Goal: Information Seeking & Learning: Learn about a topic

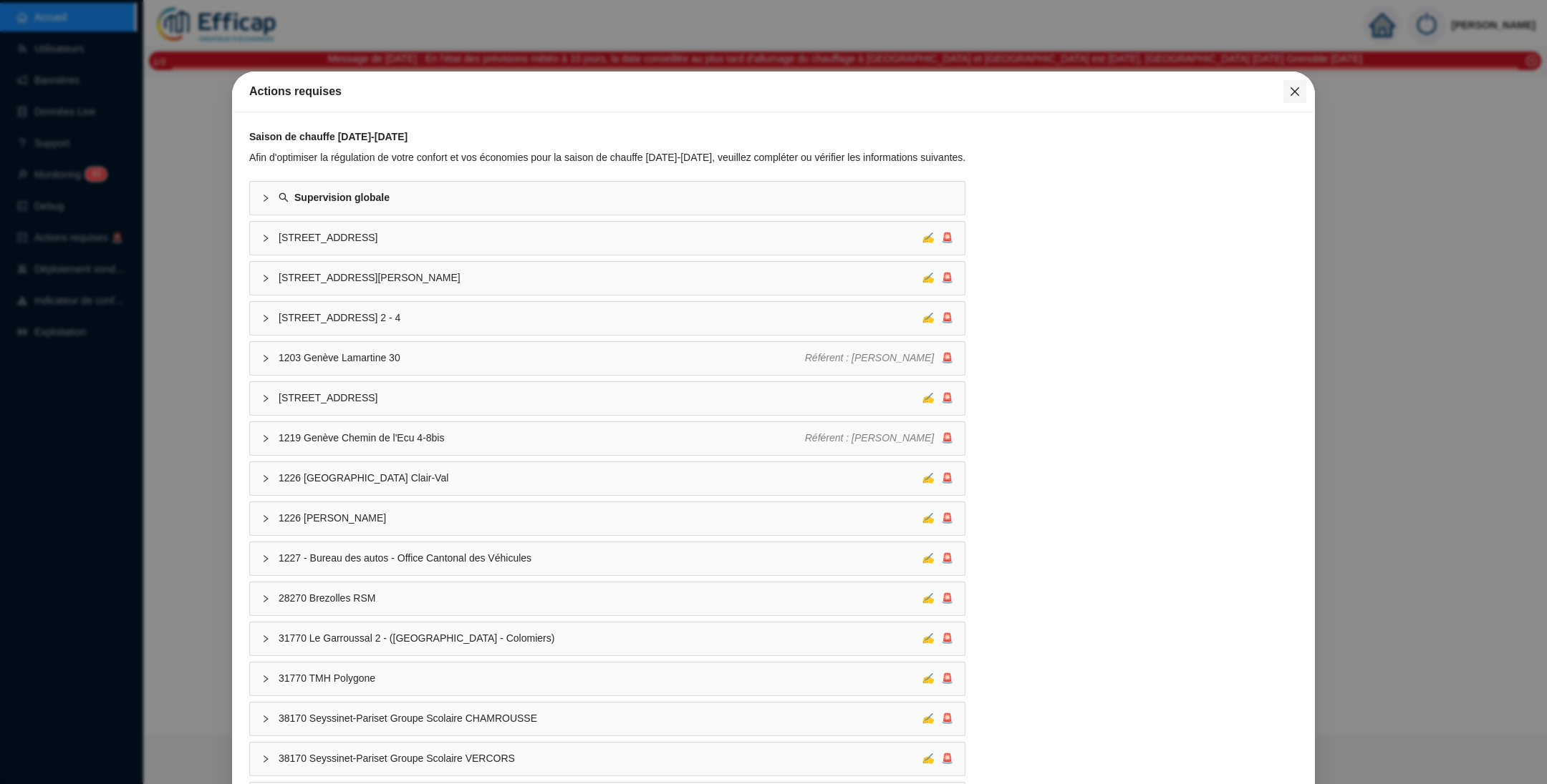
click at [1289, 92] on icon "close" at bounding box center [1295, 92] width 12 height 12
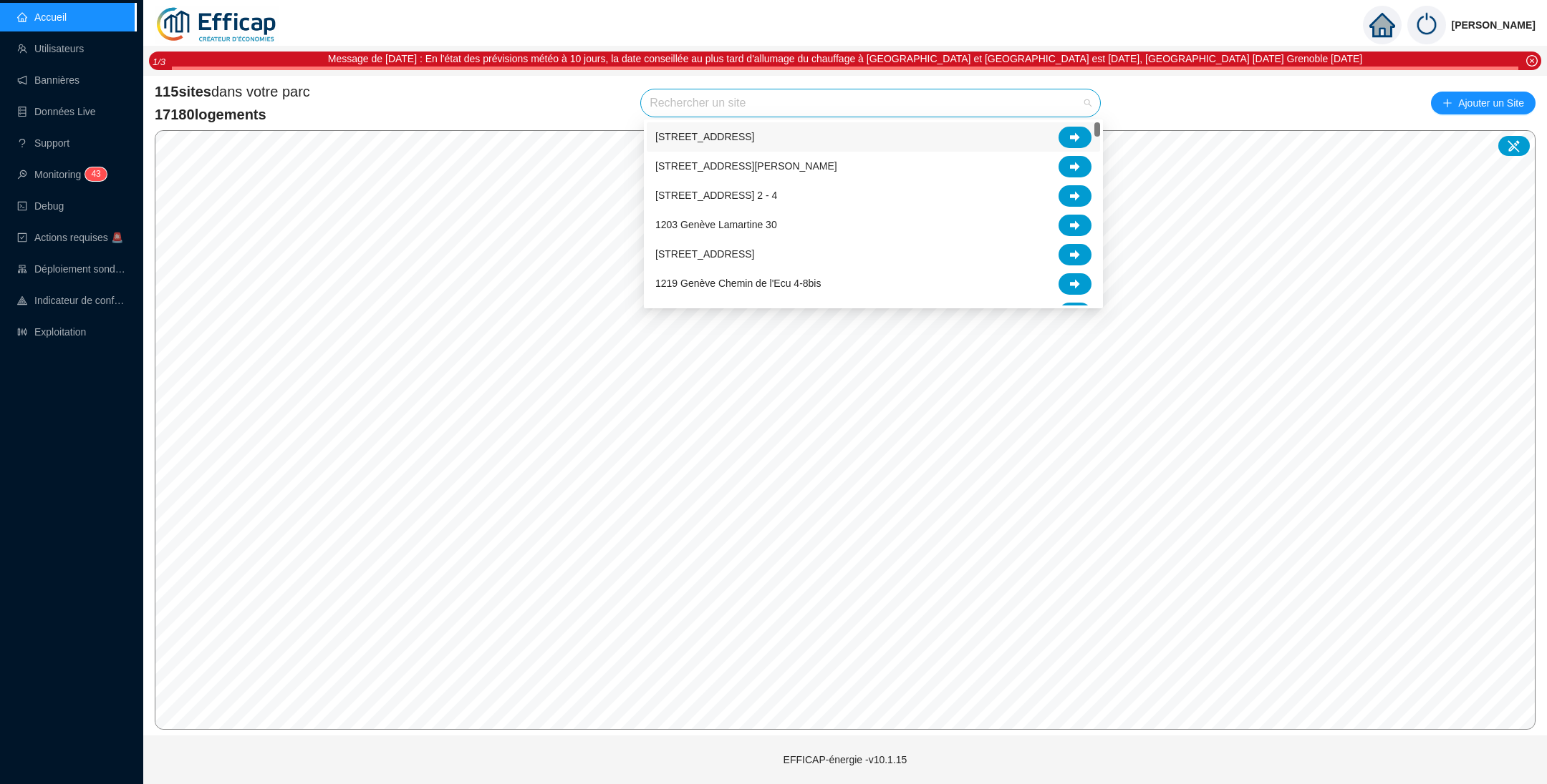
click at [930, 103] on input "search" at bounding box center [864, 103] width 429 height 27
type input "chev"
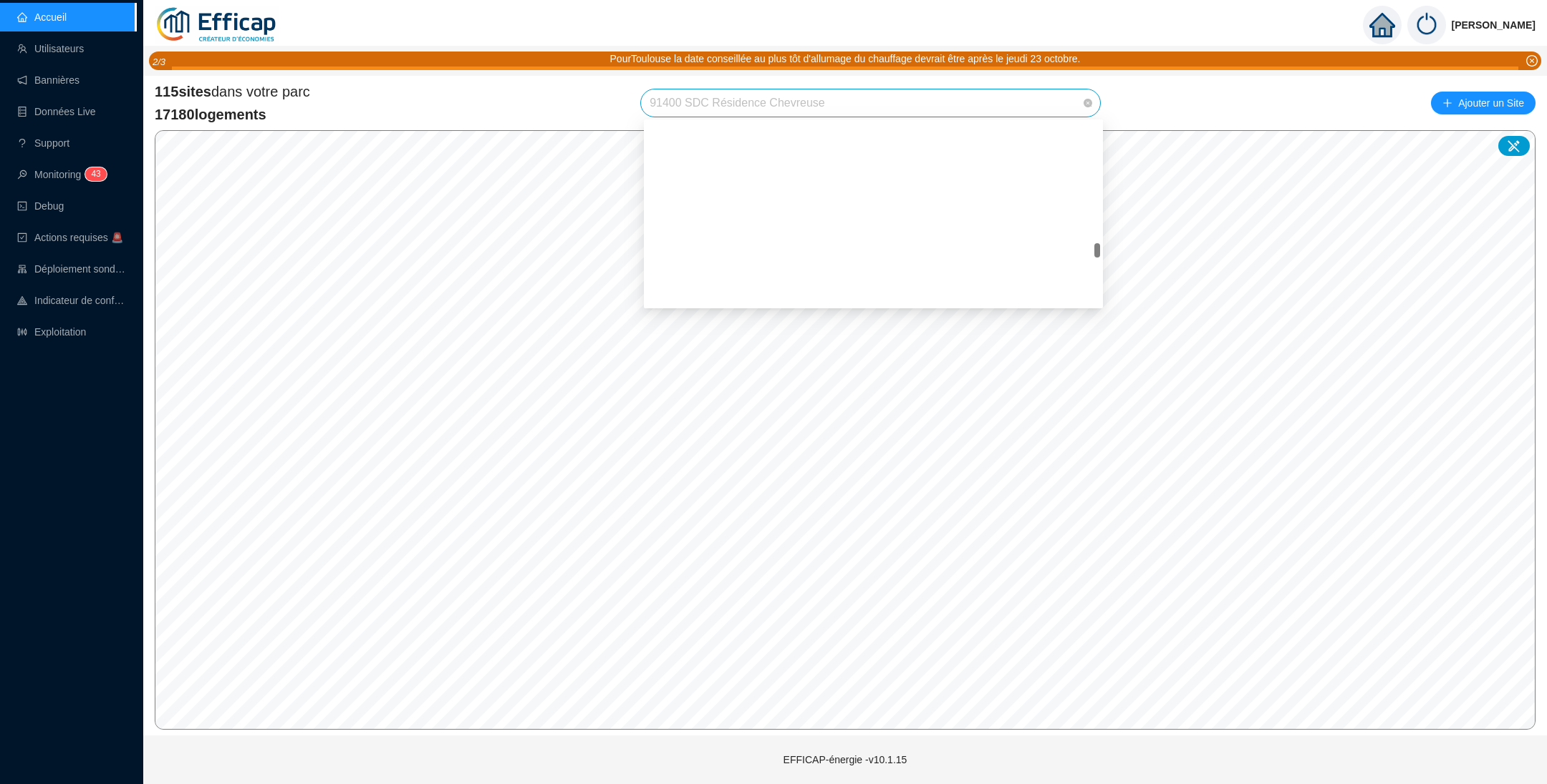
scroll to position [1885, 0]
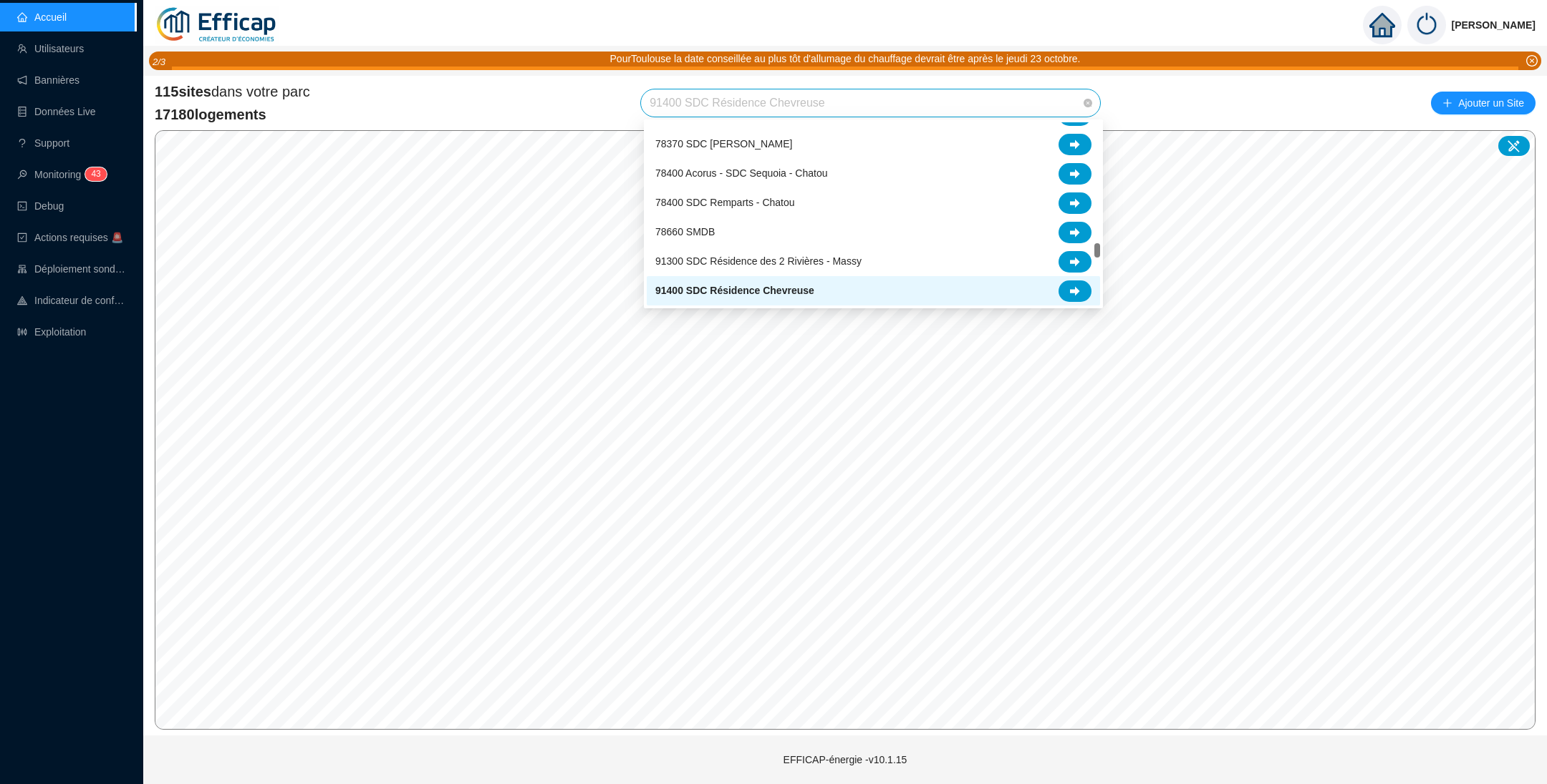
click at [958, 105] on span "91400 SDC Résidence Chevreuse" at bounding box center [870, 103] width 442 height 27
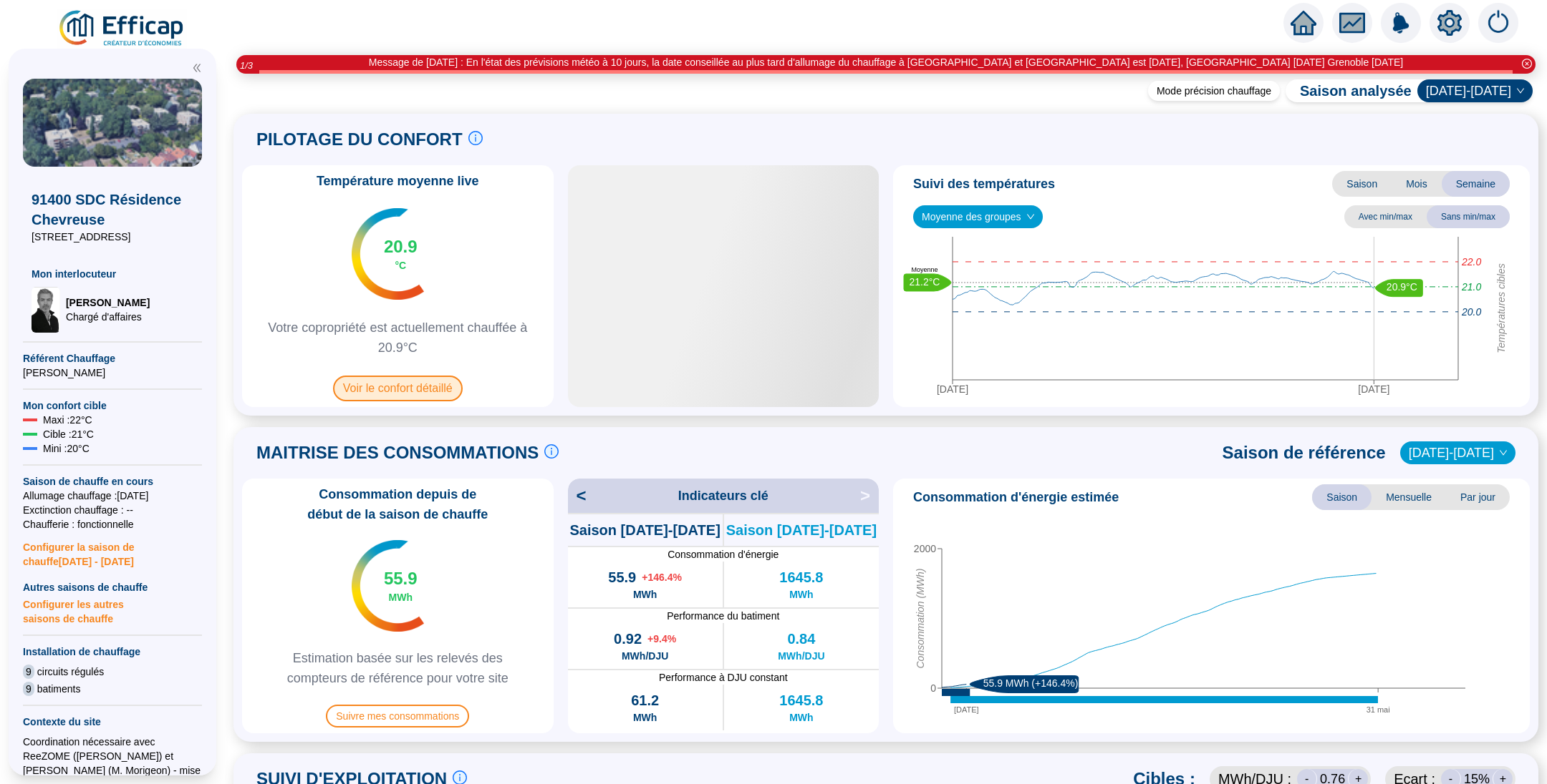
click at [450, 377] on span "Voir le confort détaillé" at bounding box center [397, 389] width 130 height 26
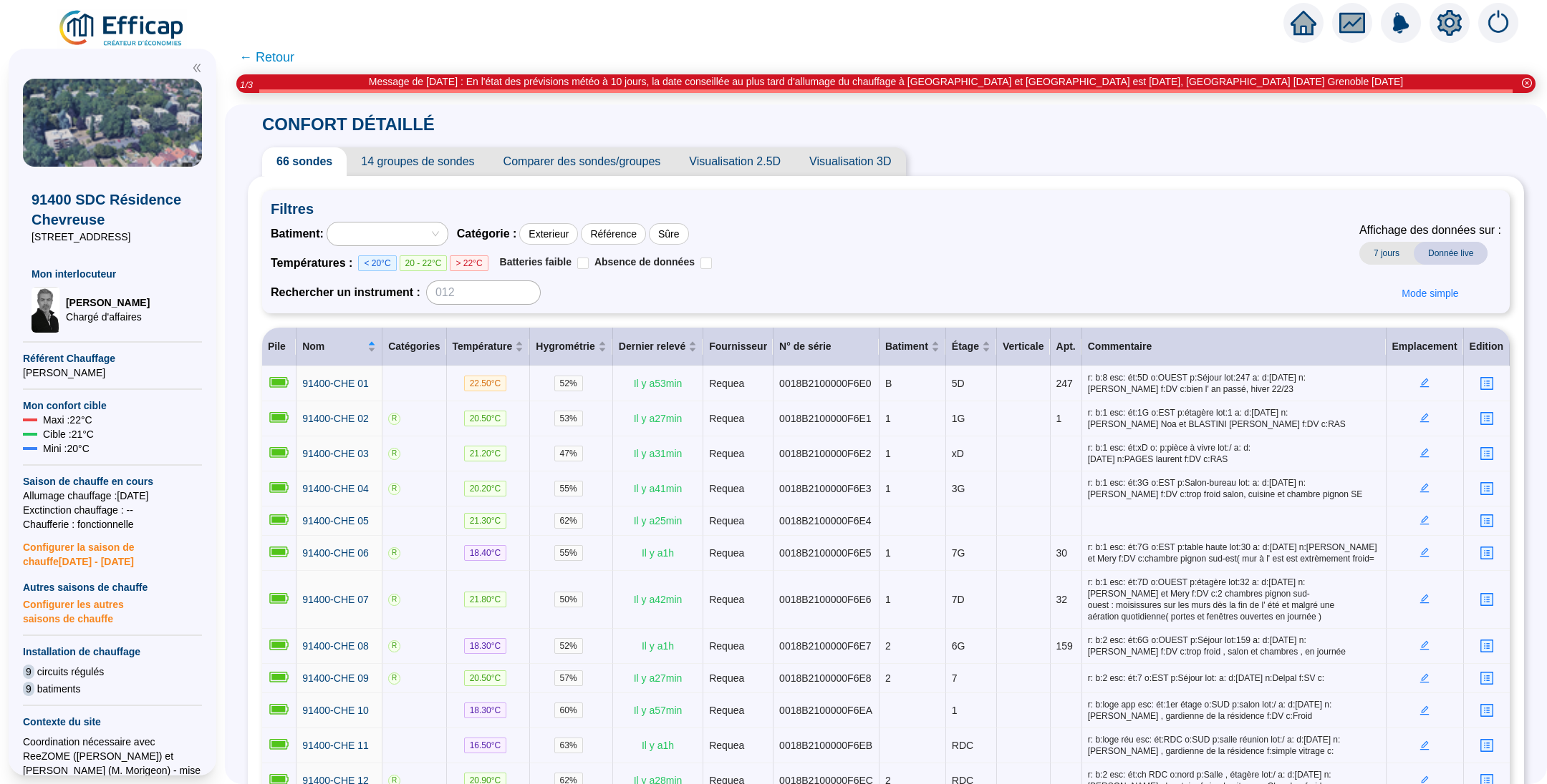
click at [553, 161] on span "Comparer des sondes/groupes" at bounding box center [582, 162] width 186 height 28
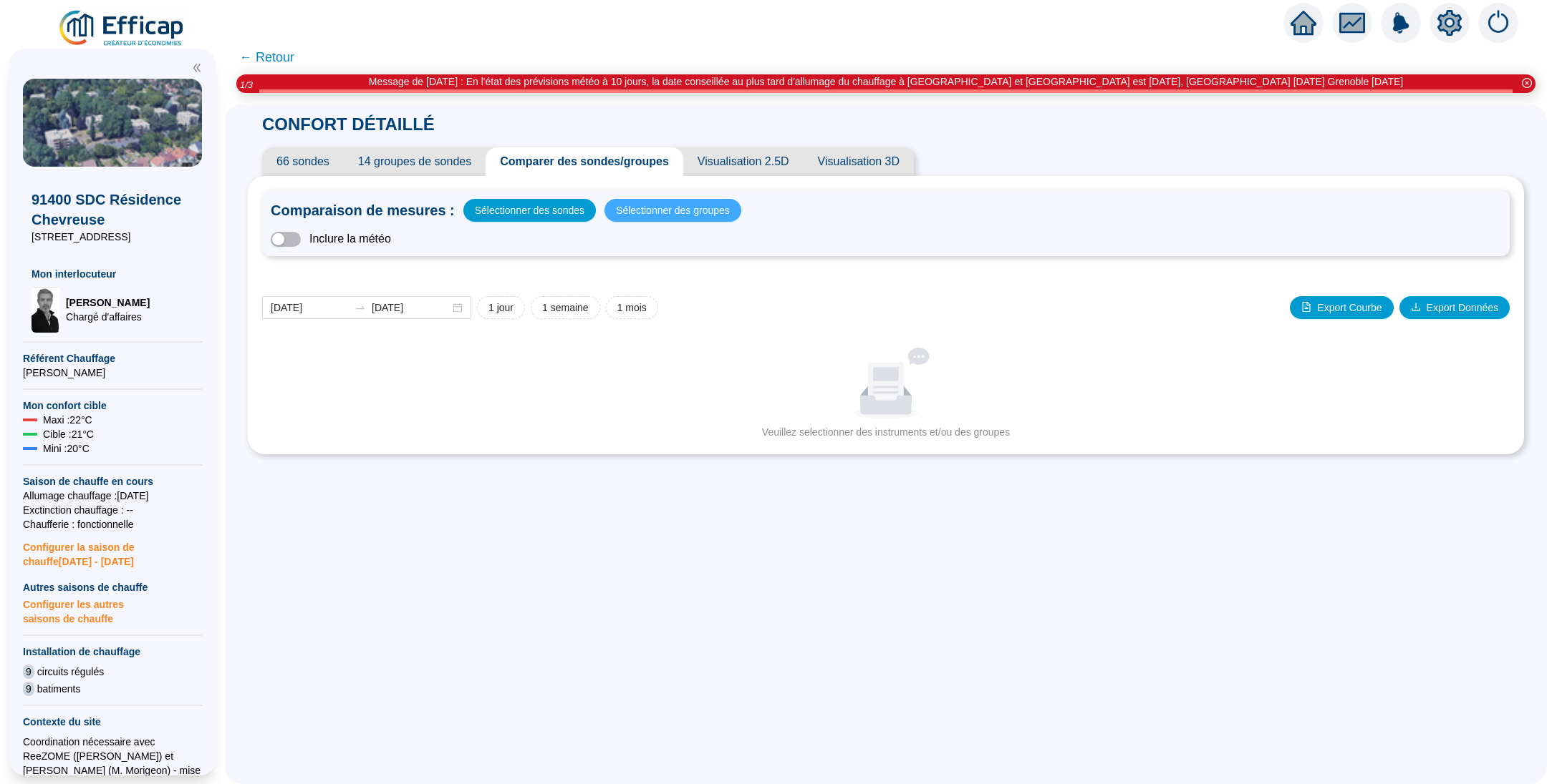
click at [654, 215] on span "Sélectionner des groupes" at bounding box center [673, 210] width 114 height 20
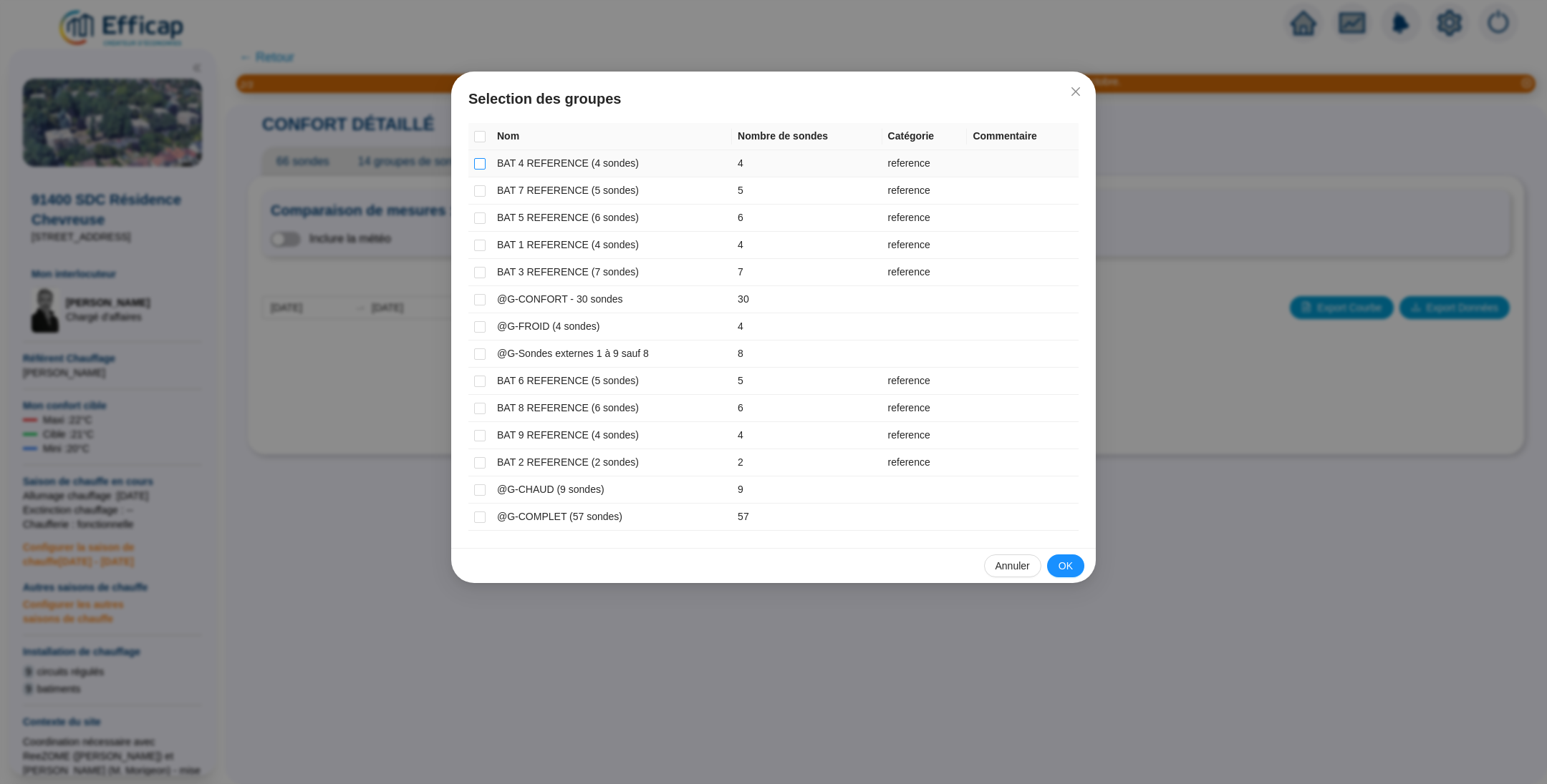
click at [479, 160] on input "checkbox" at bounding box center [480, 164] width 12 height 12
checkbox input "true"
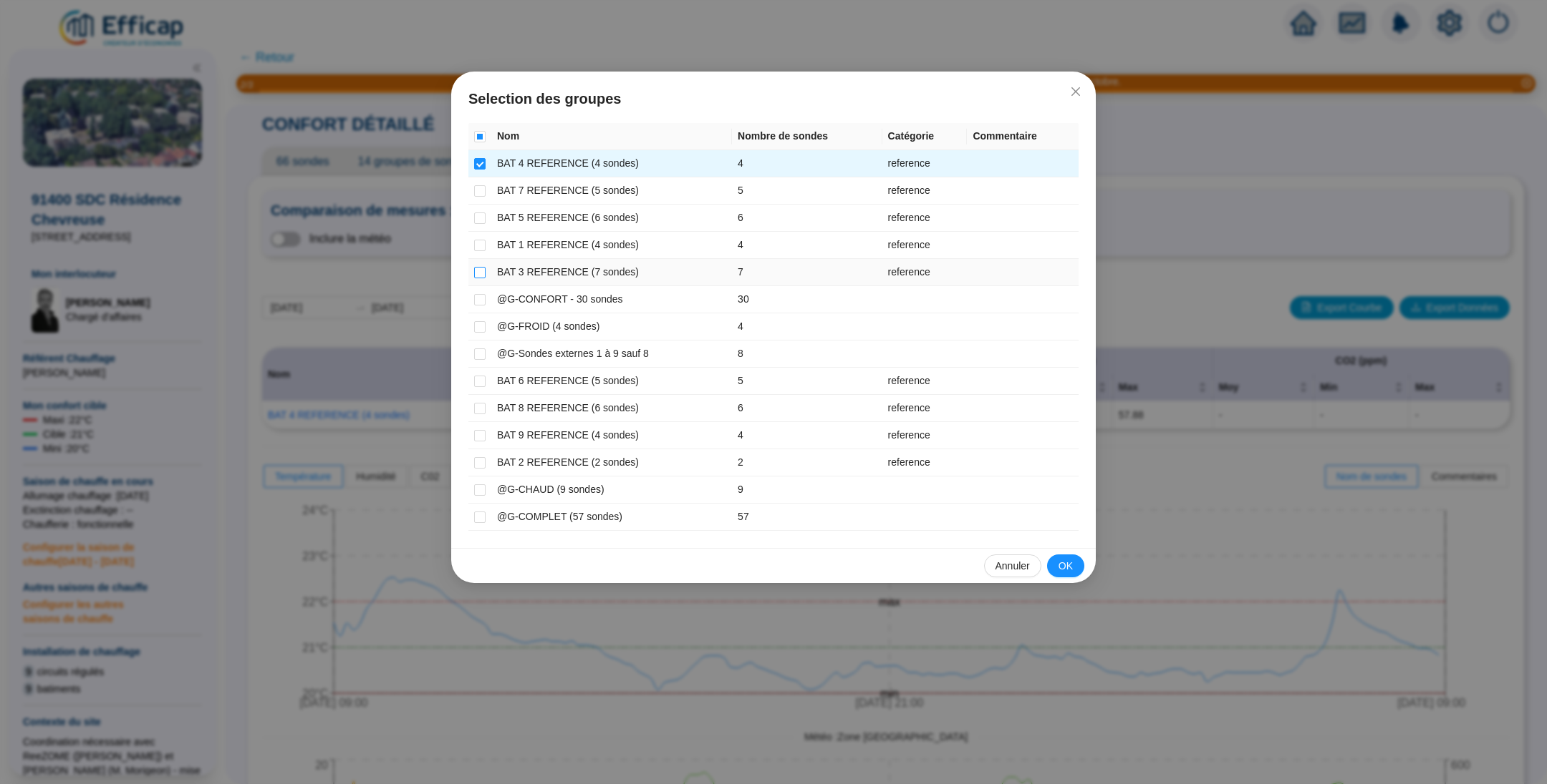
click at [479, 276] on input "checkbox" at bounding box center [480, 273] width 12 height 12
checkbox input "true"
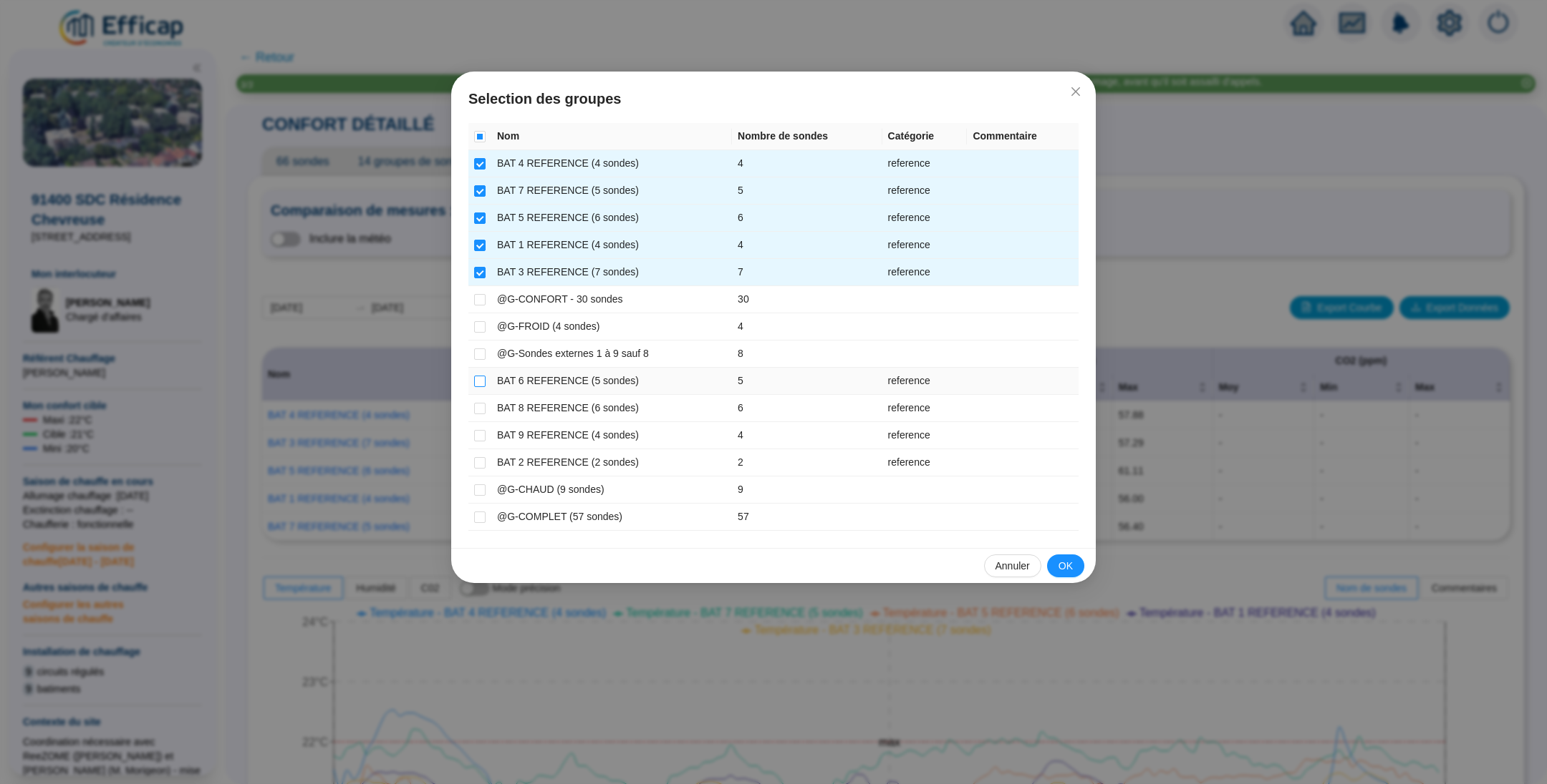
click at [479, 379] on input "checkbox" at bounding box center [480, 382] width 12 height 12
checkbox input "true"
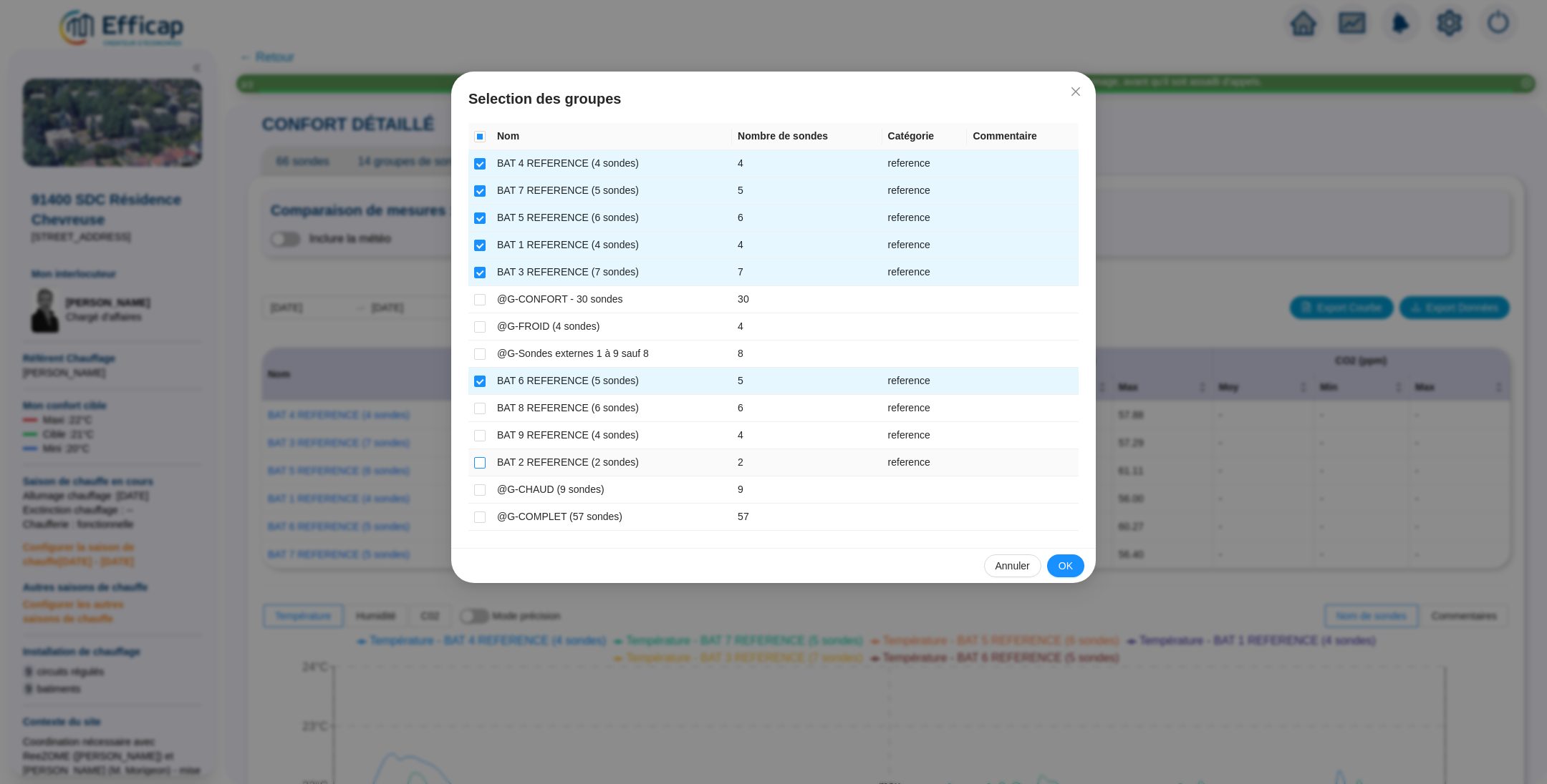
click at [480, 460] on input "checkbox" at bounding box center [480, 463] width 12 height 12
checkbox input "true"
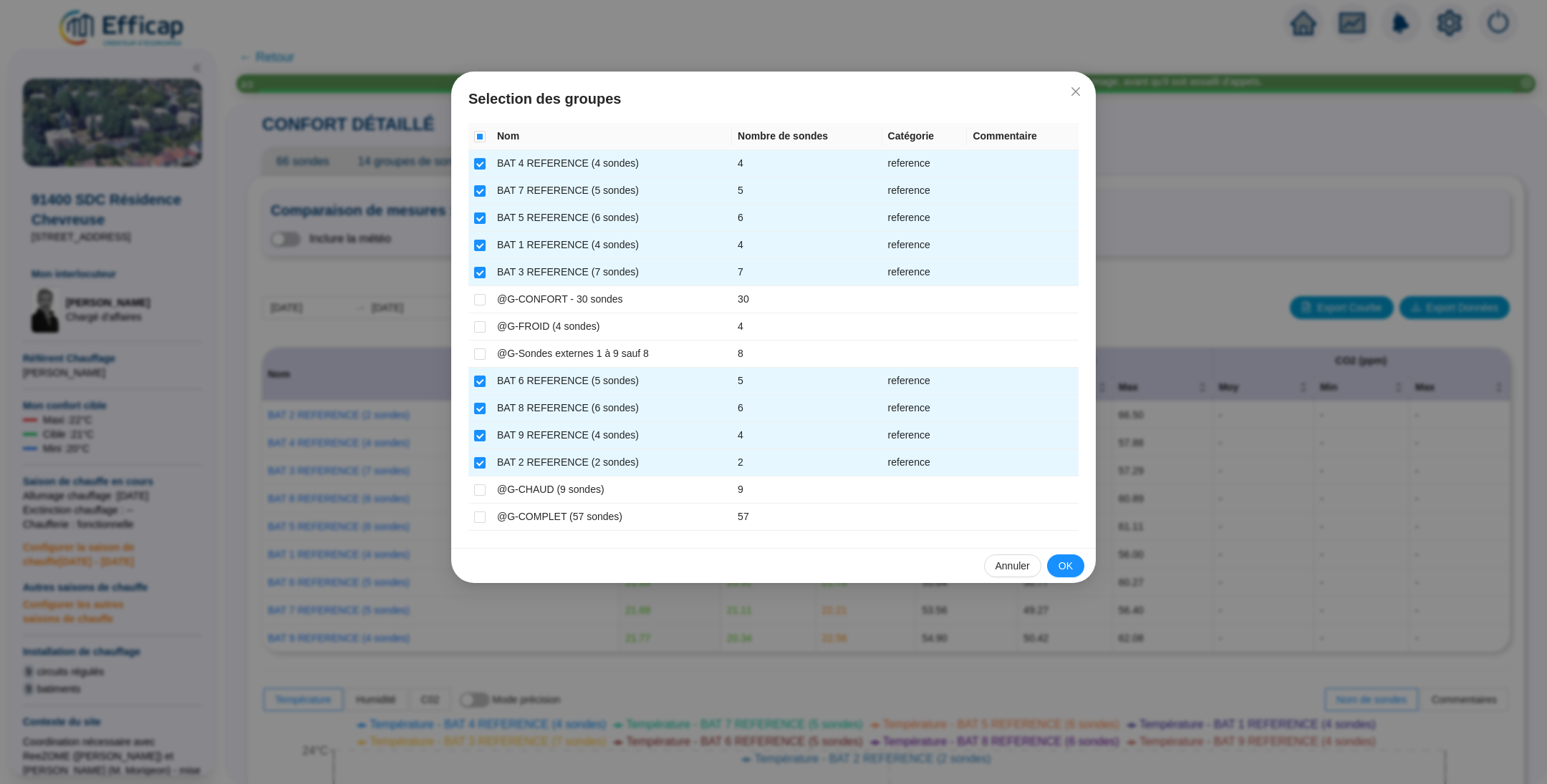
click at [1067, 549] on div "Annuler OK" at bounding box center [773, 565] width 644 height 35
click at [1067, 554] on button "OK" at bounding box center [1065, 565] width 37 height 23
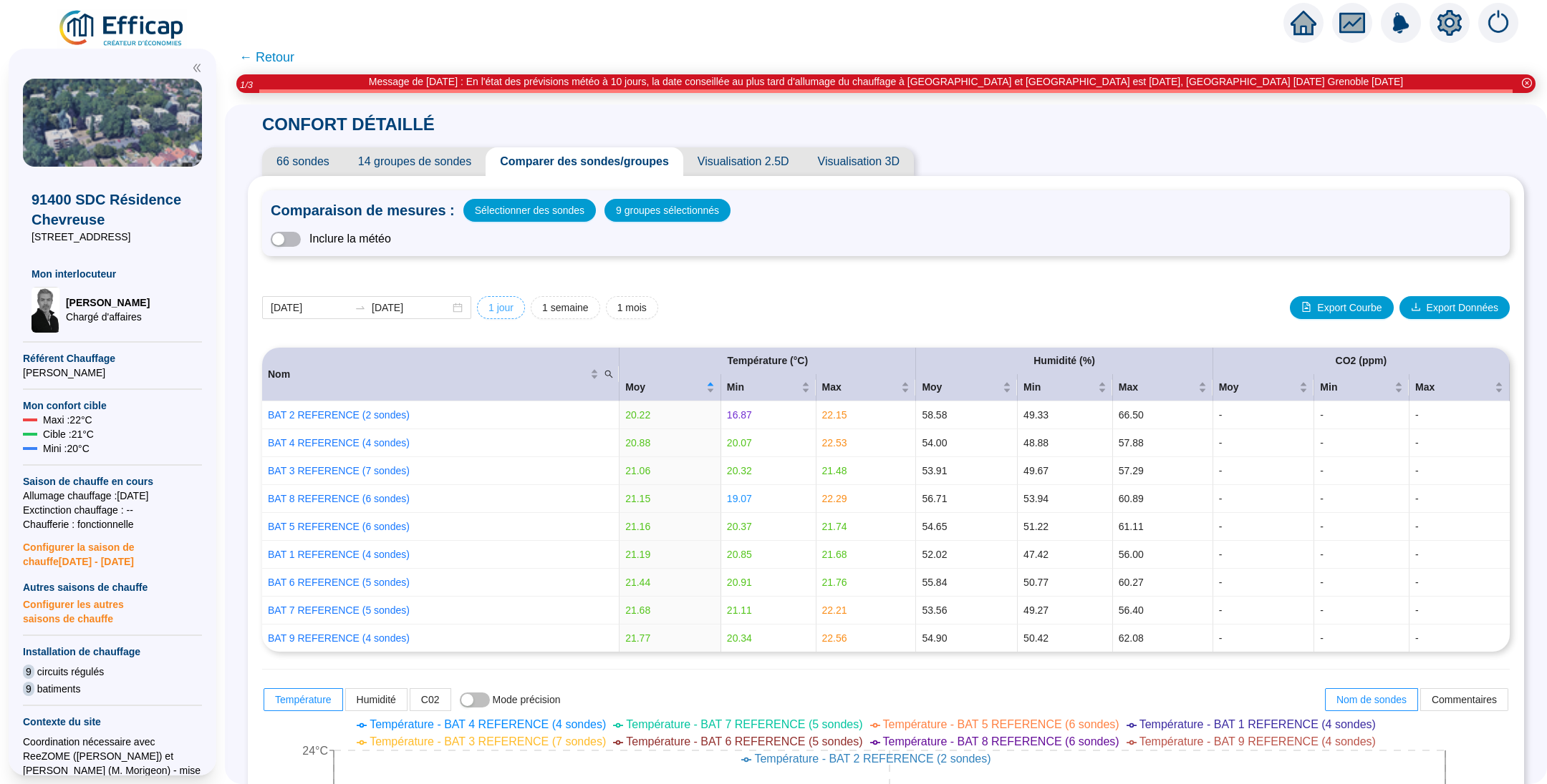
click at [507, 301] on span "1 jour" at bounding box center [501, 308] width 25 height 15
type input "[DATE]"
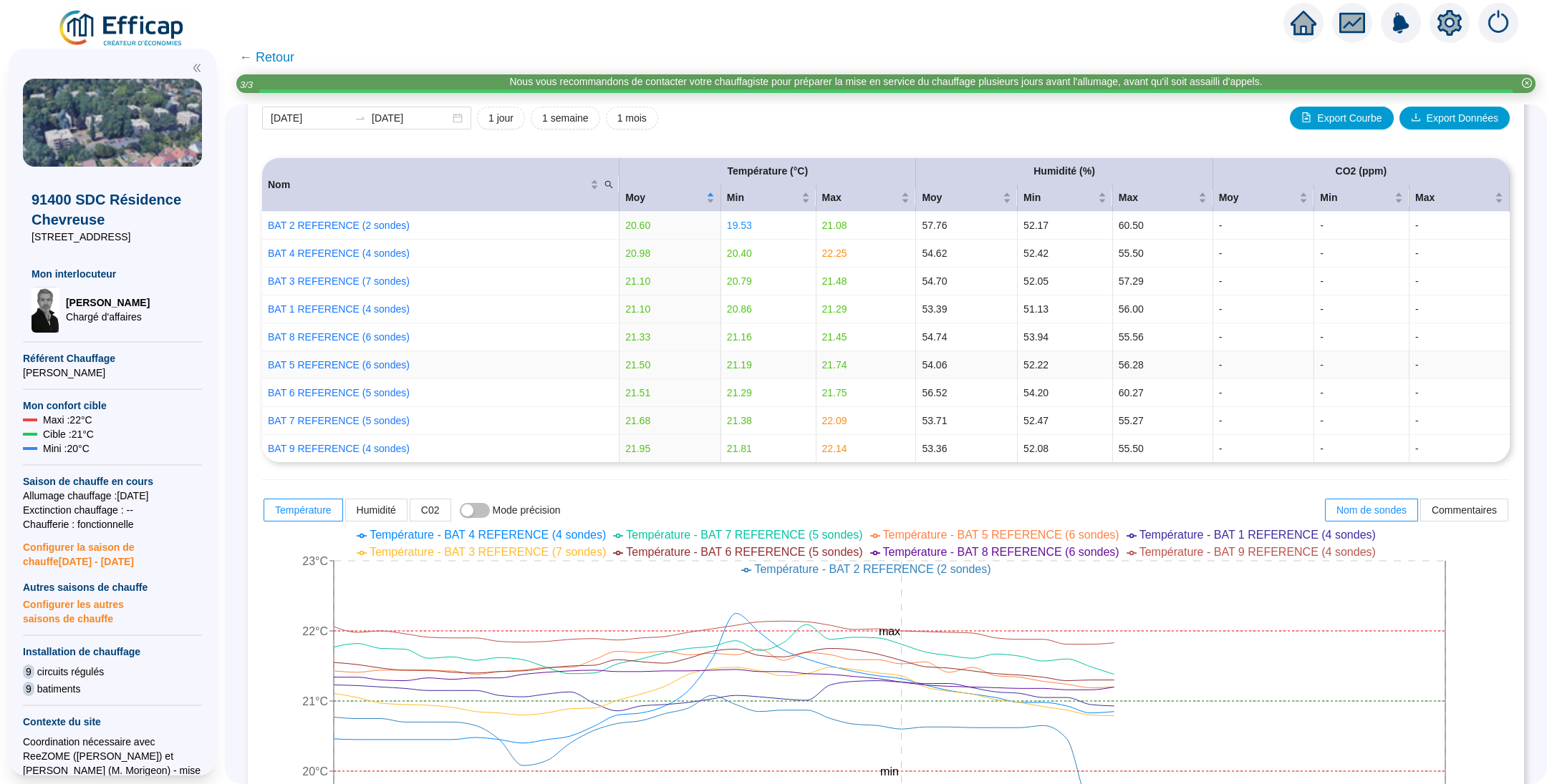
scroll to position [214, 0]
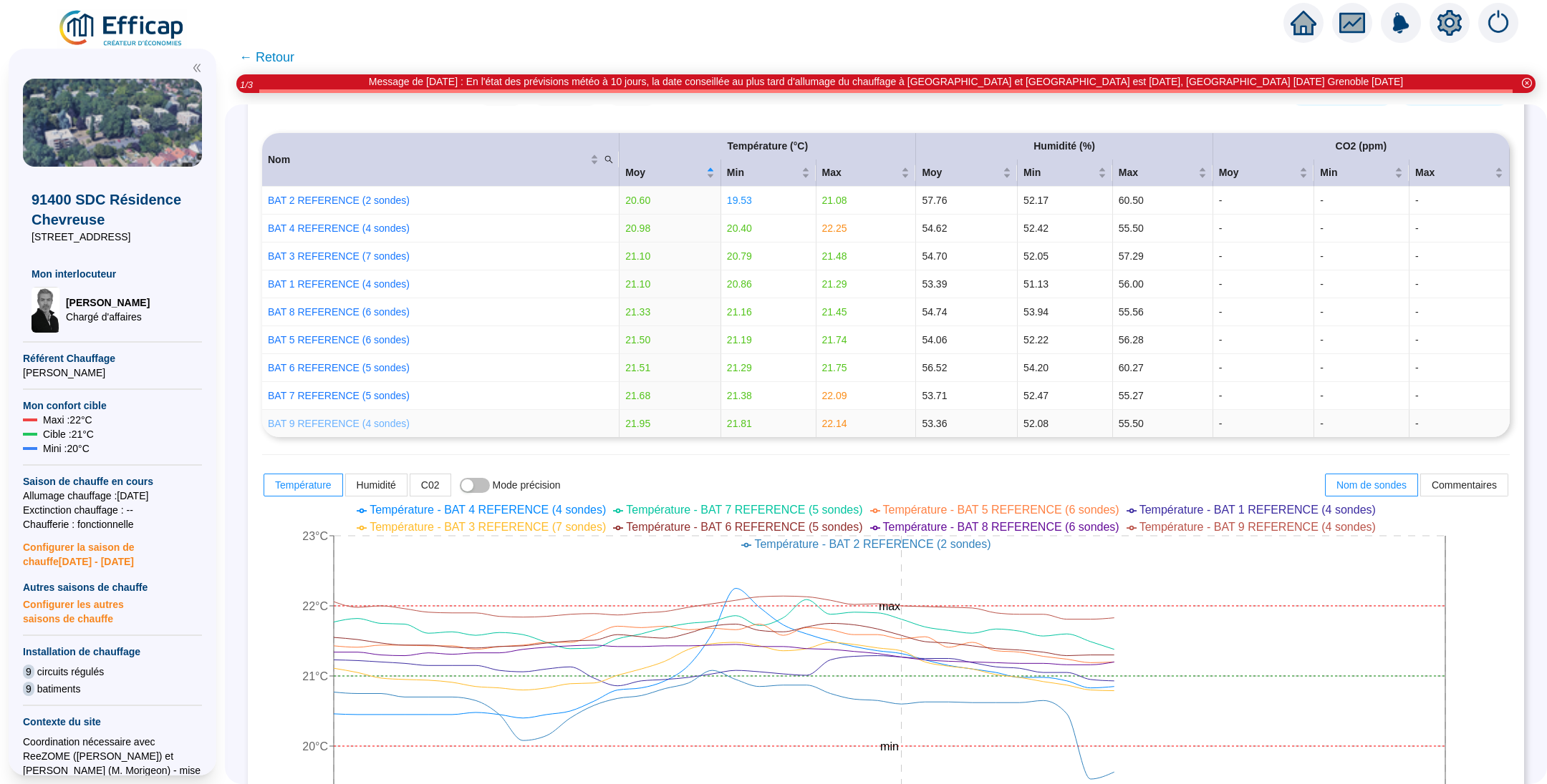
click at [372, 425] on link "BAT 9 REFERENCE (4 sondes)" at bounding box center [339, 424] width 142 height 12
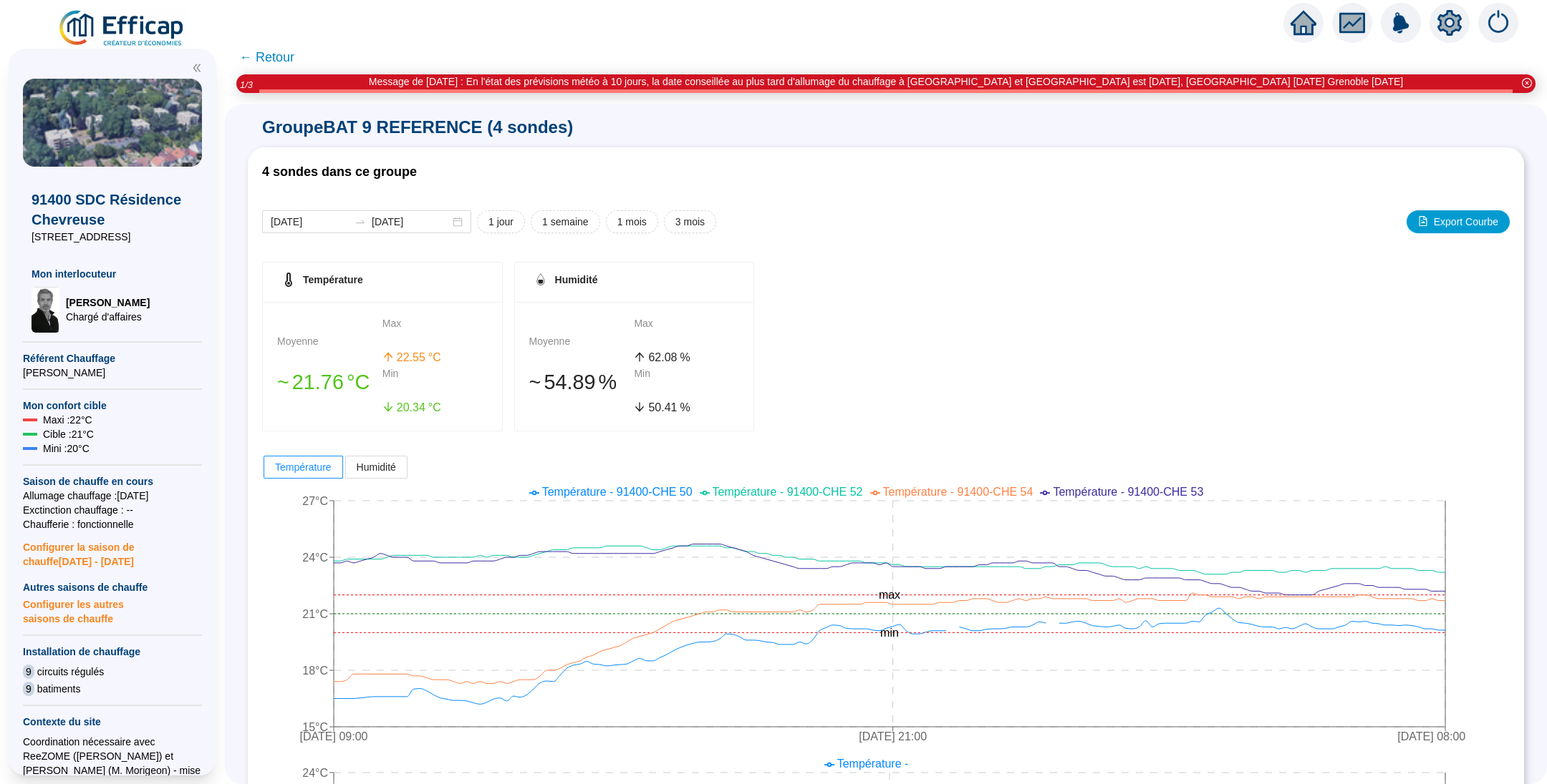
click at [290, 59] on span "← Retour" at bounding box center [266, 57] width 55 height 20
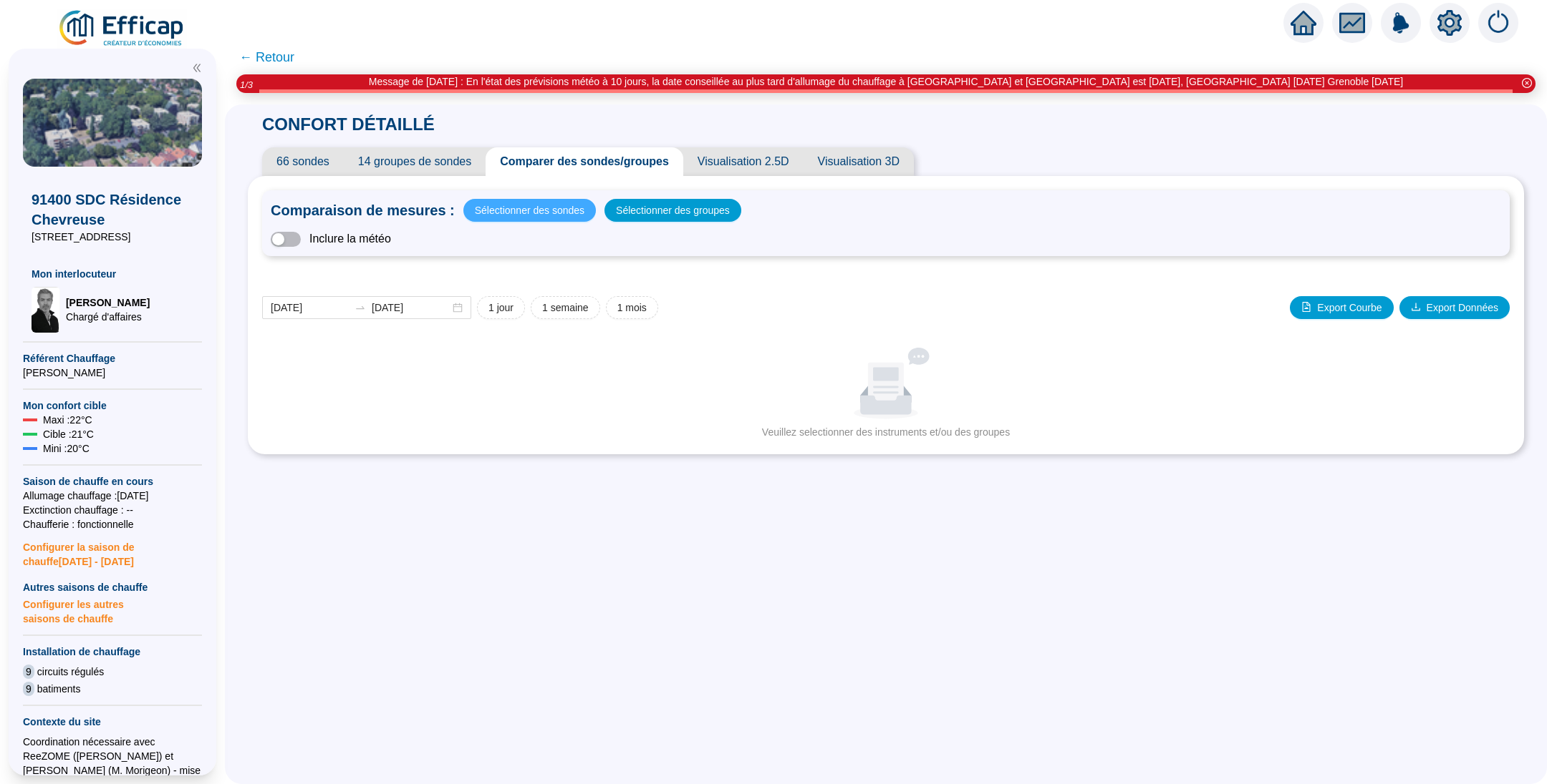
click at [520, 209] on span "Sélectionner des sondes" at bounding box center [529, 210] width 110 height 20
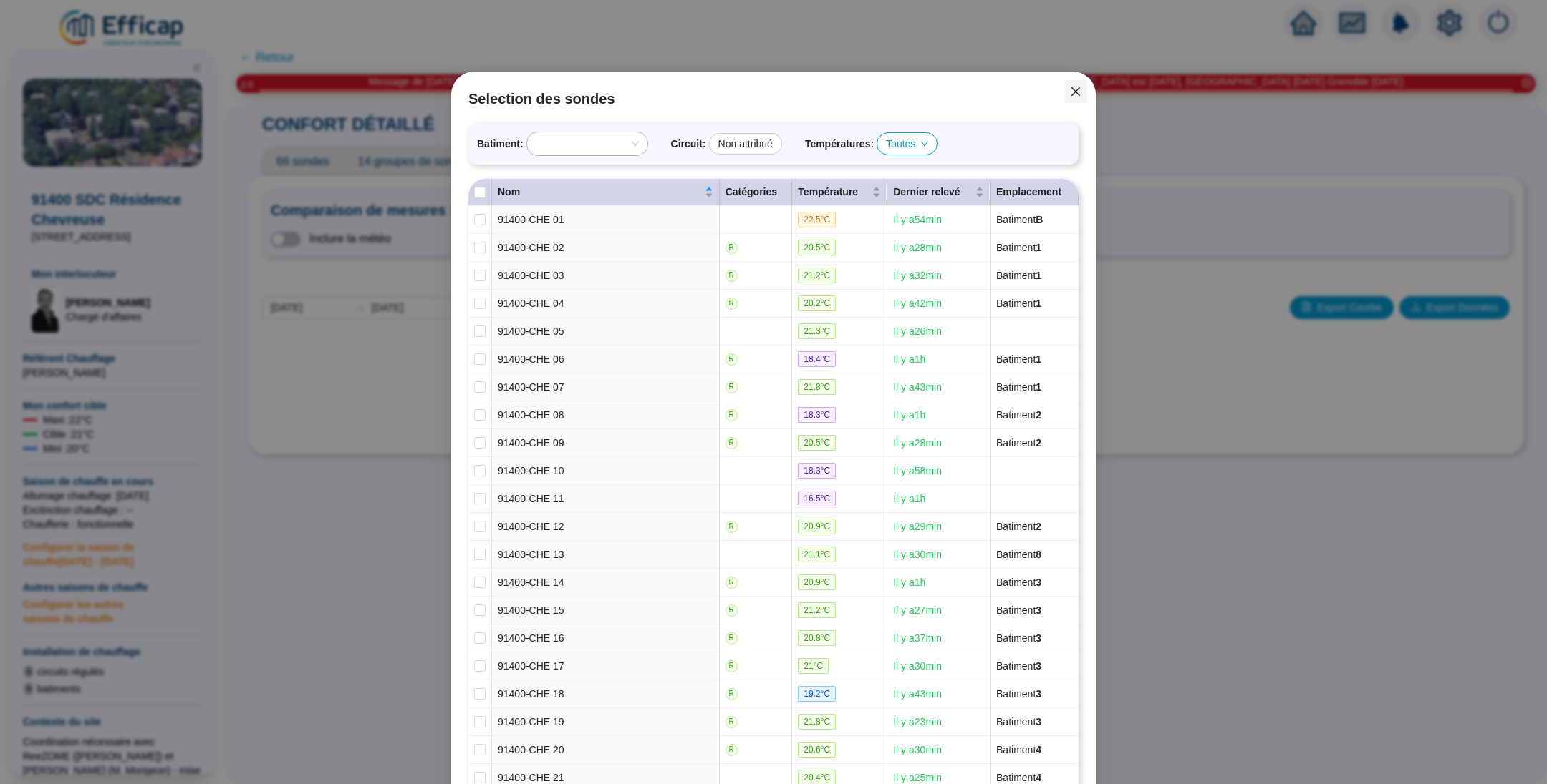
click at [1070, 92] on icon "close" at bounding box center [1075, 92] width 12 height 12
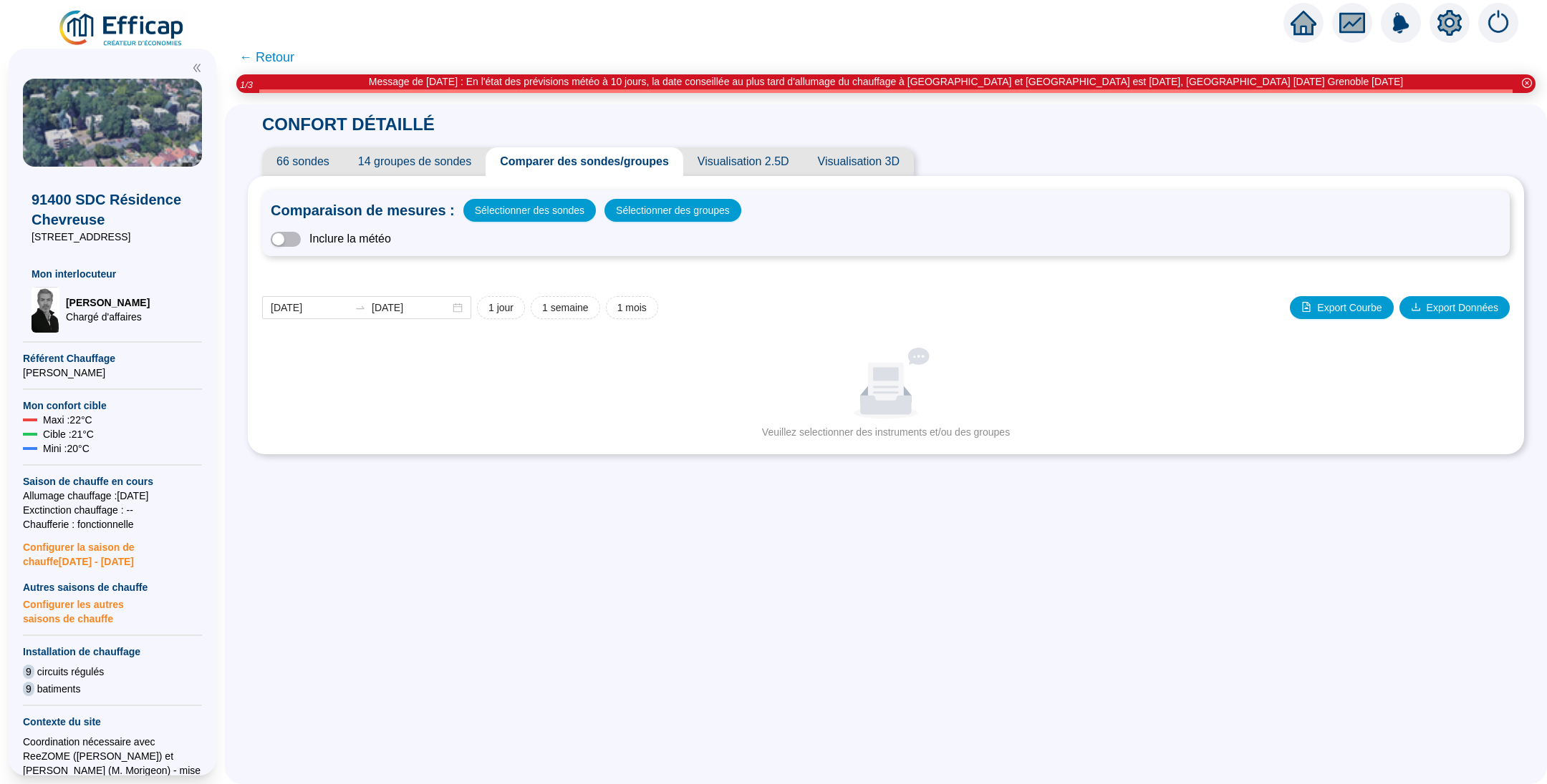
click at [732, 168] on span "Visualisation 2.5D" at bounding box center [743, 162] width 121 height 28
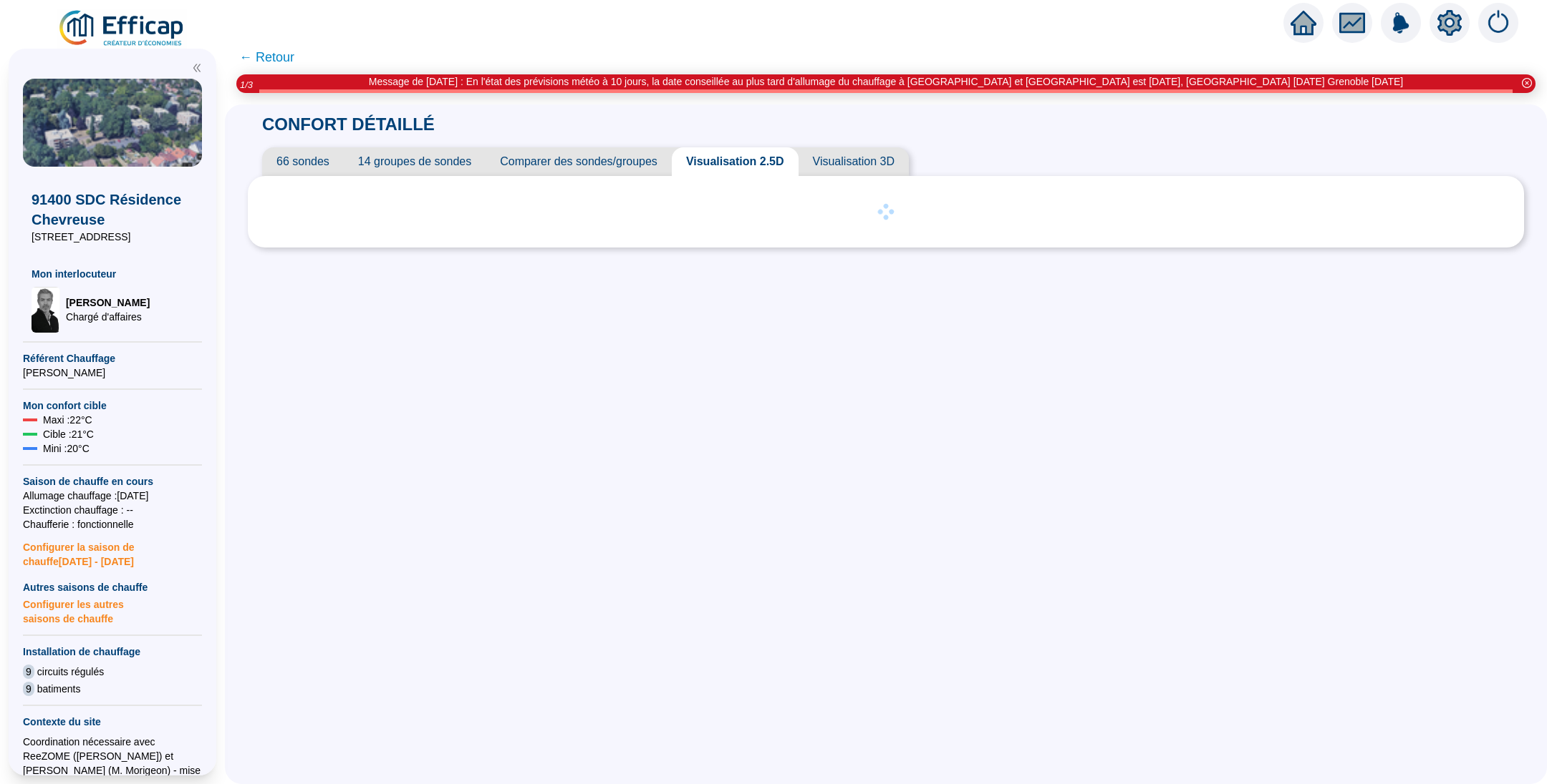
click at [598, 167] on span "Comparer des sondes/groupes" at bounding box center [578, 162] width 186 height 28
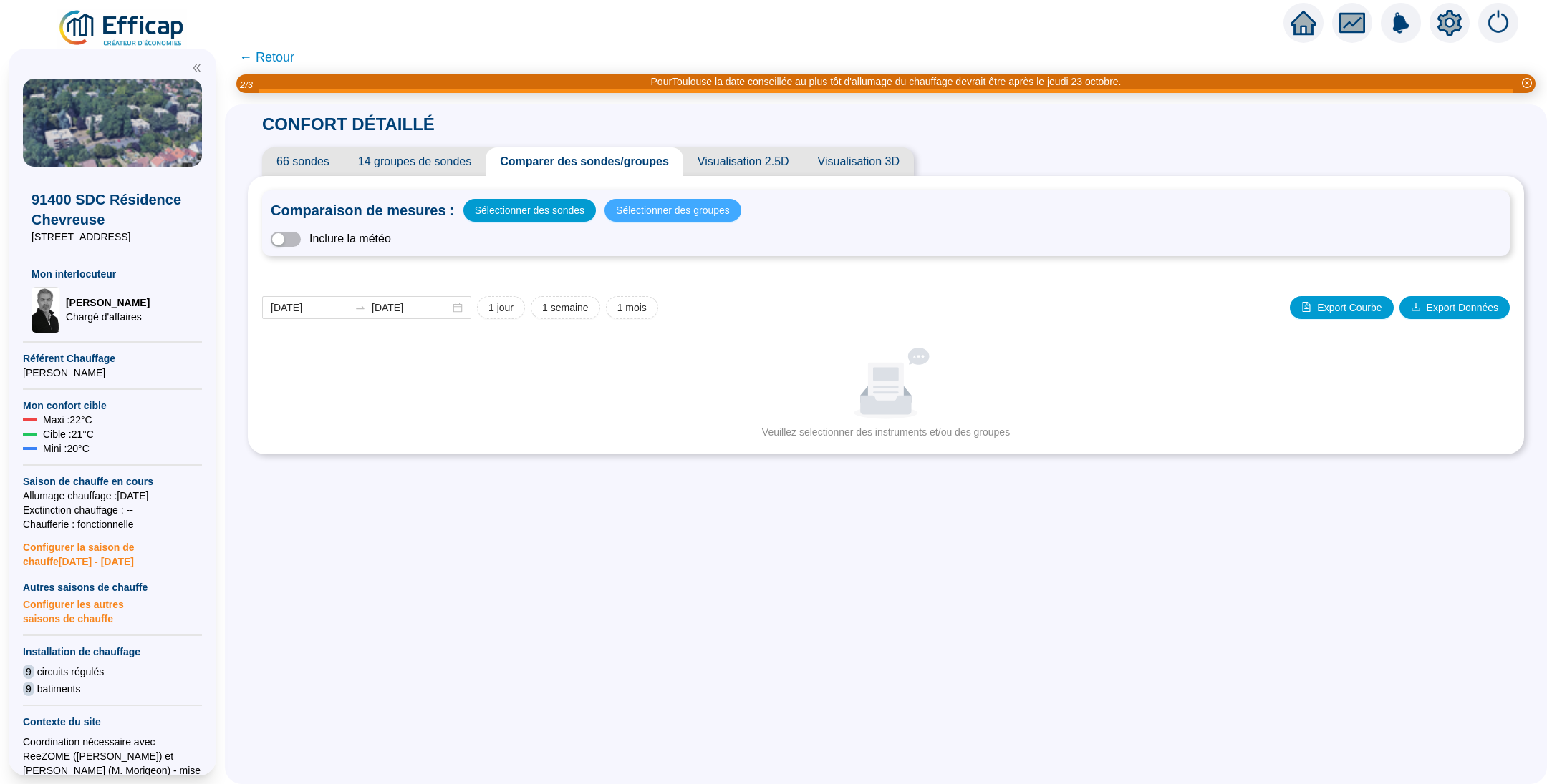
click at [666, 219] on span "Sélectionner des groupes" at bounding box center [673, 210] width 114 height 20
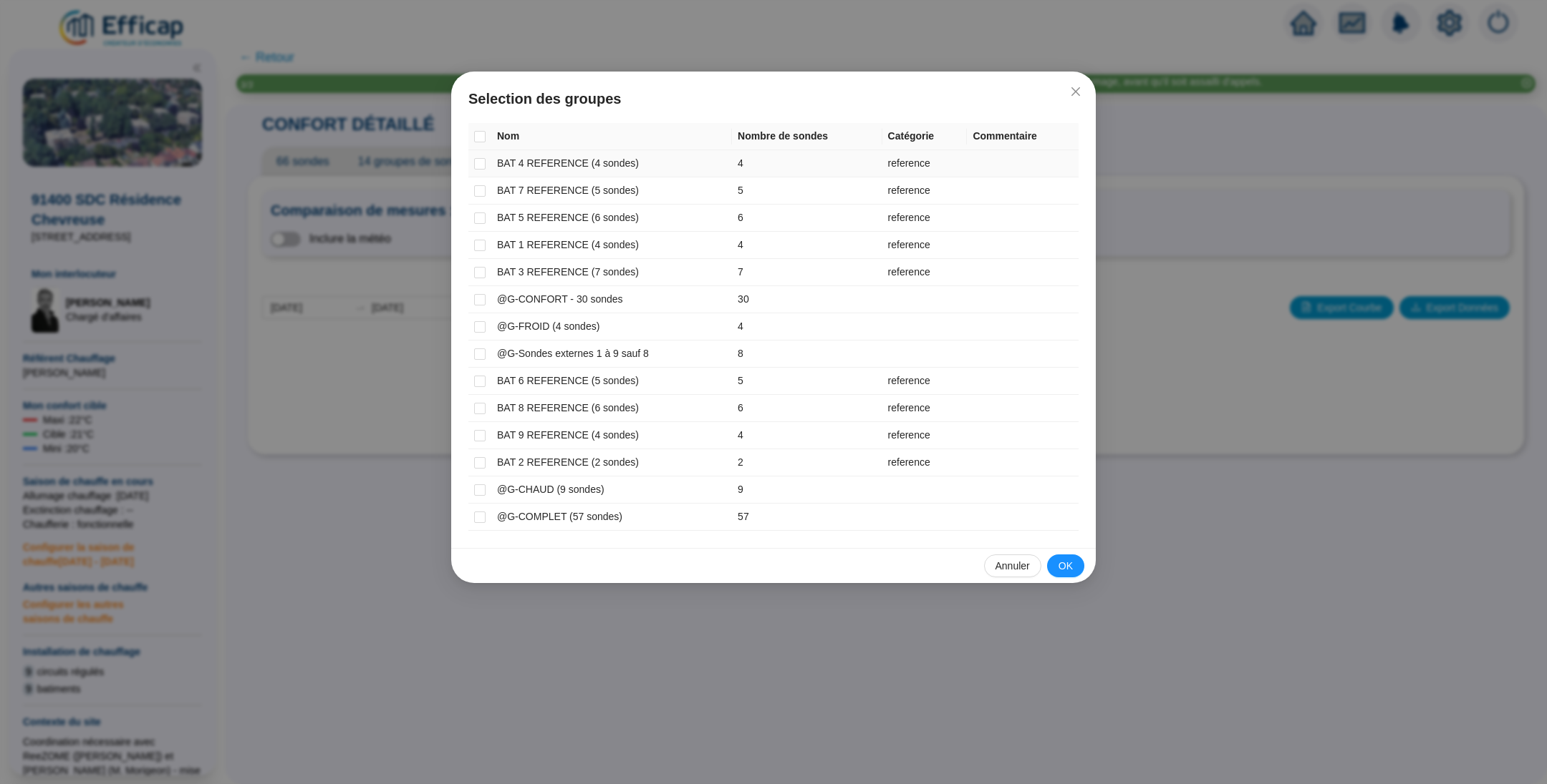
click at [487, 163] on td at bounding box center [479, 163] width 23 height 27
click at [484, 163] on input "checkbox" at bounding box center [480, 164] width 12 height 12
checkbox input "true"
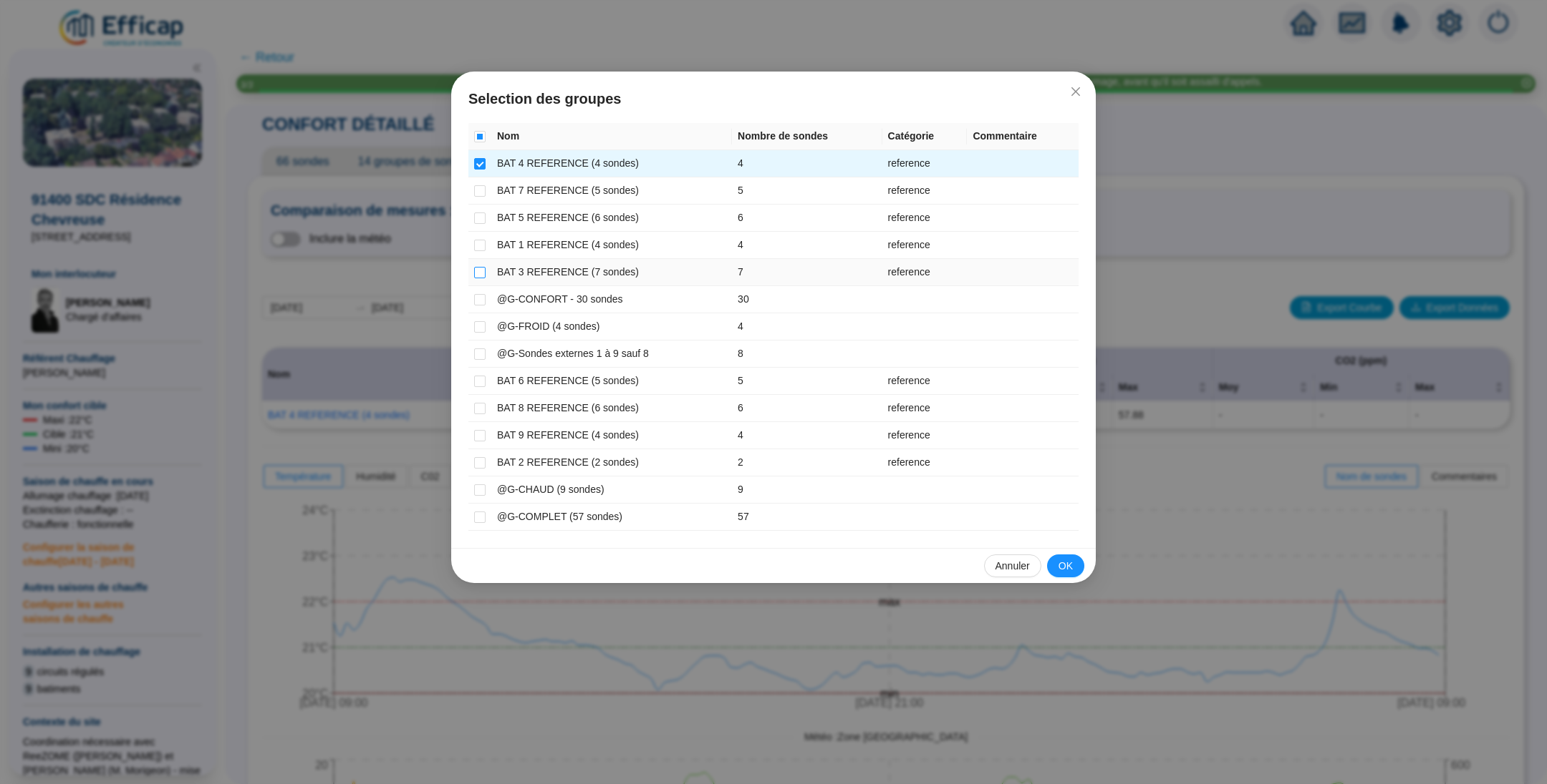
click at [481, 267] on input "checkbox" at bounding box center [480, 273] width 12 height 12
checkbox input "true"
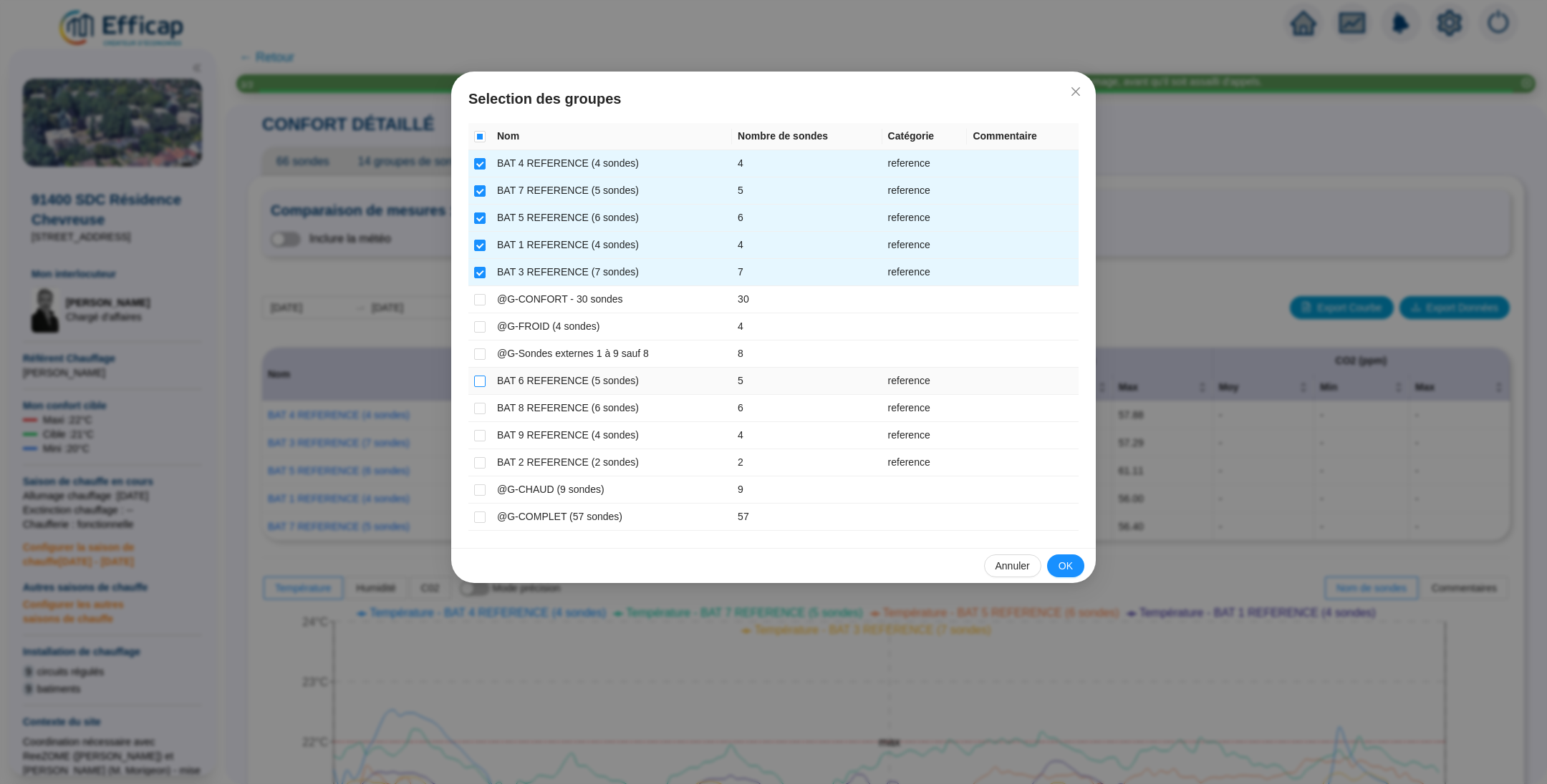
click at [474, 376] on input "checkbox" at bounding box center [480, 382] width 12 height 12
checkbox input "true"
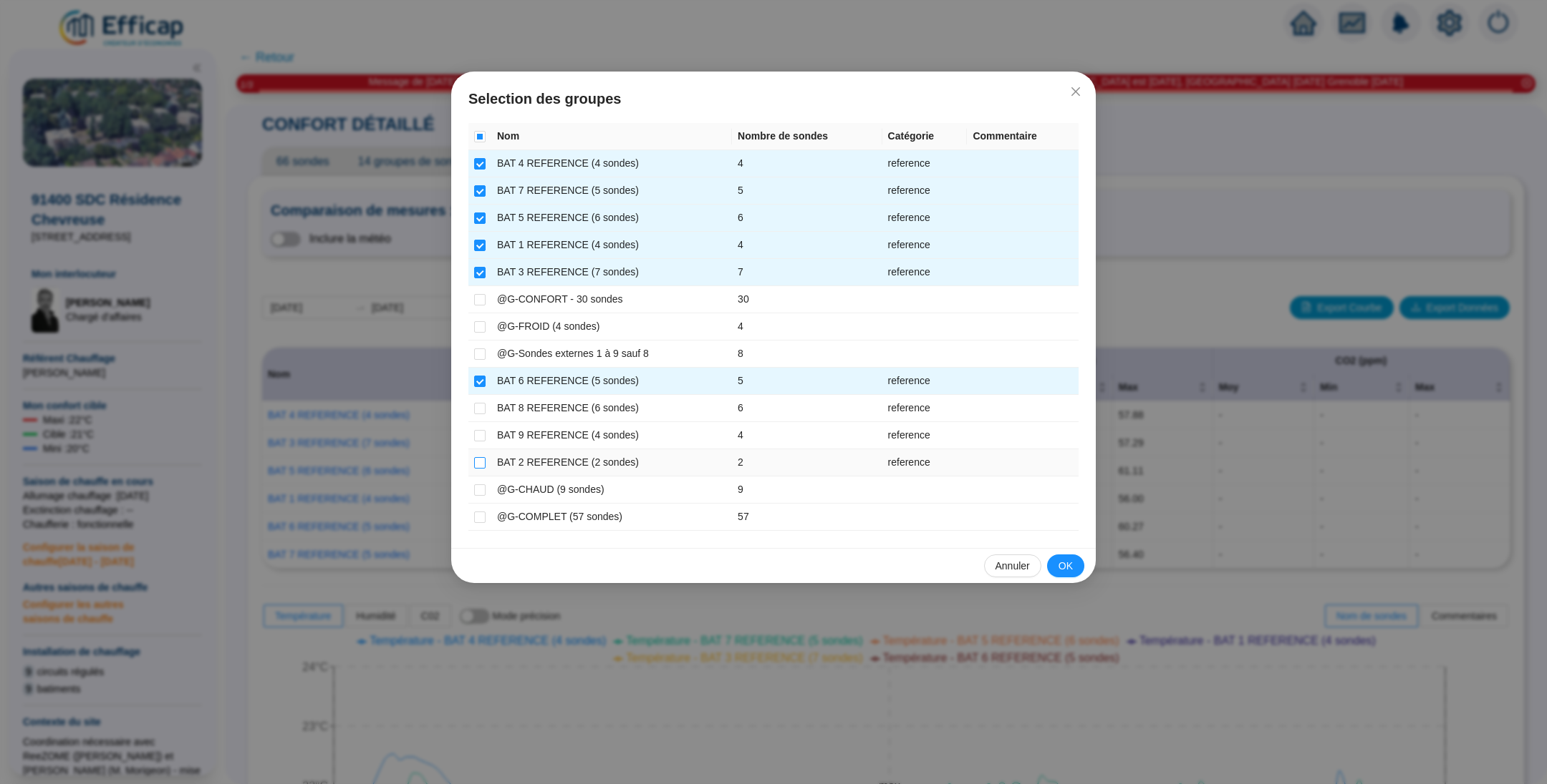
click at [482, 457] on input "checkbox" at bounding box center [480, 463] width 12 height 12
checkbox input "true"
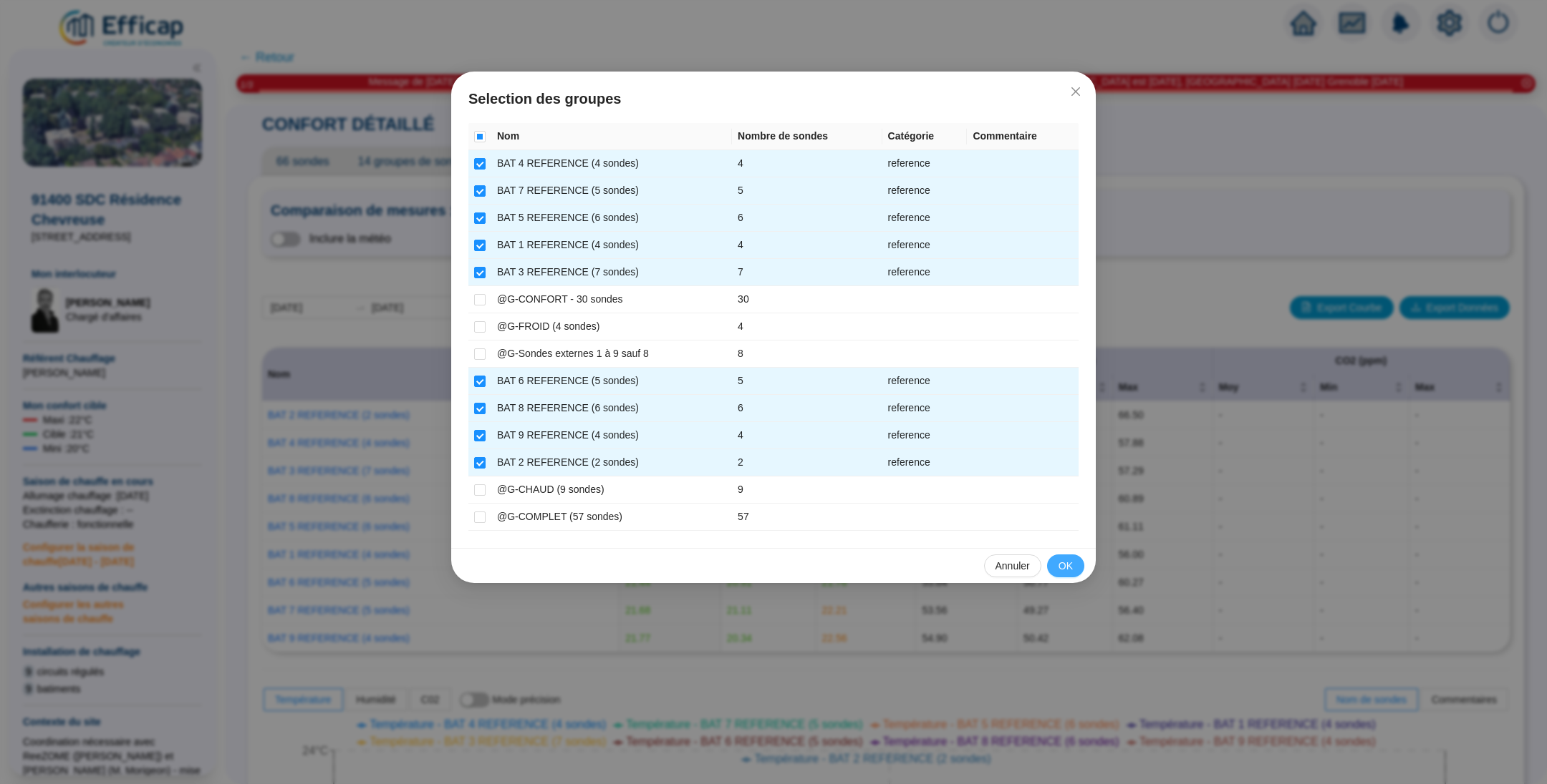
click at [1074, 560] on button "OK" at bounding box center [1065, 565] width 37 height 23
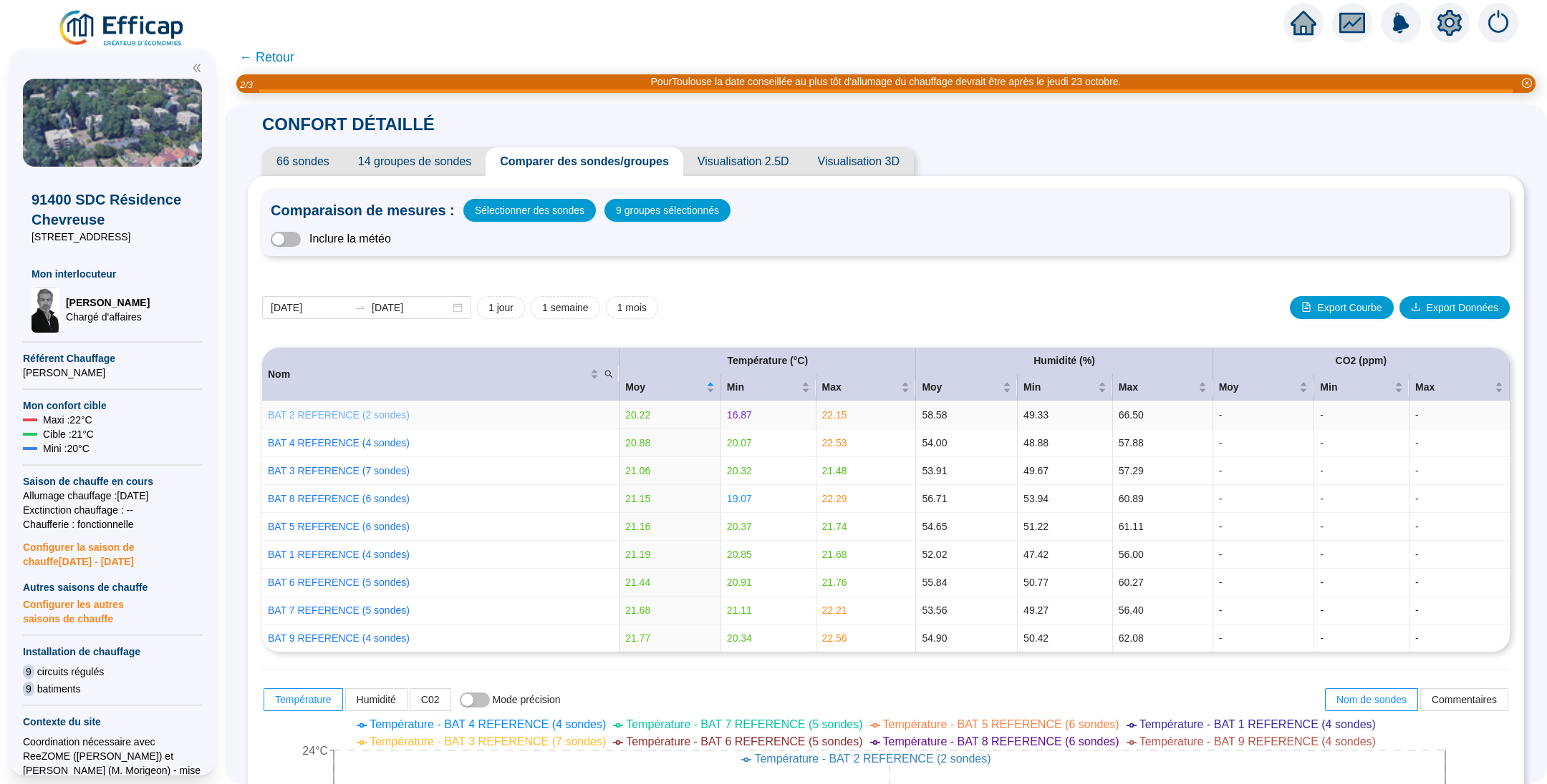
click at [396, 415] on link "BAT 2 REFERENCE (2 sondes)" at bounding box center [339, 415] width 142 height 12
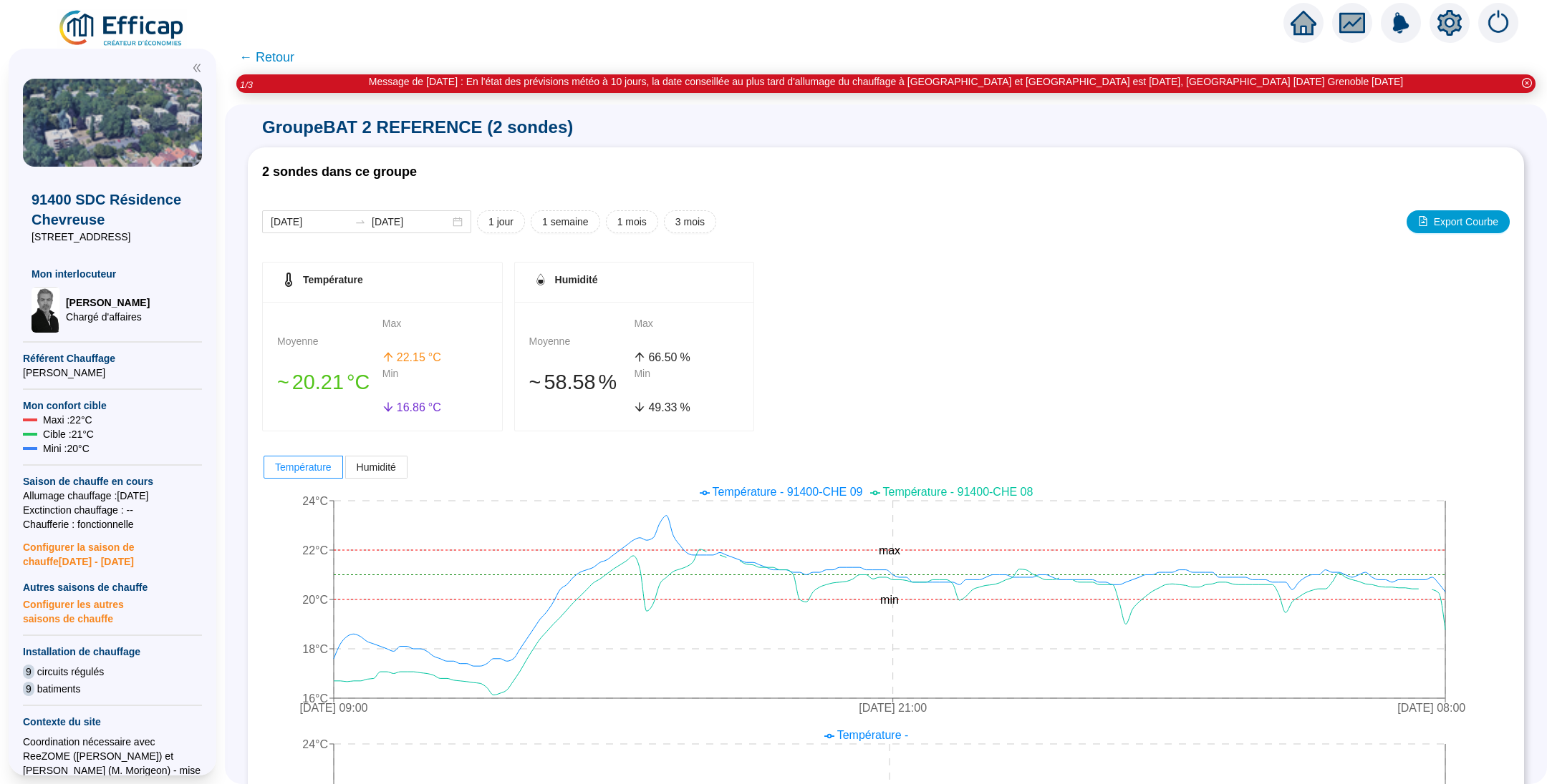
click at [294, 60] on span "← Retour" at bounding box center [266, 57] width 55 height 20
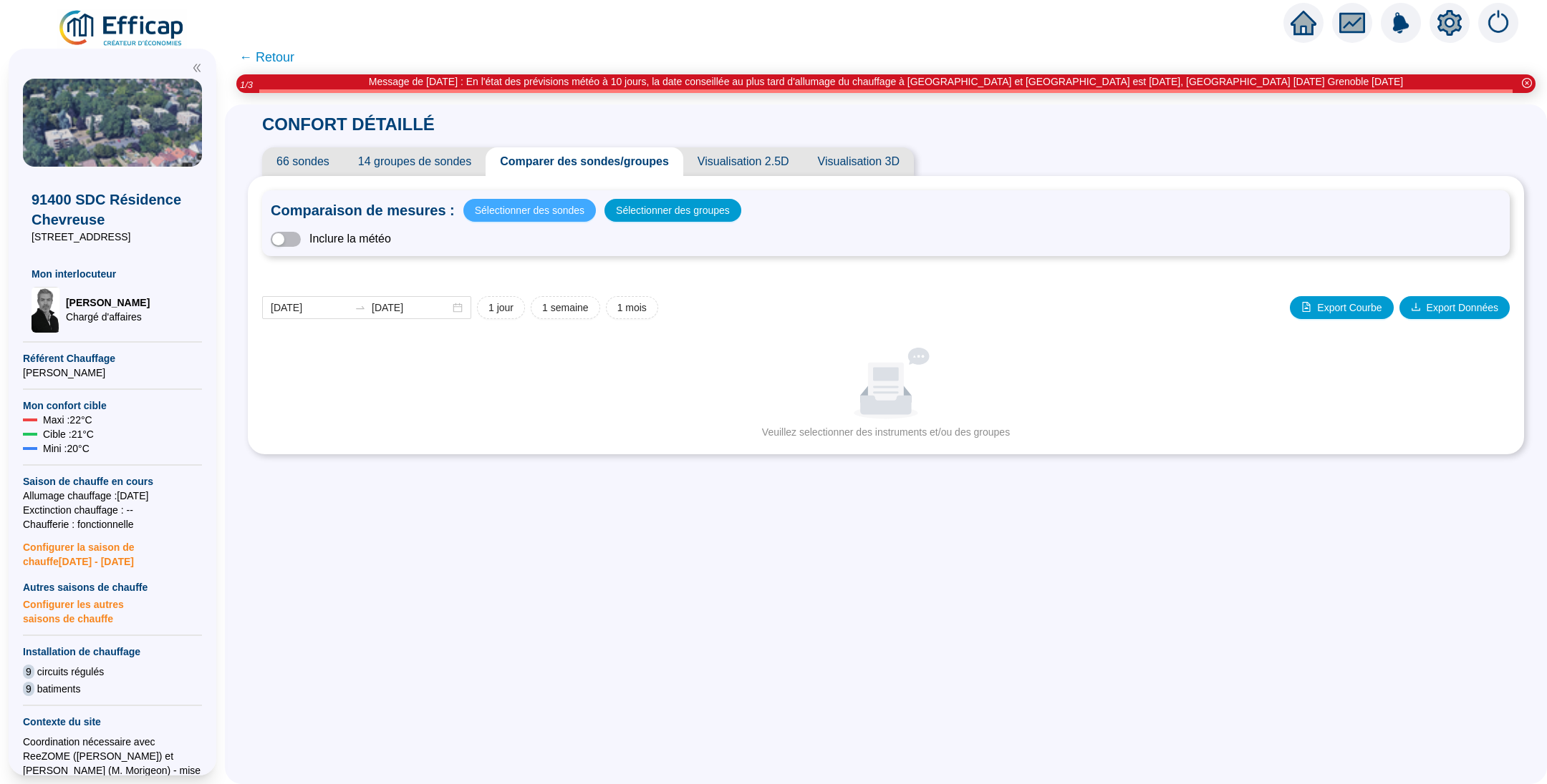
click at [540, 214] on span "Sélectionner des sondes" at bounding box center [529, 210] width 110 height 20
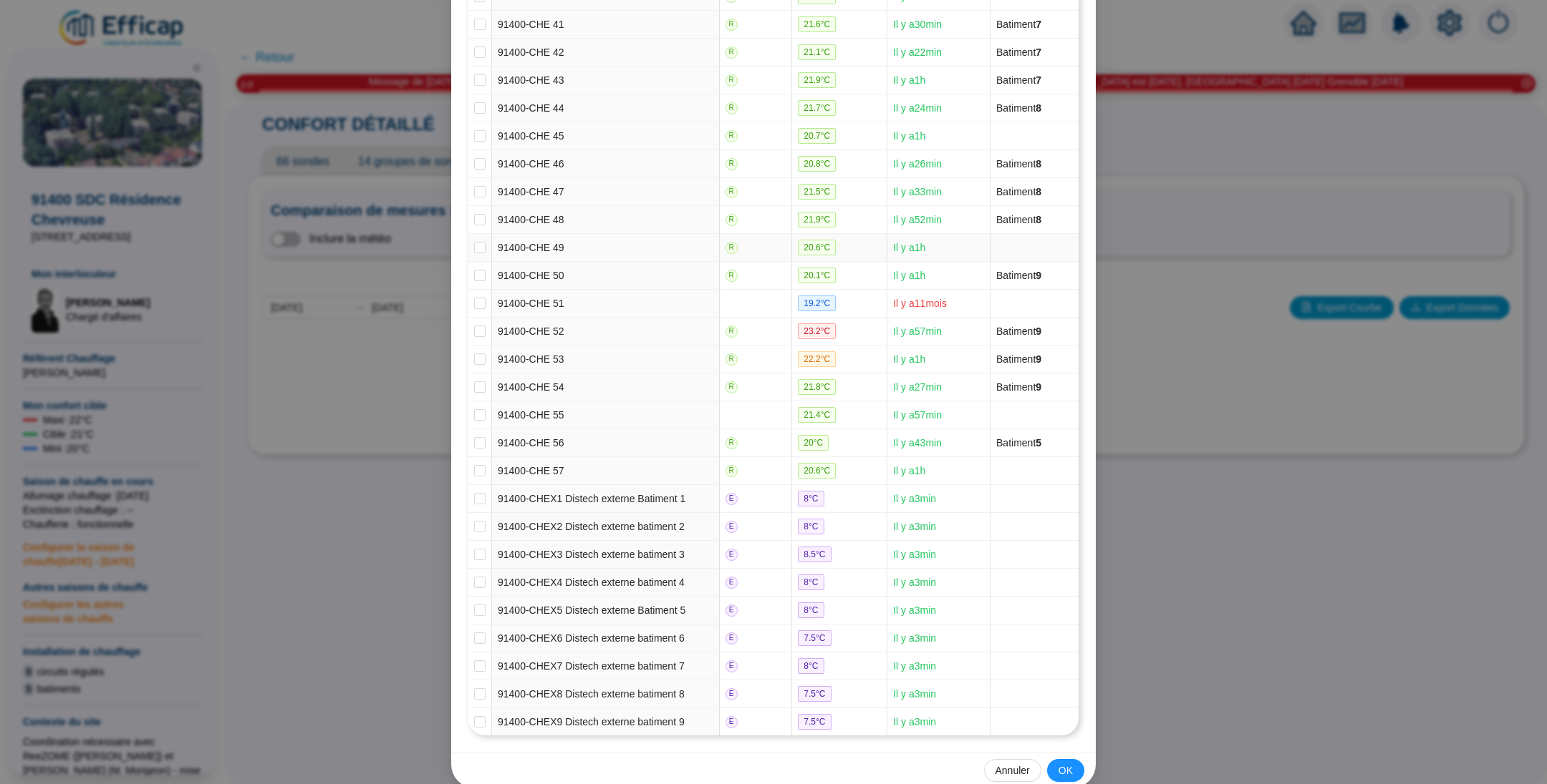
scroll to position [1330, 0]
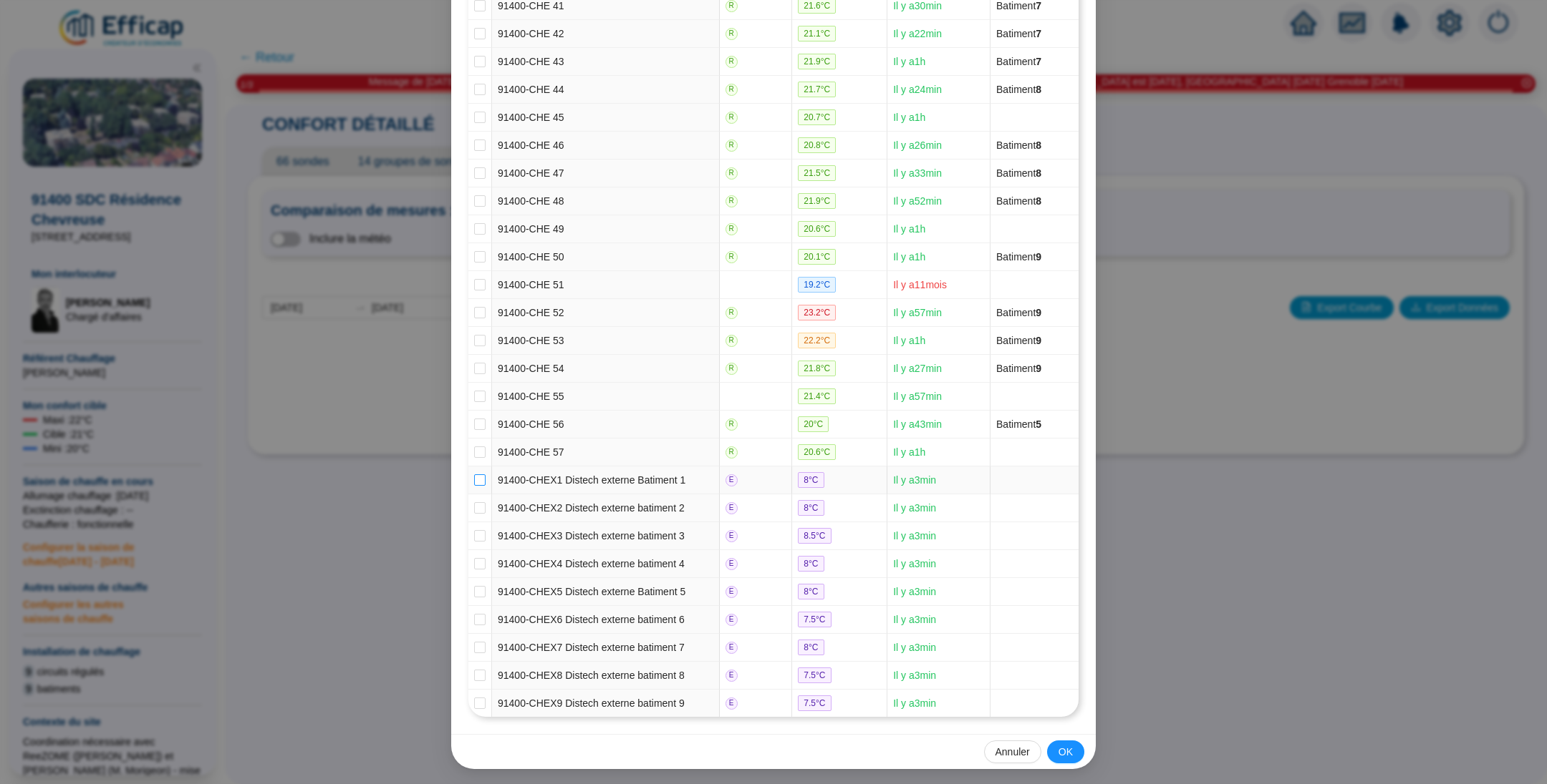
click at [474, 477] on input "checkbox" at bounding box center [480, 480] width 12 height 12
checkbox input "true"
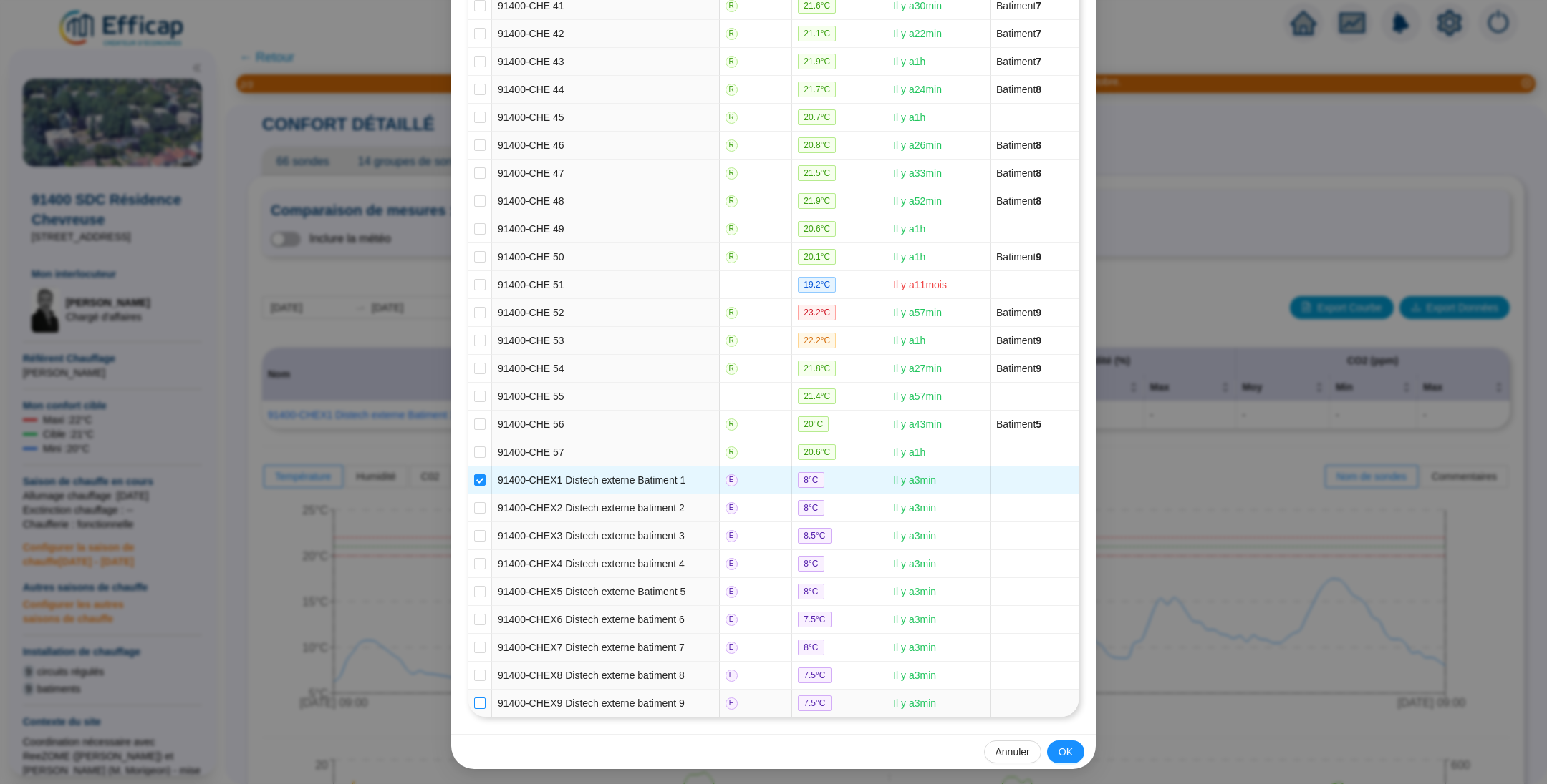
click at [474, 698] on input "checkbox" at bounding box center [480, 704] width 12 height 12
checkbox input "true"
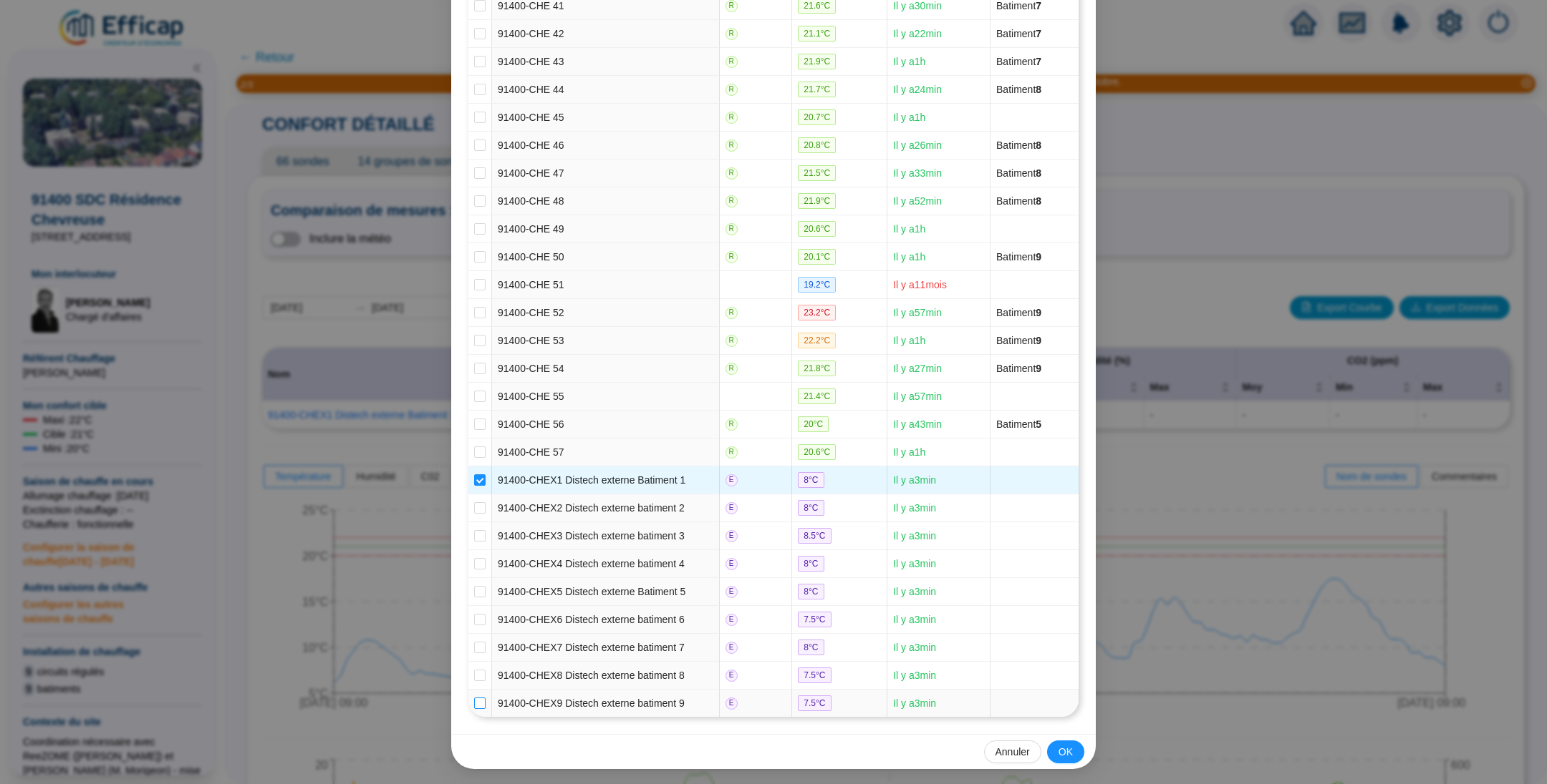
checkbox input "true"
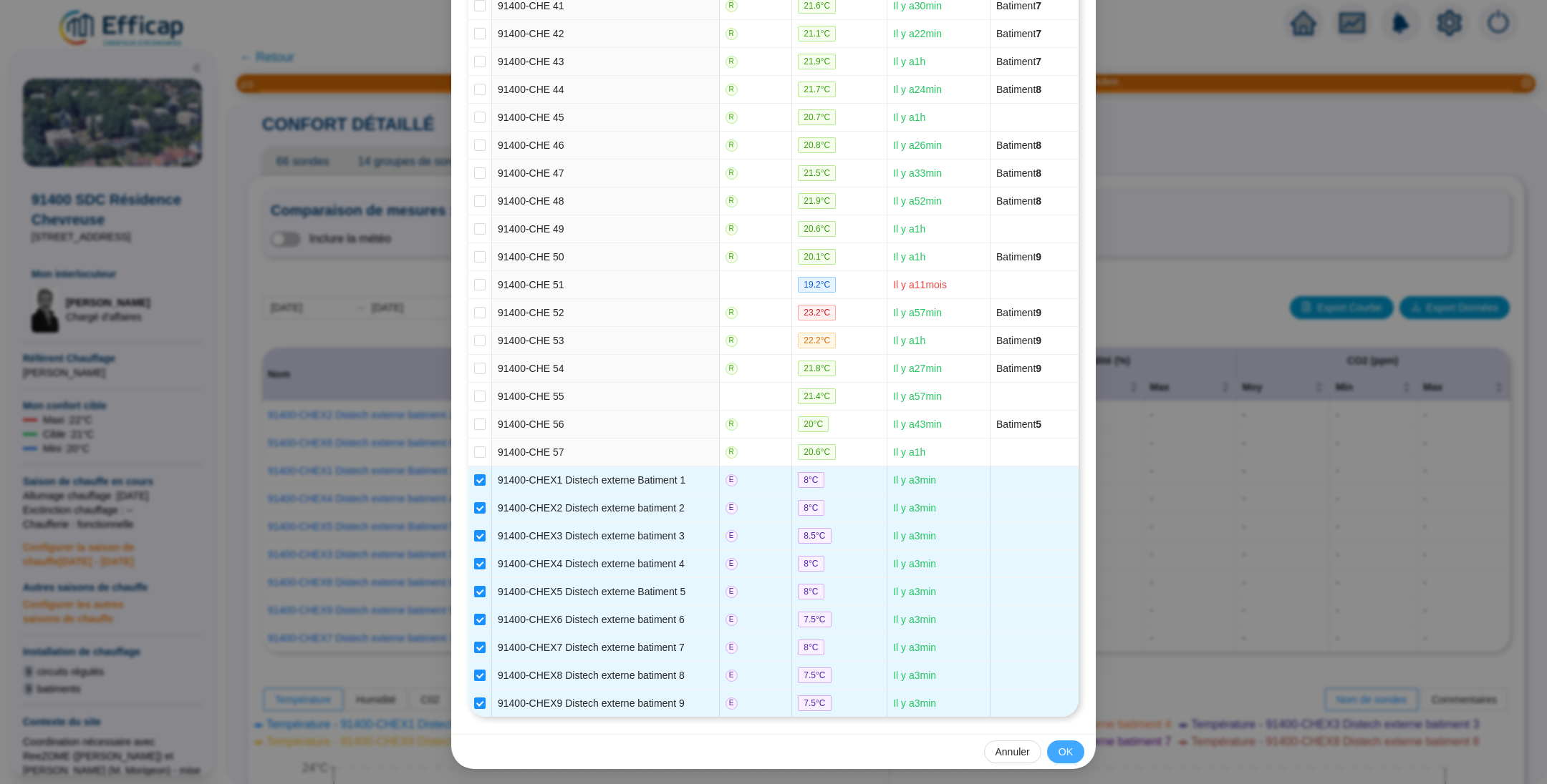
click at [1063, 754] on span "OK" at bounding box center [1065, 752] width 14 height 15
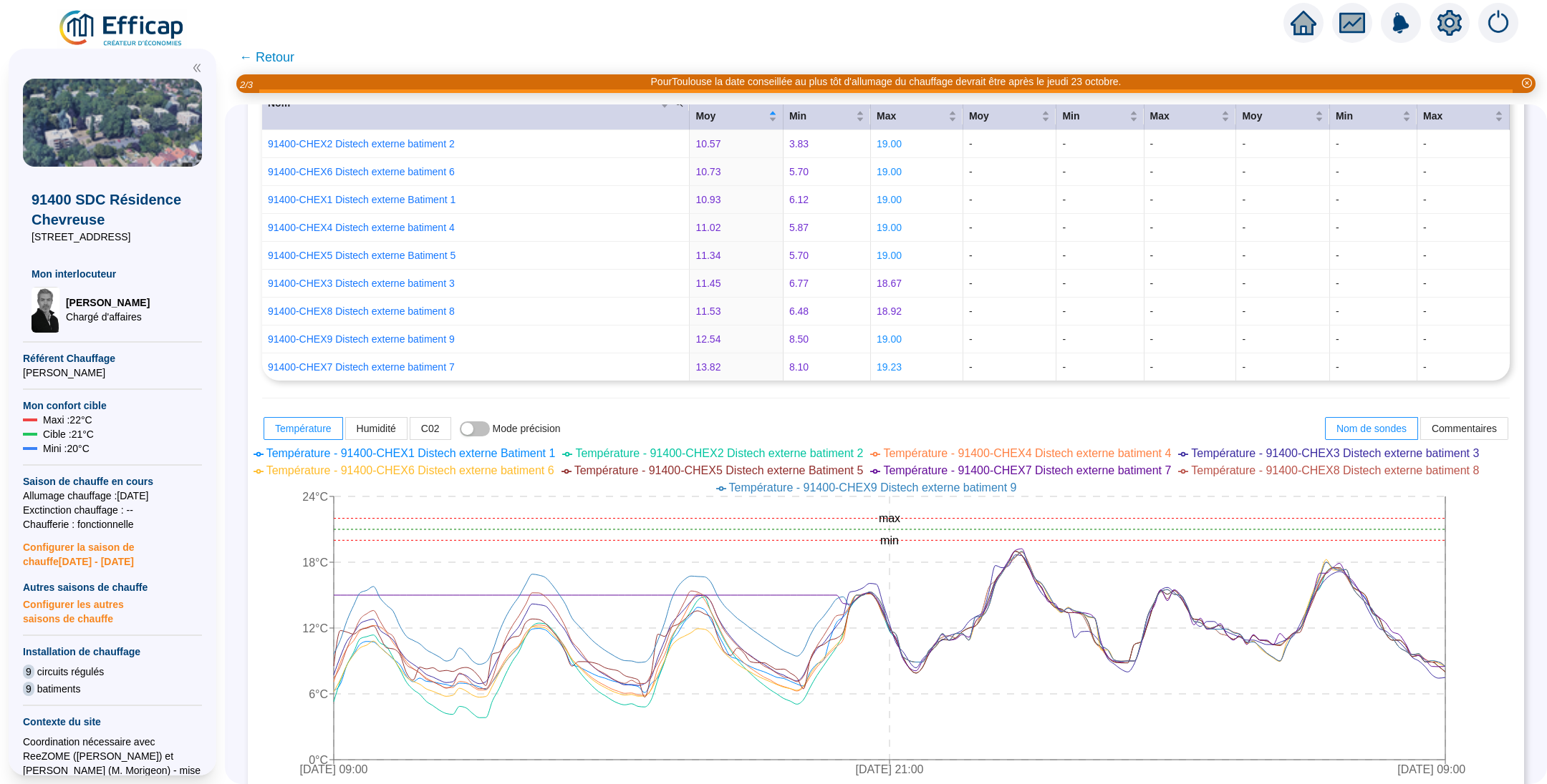
scroll to position [430, 0]
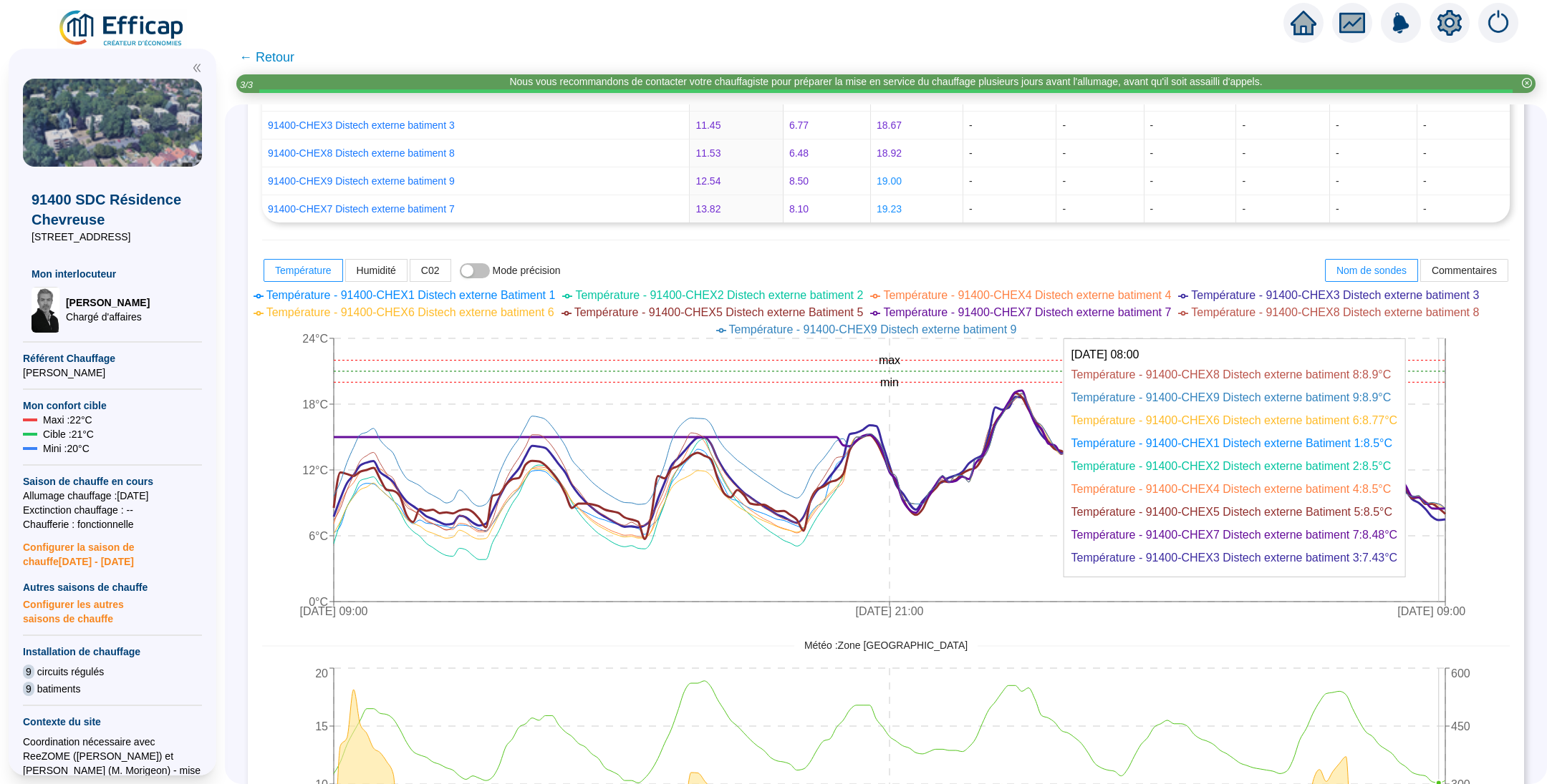
click at [1445, 517] on icon at bounding box center [889, 462] width 1111 height 131
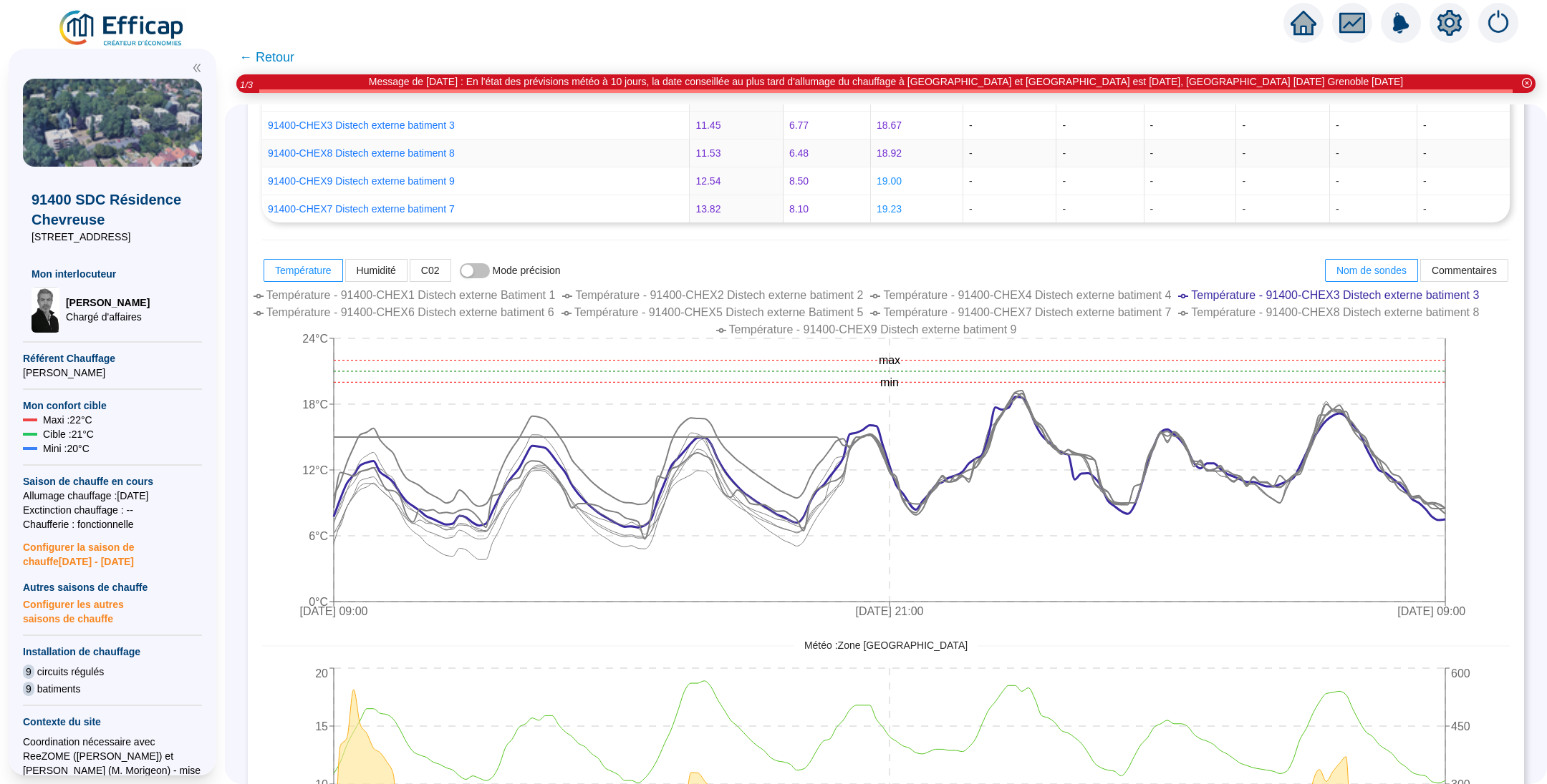
scroll to position [107, 0]
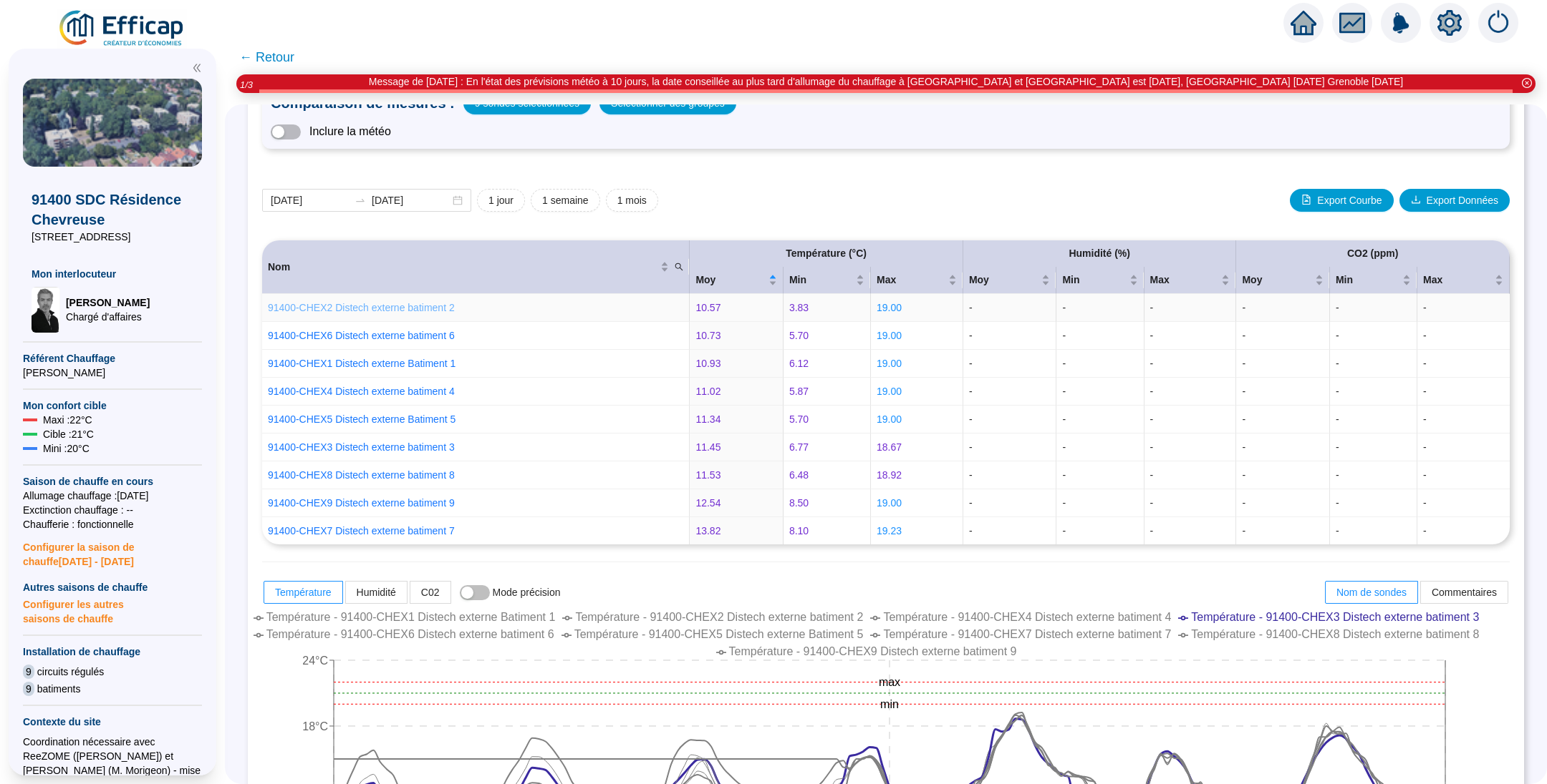
click at [426, 307] on link "91400-CHEX2 Distech externe batiment 2" at bounding box center [361, 308] width 187 height 12
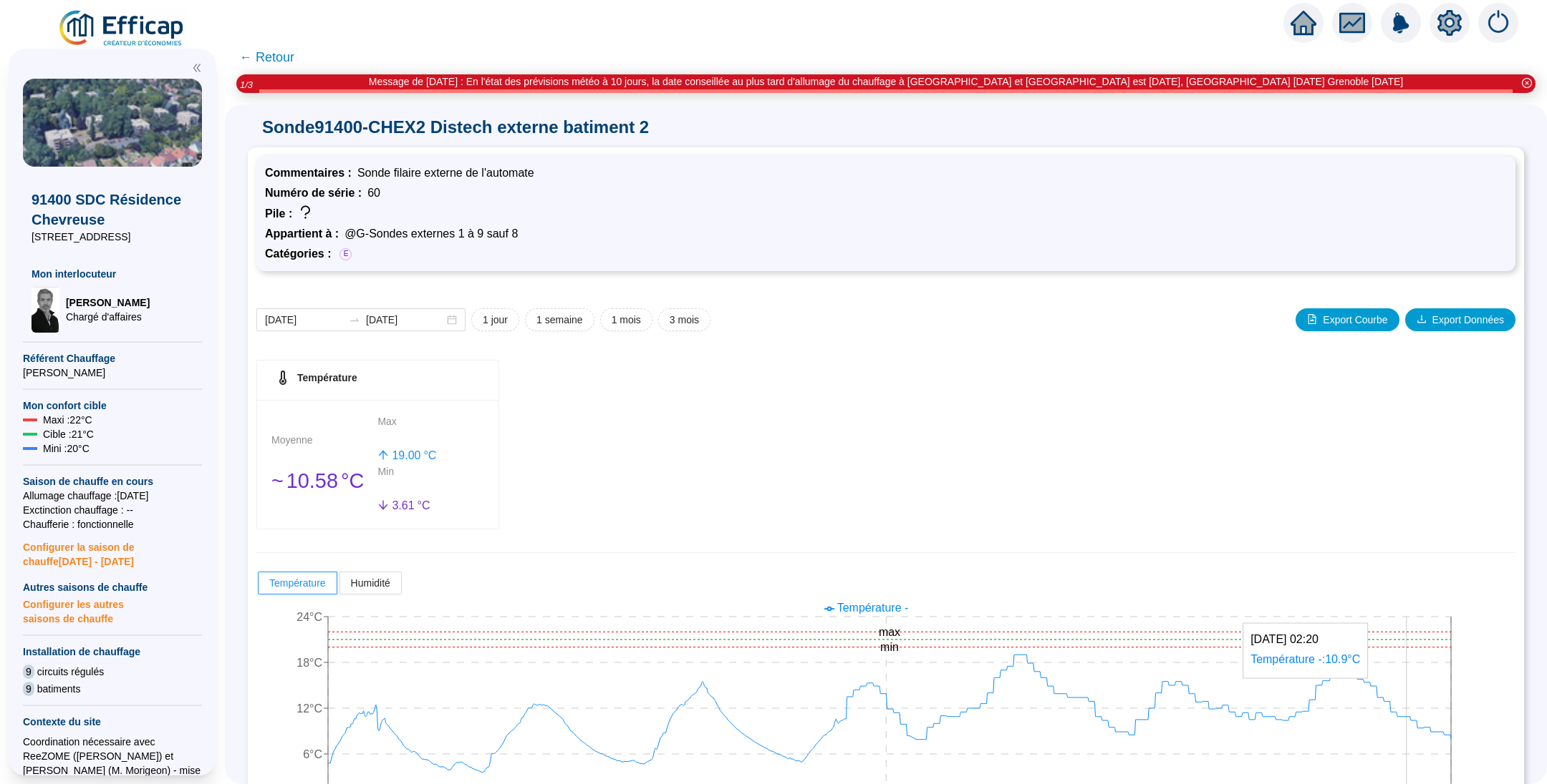
scroll to position [59, 0]
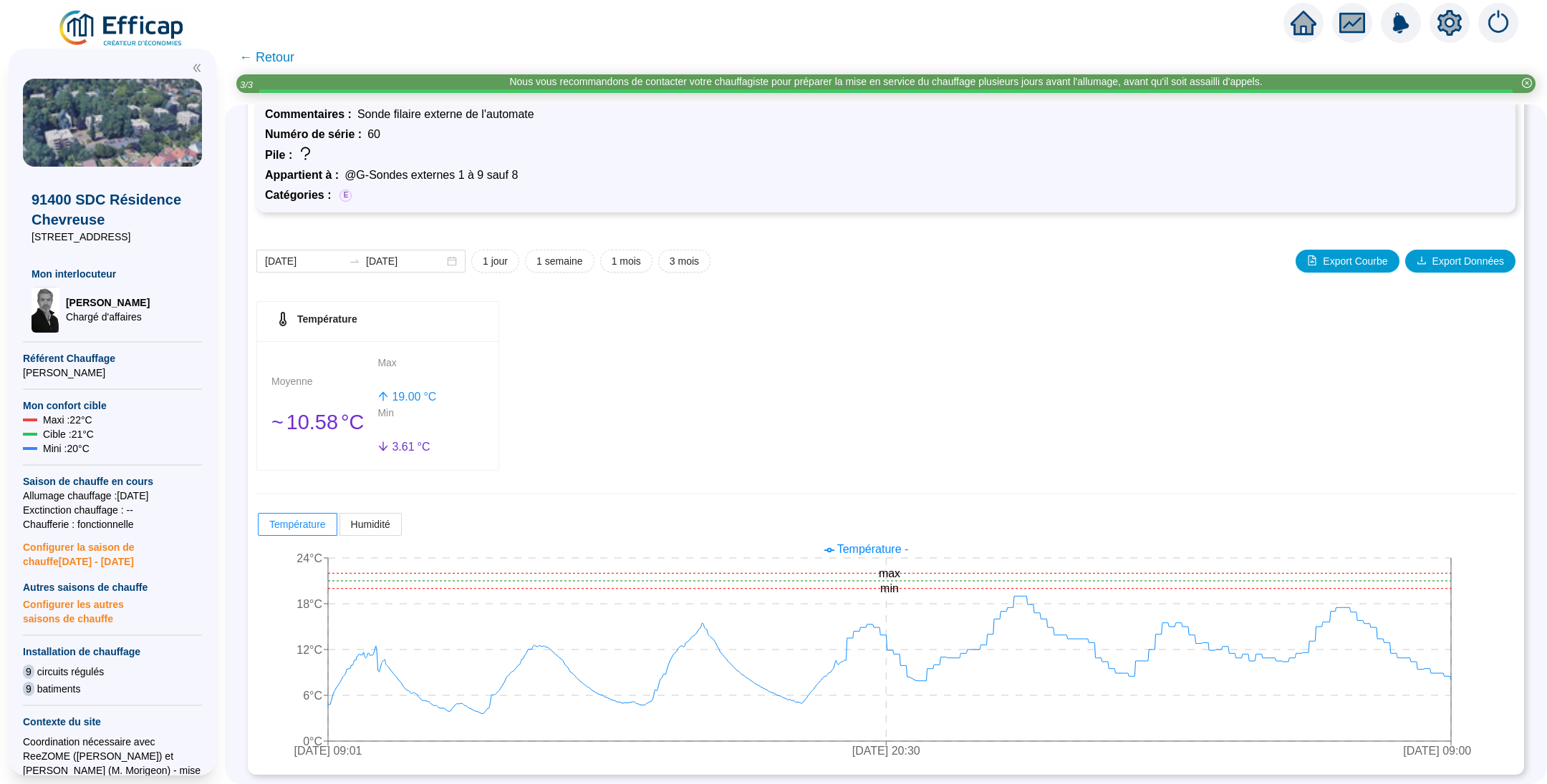
click at [284, 53] on span "← Retour" at bounding box center [266, 57] width 55 height 20
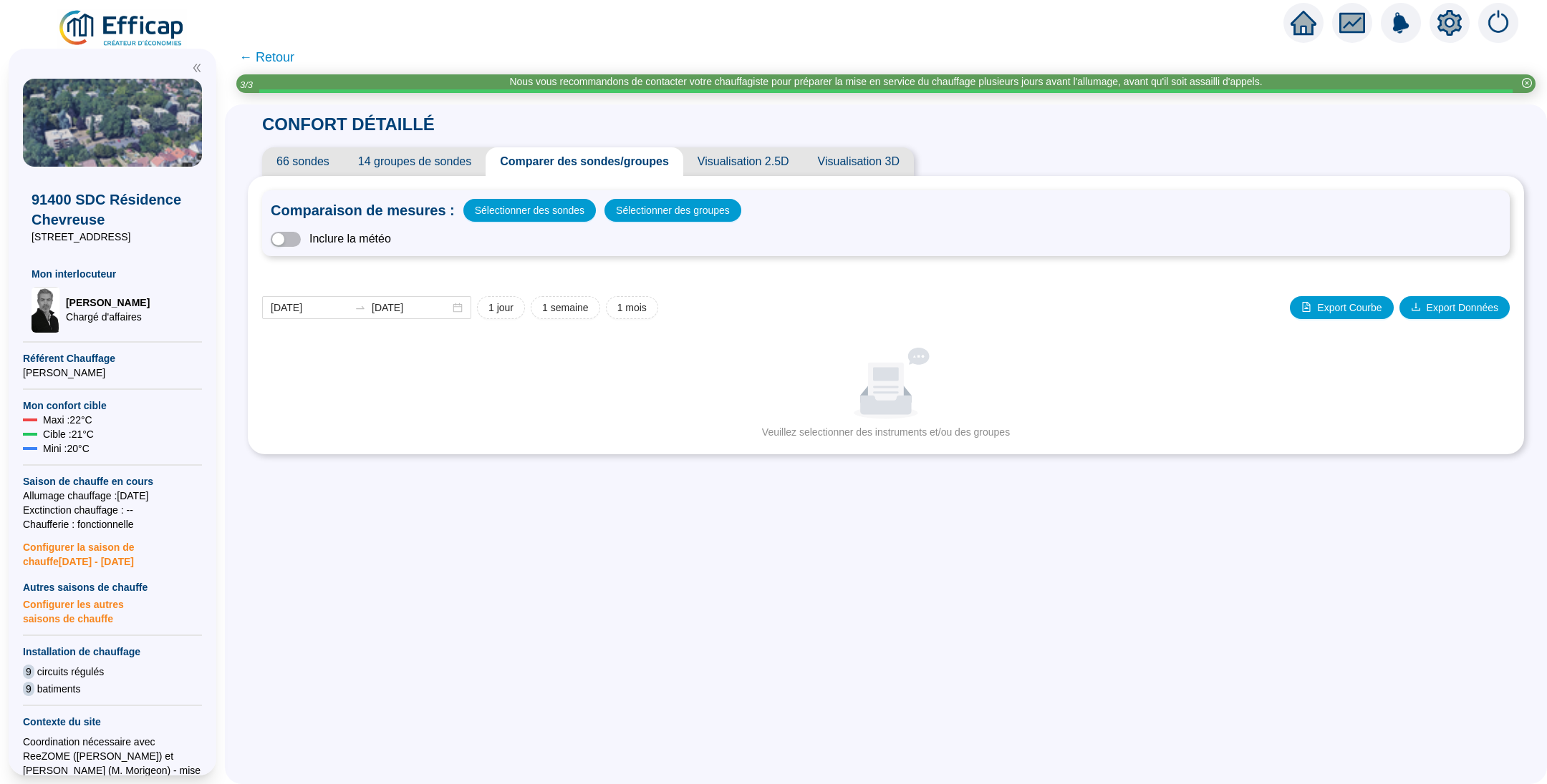
click at [278, 59] on span "← Retour" at bounding box center [266, 57] width 55 height 20
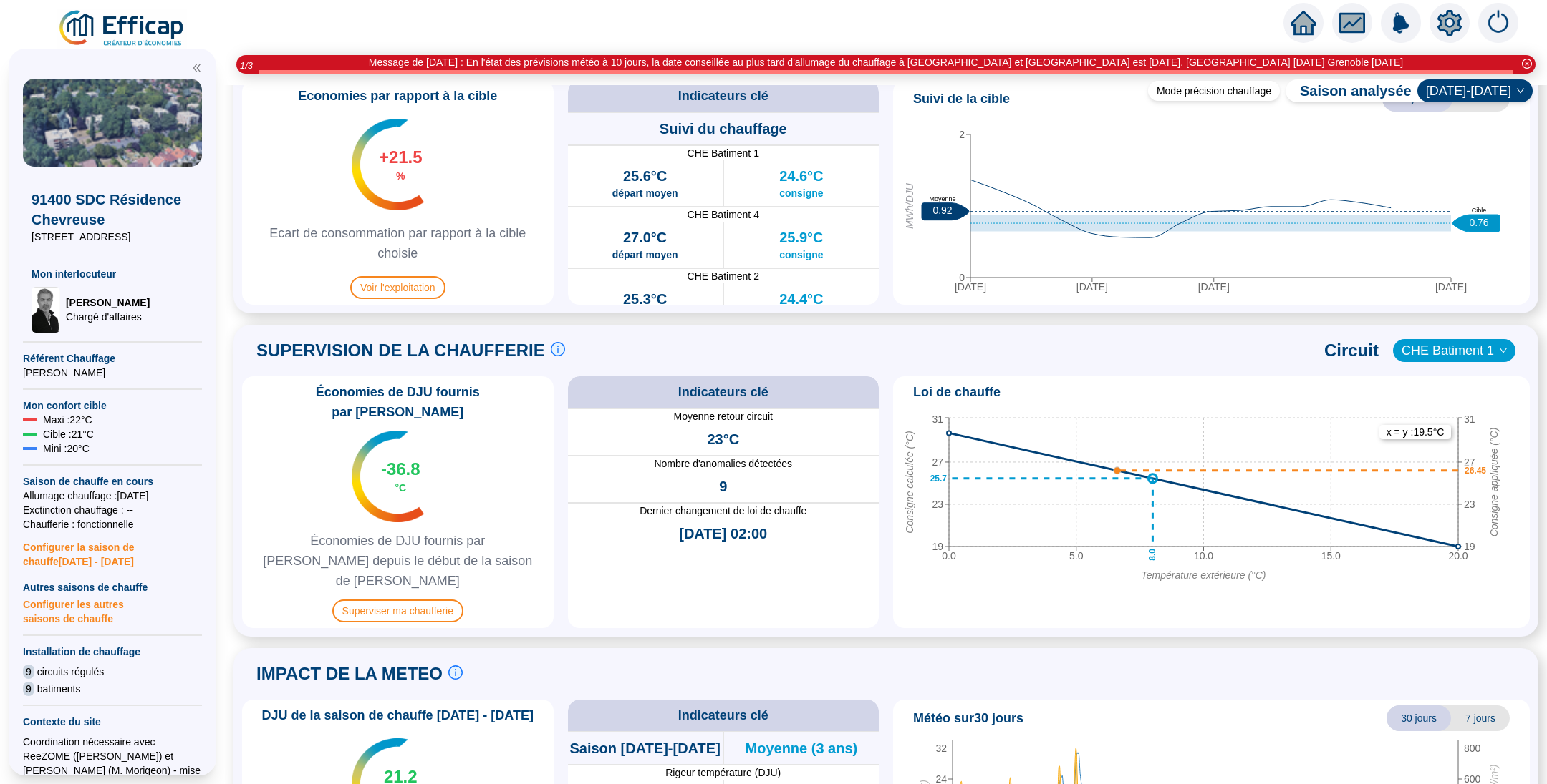
scroll to position [751, 0]
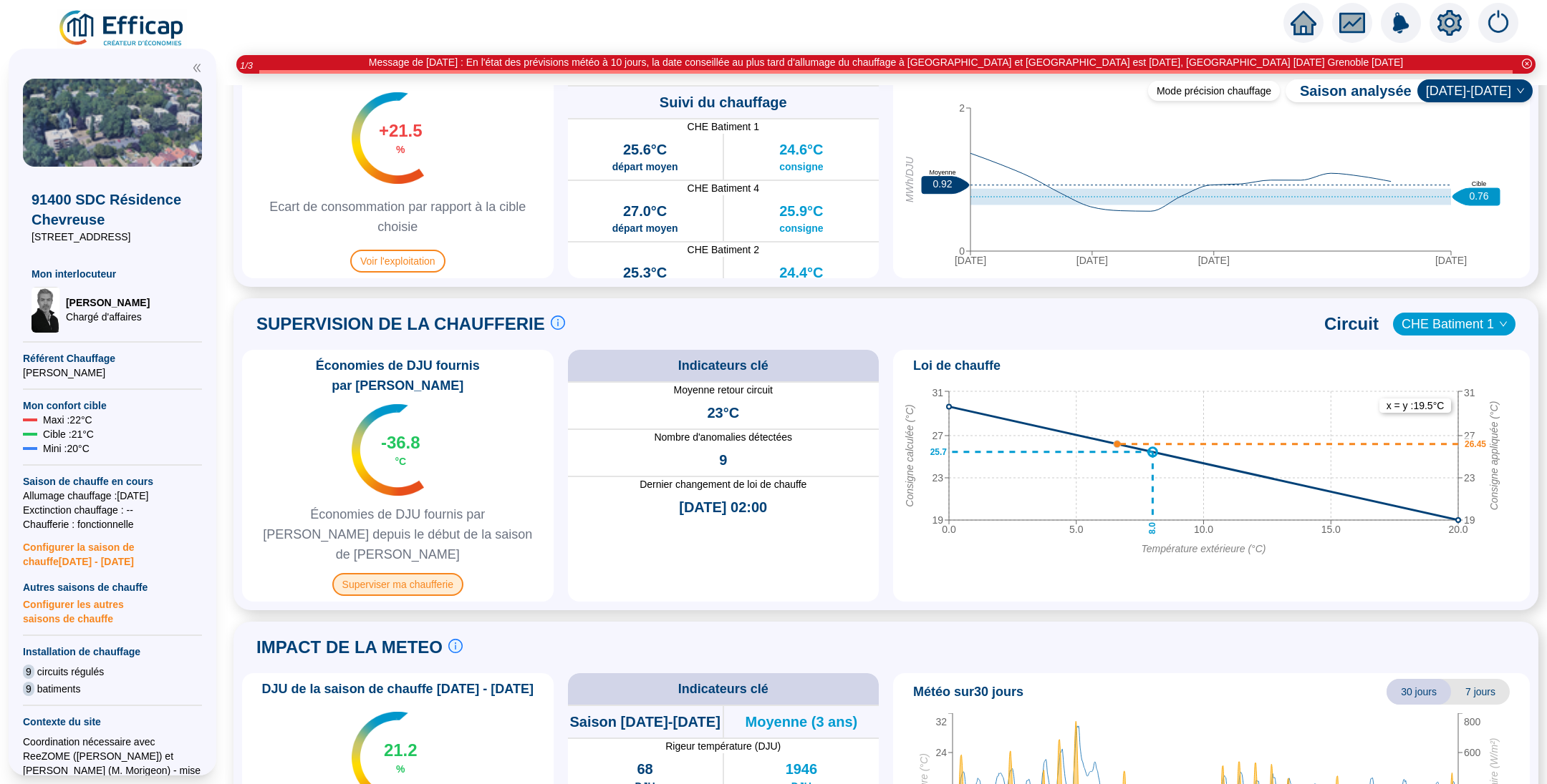
click at [427, 573] on span "Superviser ma chaufferie" at bounding box center [397, 584] width 131 height 23
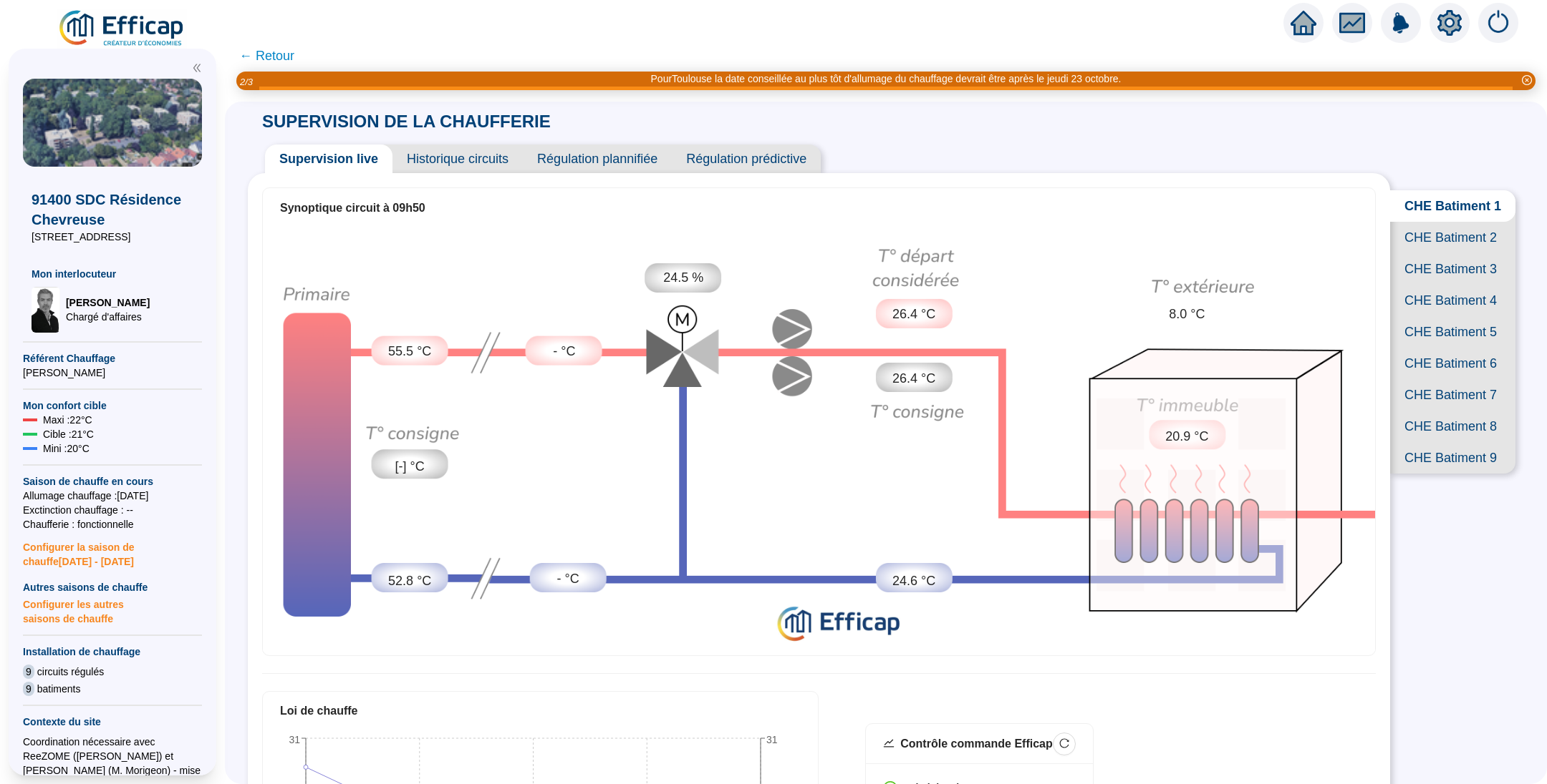
click at [474, 158] on span "Historique circuits" at bounding box center [458, 159] width 131 height 28
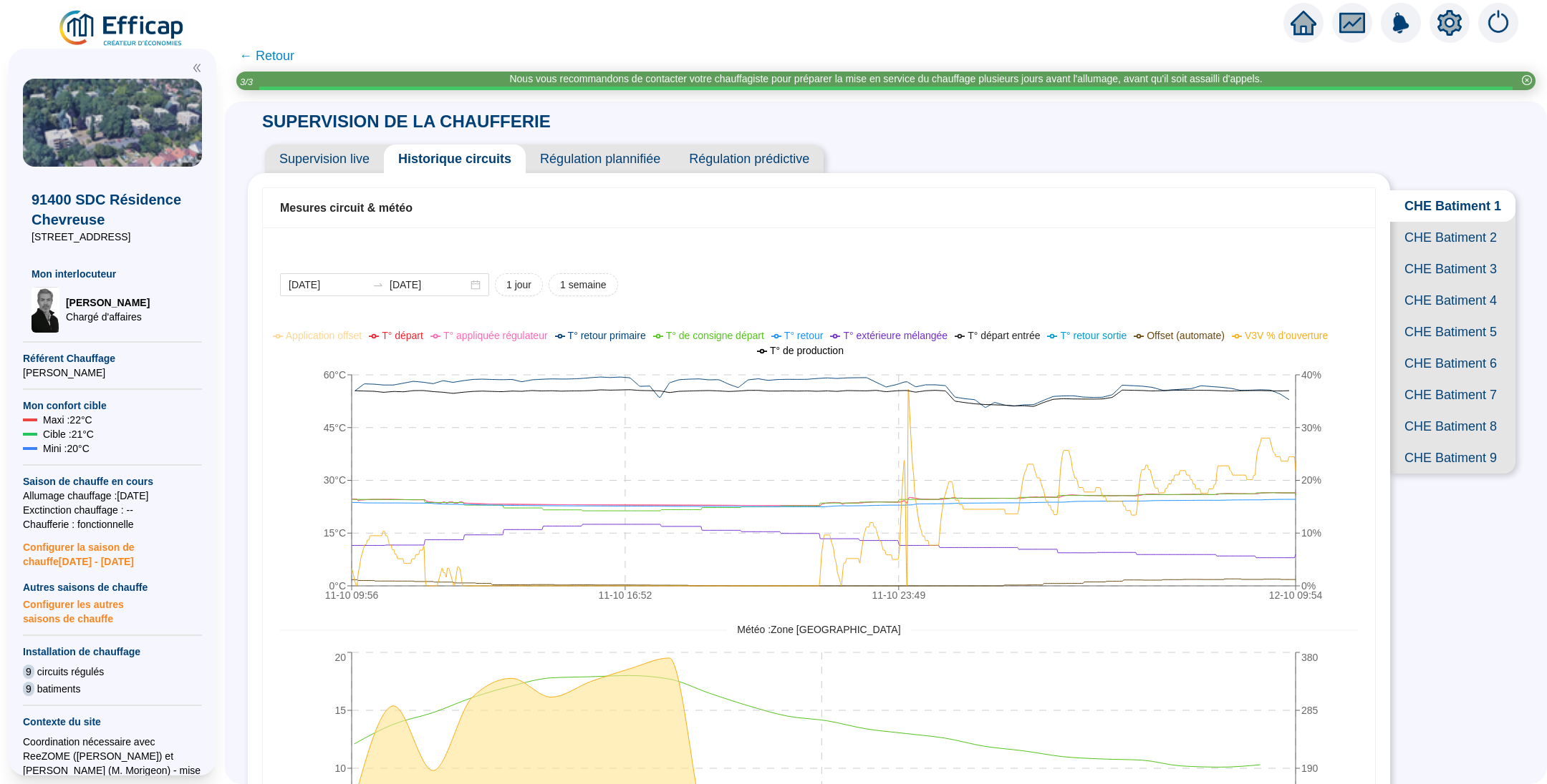
click at [1429, 246] on span "CHE Batiment 2" at bounding box center [1452, 238] width 126 height 32
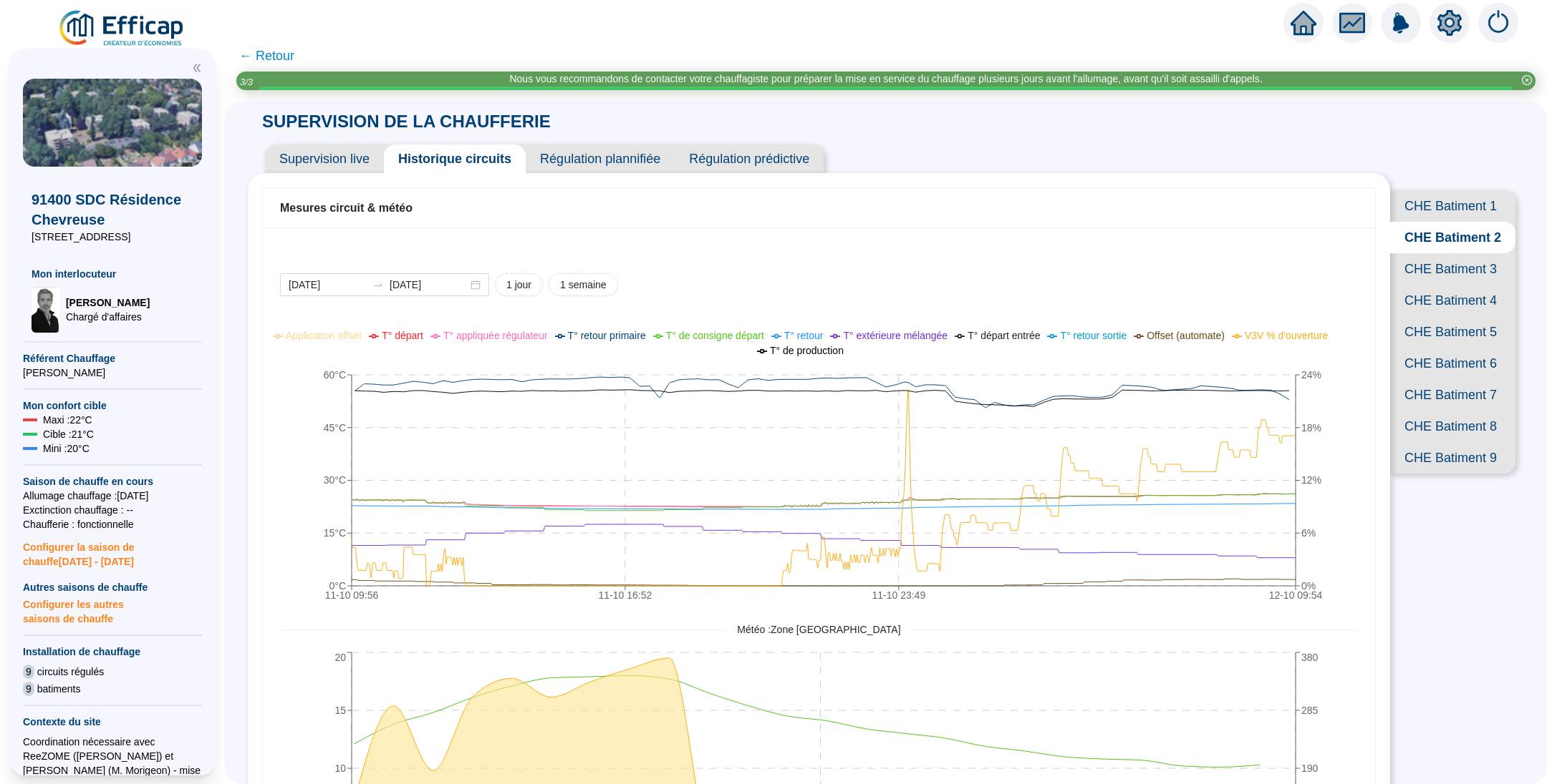
click at [331, 155] on span "Supervision live" at bounding box center [324, 159] width 119 height 28
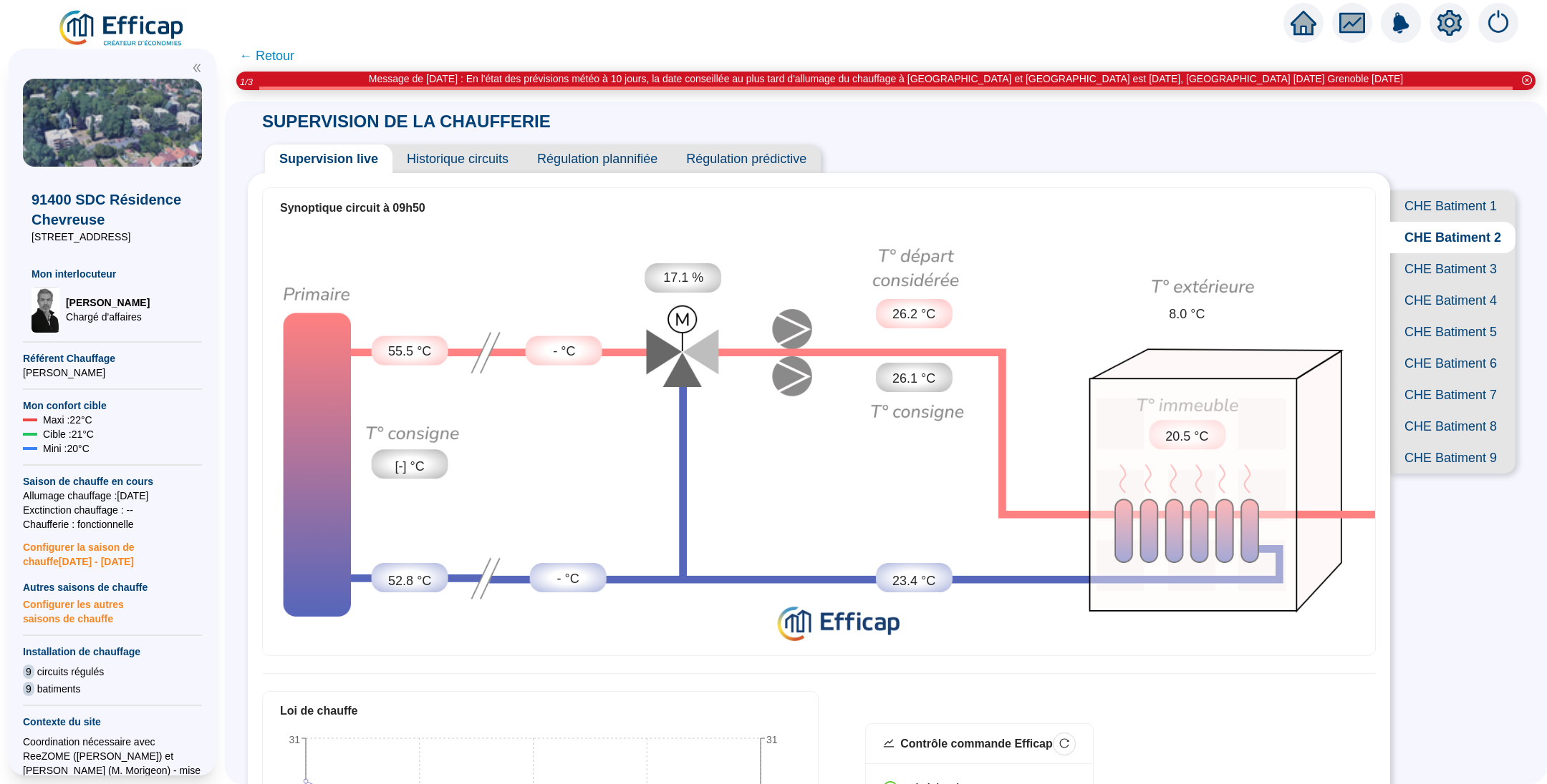
click at [463, 160] on span "Historique circuits" at bounding box center [458, 159] width 131 height 28
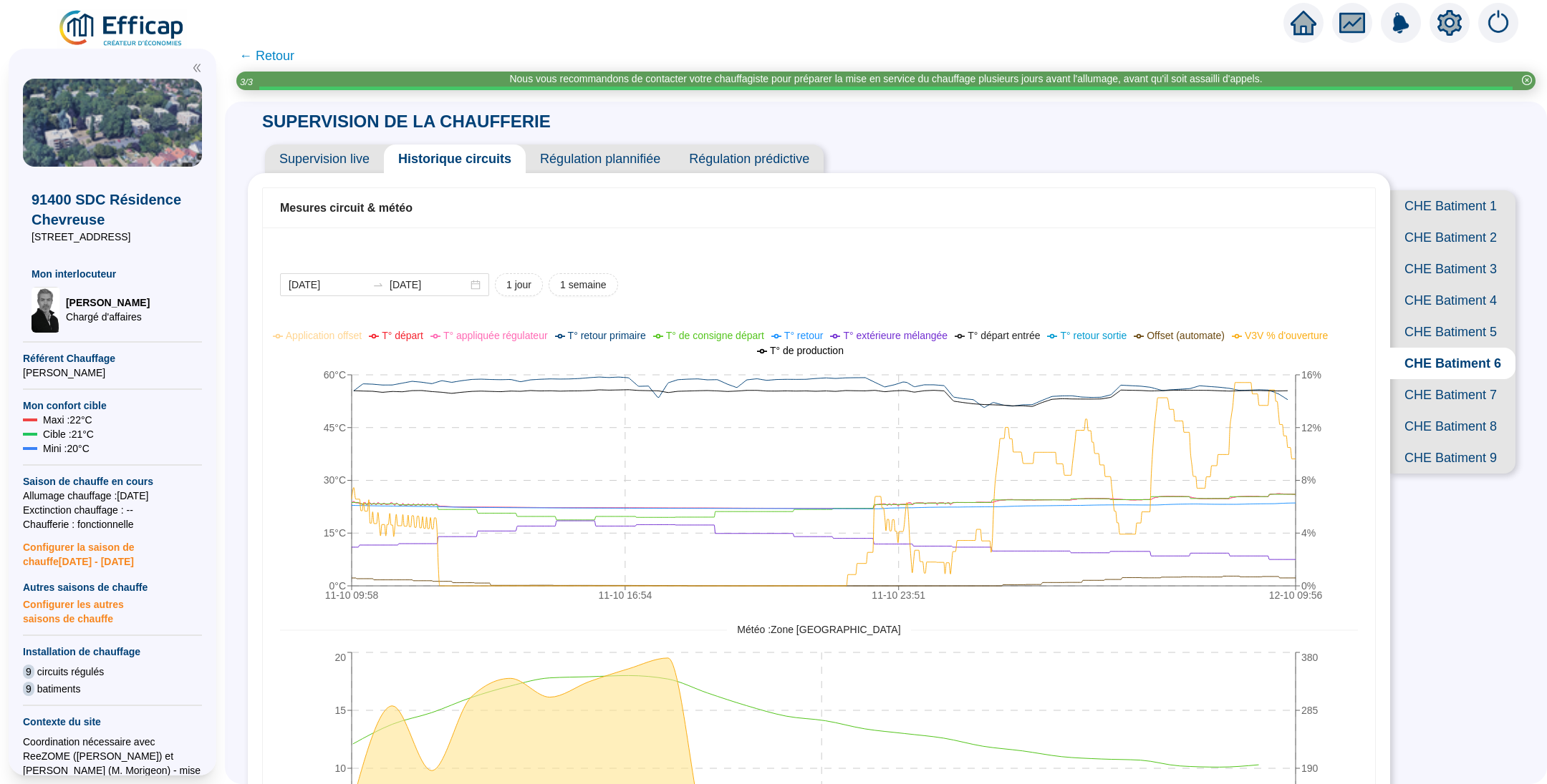
click at [1444, 410] on span "CHE Batiment 7" at bounding box center [1452, 395] width 126 height 32
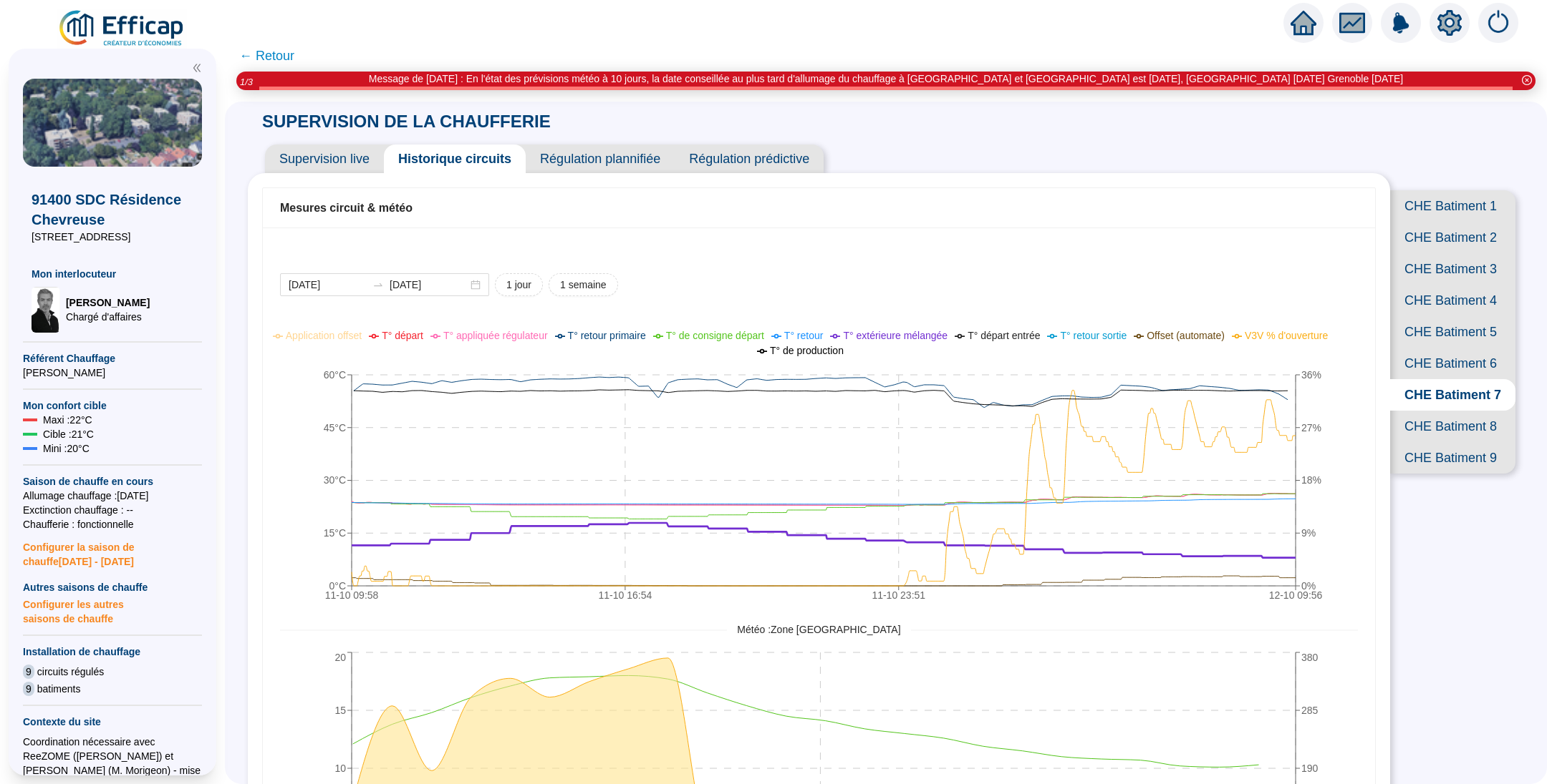
click at [342, 155] on span "Supervision live" at bounding box center [324, 159] width 119 height 28
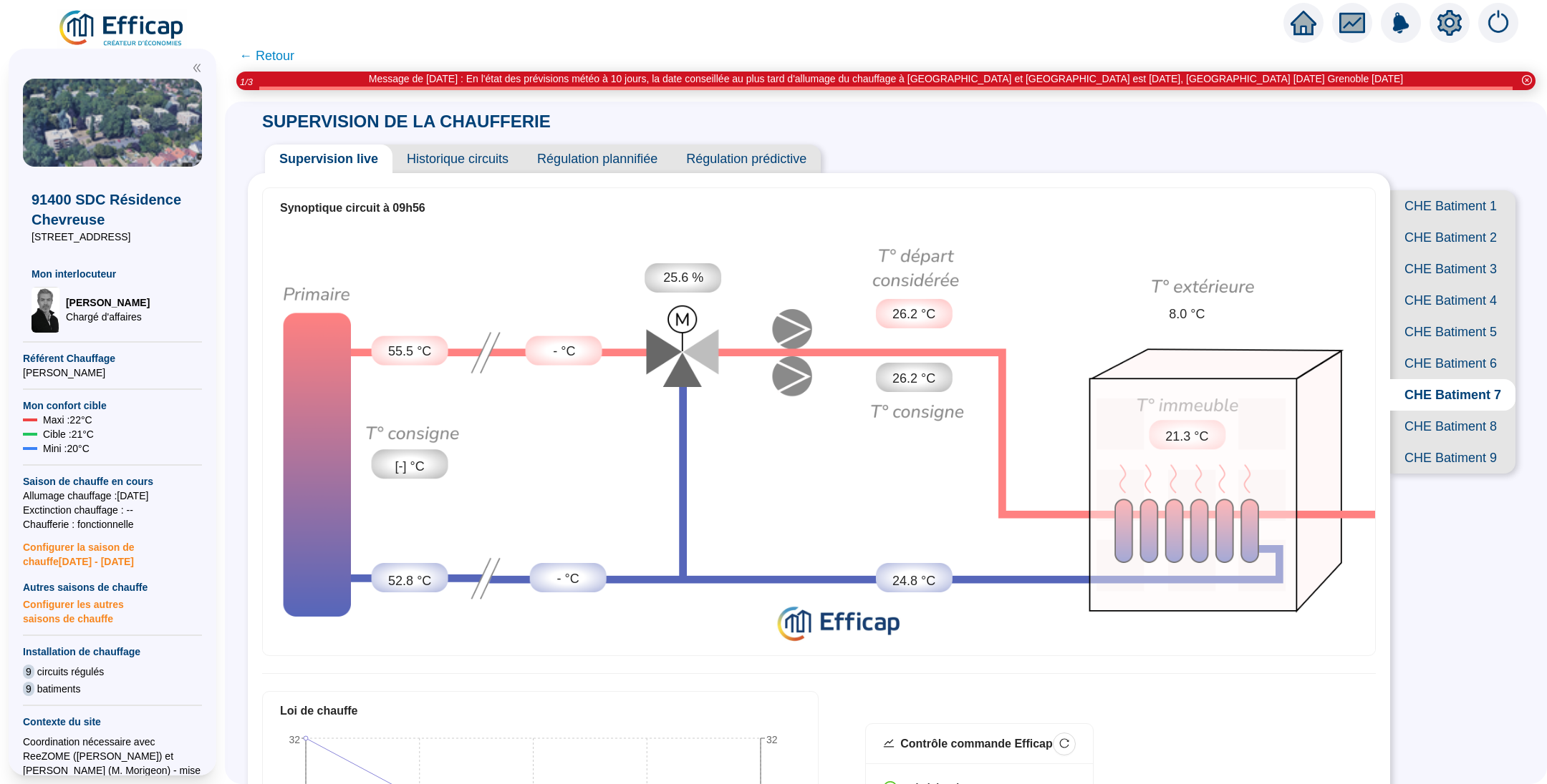
click at [1442, 442] on span "CHE Batiment 8" at bounding box center [1452, 426] width 126 height 32
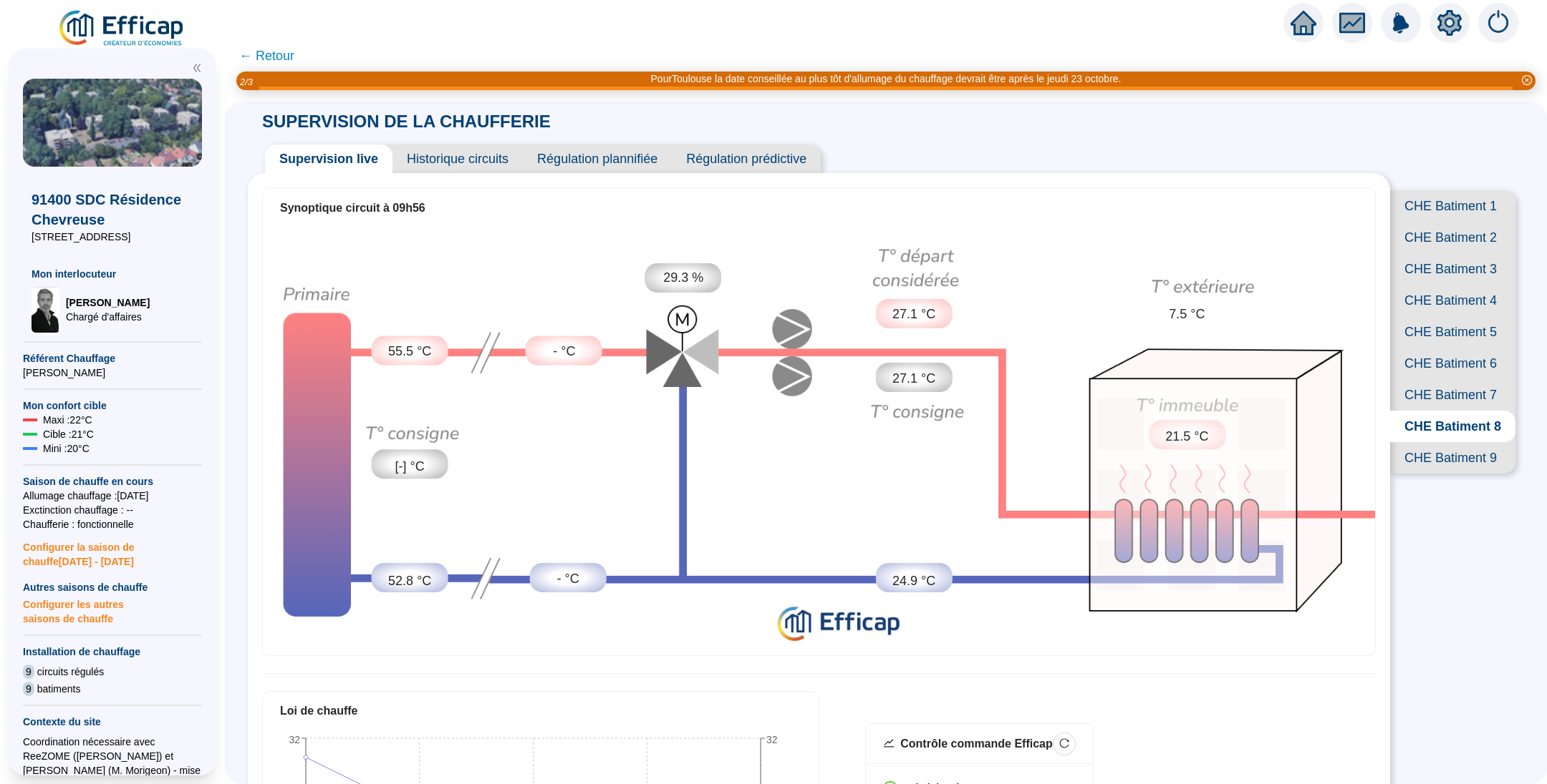
click at [461, 162] on span "Historique circuits" at bounding box center [458, 159] width 131 height 28
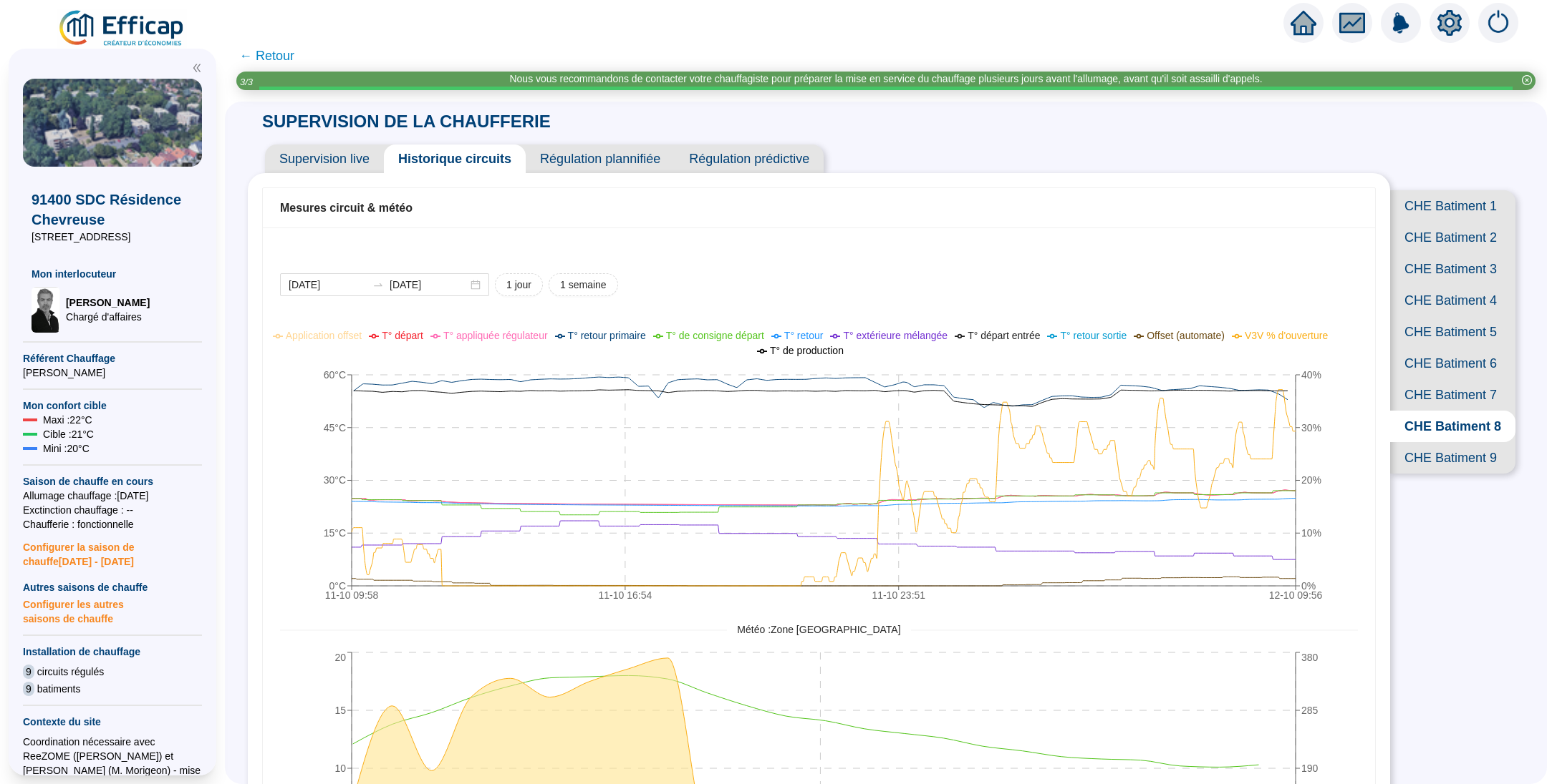
click at [1433, 474] on span "CHE Batiment 9" at bounding box center [1452, 458] width 126 height 32
click at [325, 156] on span "Supervision live" at bounding box center [324, 159] width 119 height 28
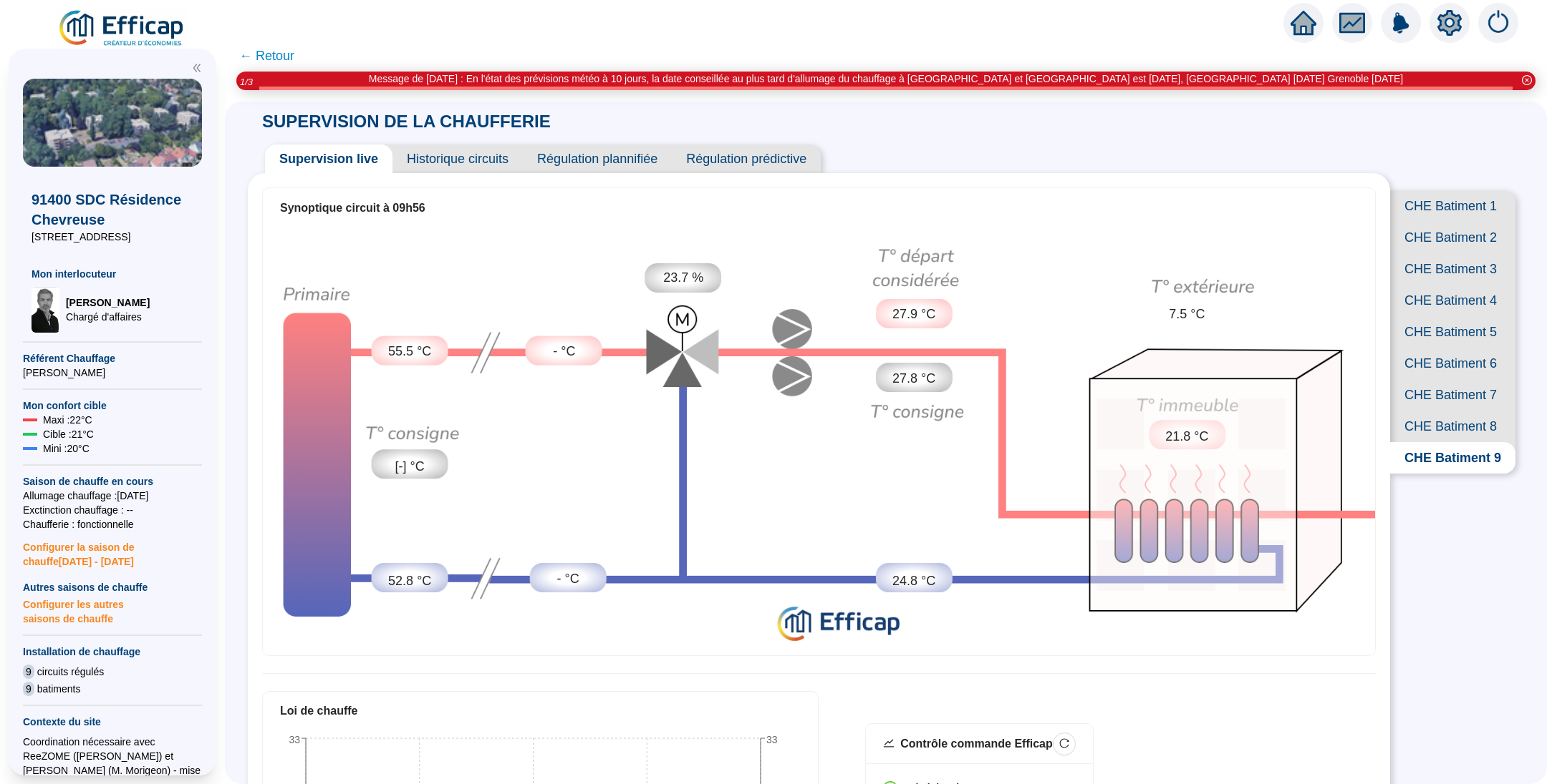
click at [131, 30] on img at bounding box center [122, 28] width 130 height 40
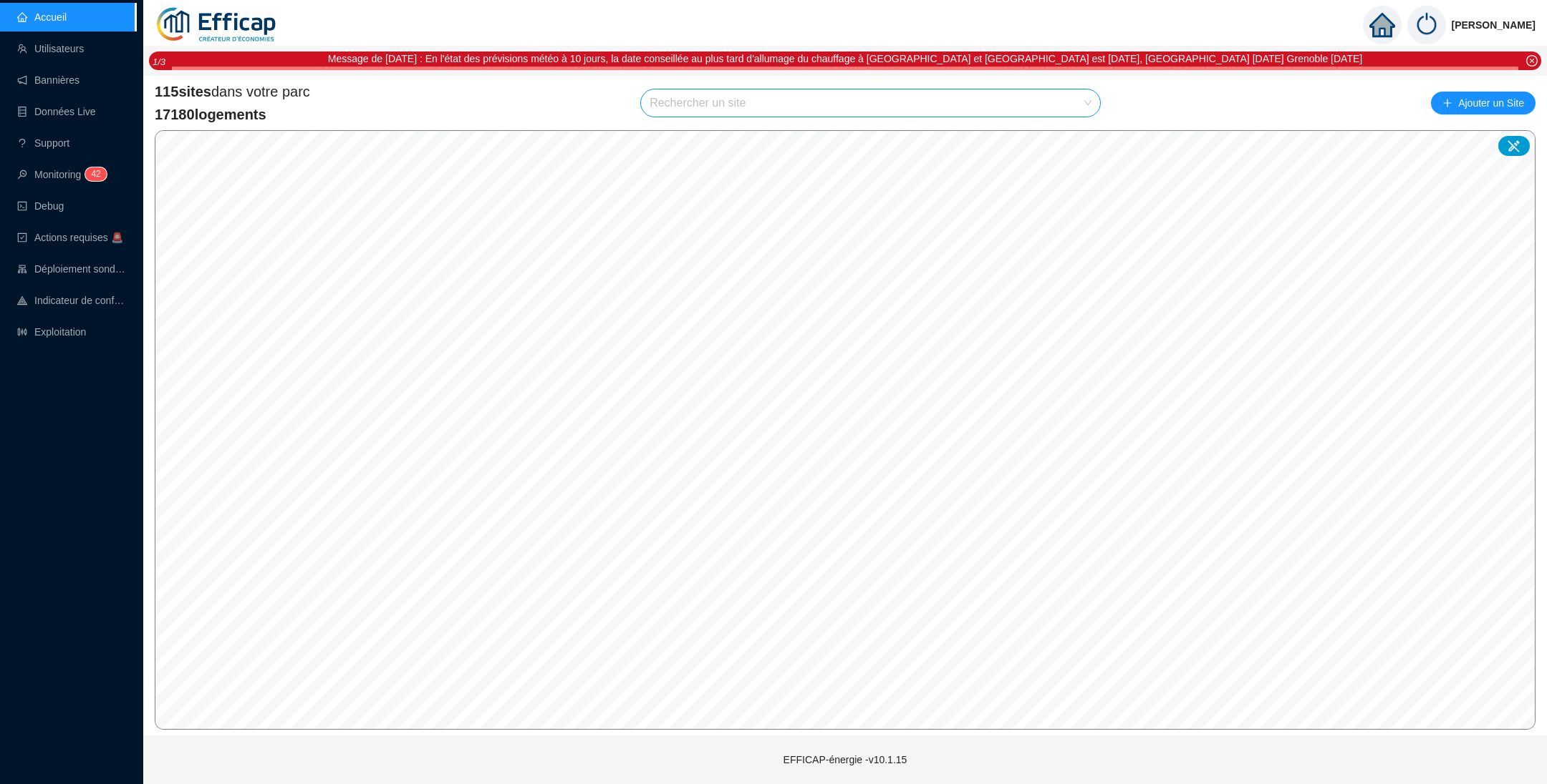
drag, startPoint x: 898, startPoint y: 109, endPoint x: 908, endPoint y: 109, distance: 10.0
click at [903, 109] on input "search" at bounding box center [864, 103] width 429 height 27
type input "mortier"
click at [919, 106] on span "75020 SDC Mortier" at bounding box center [870, 103] width 442 height 27
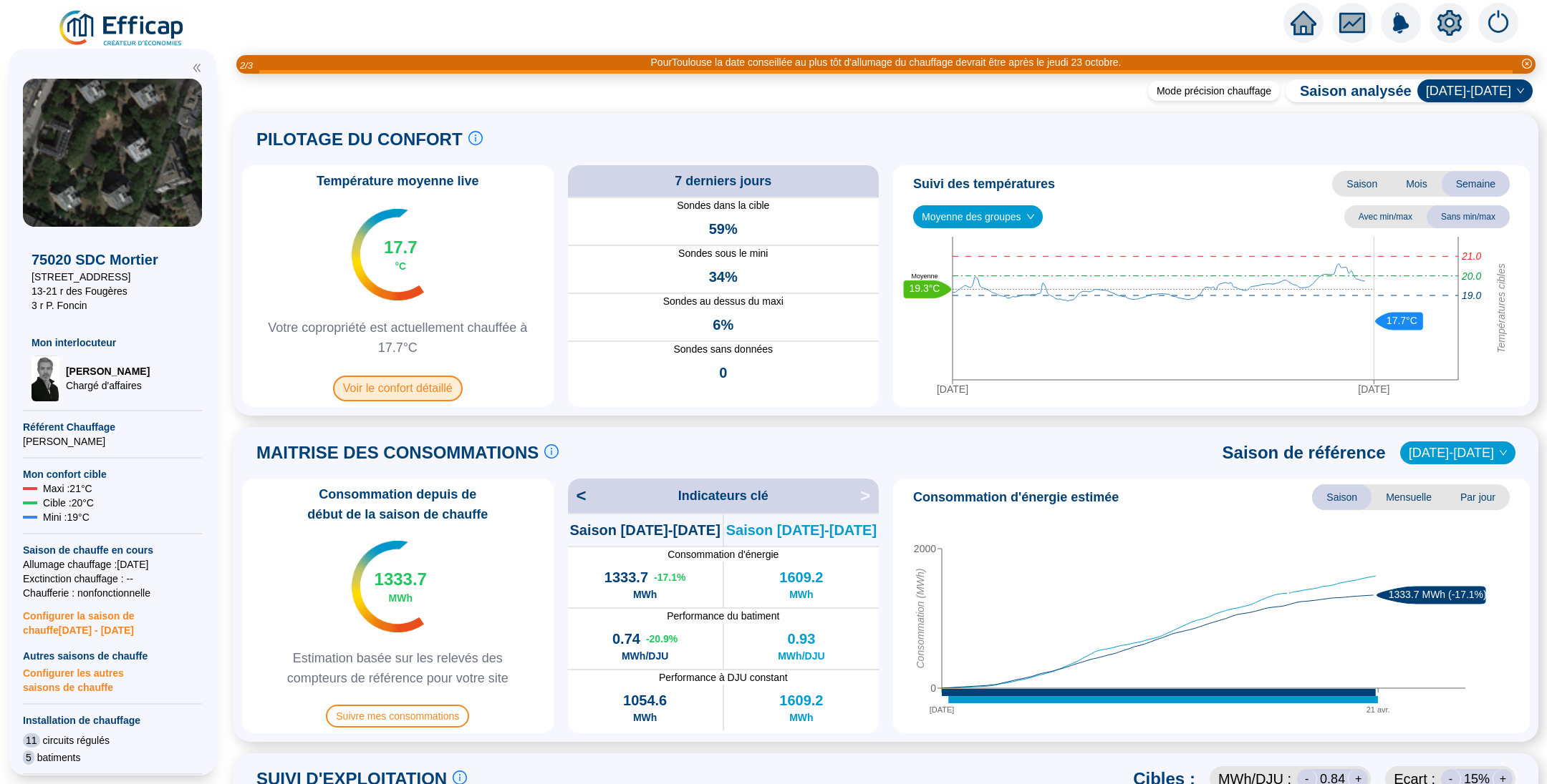
click at [396, 387] on span "Voir le confort détaillé" at bounding box center [397, 389] width 130 height 26
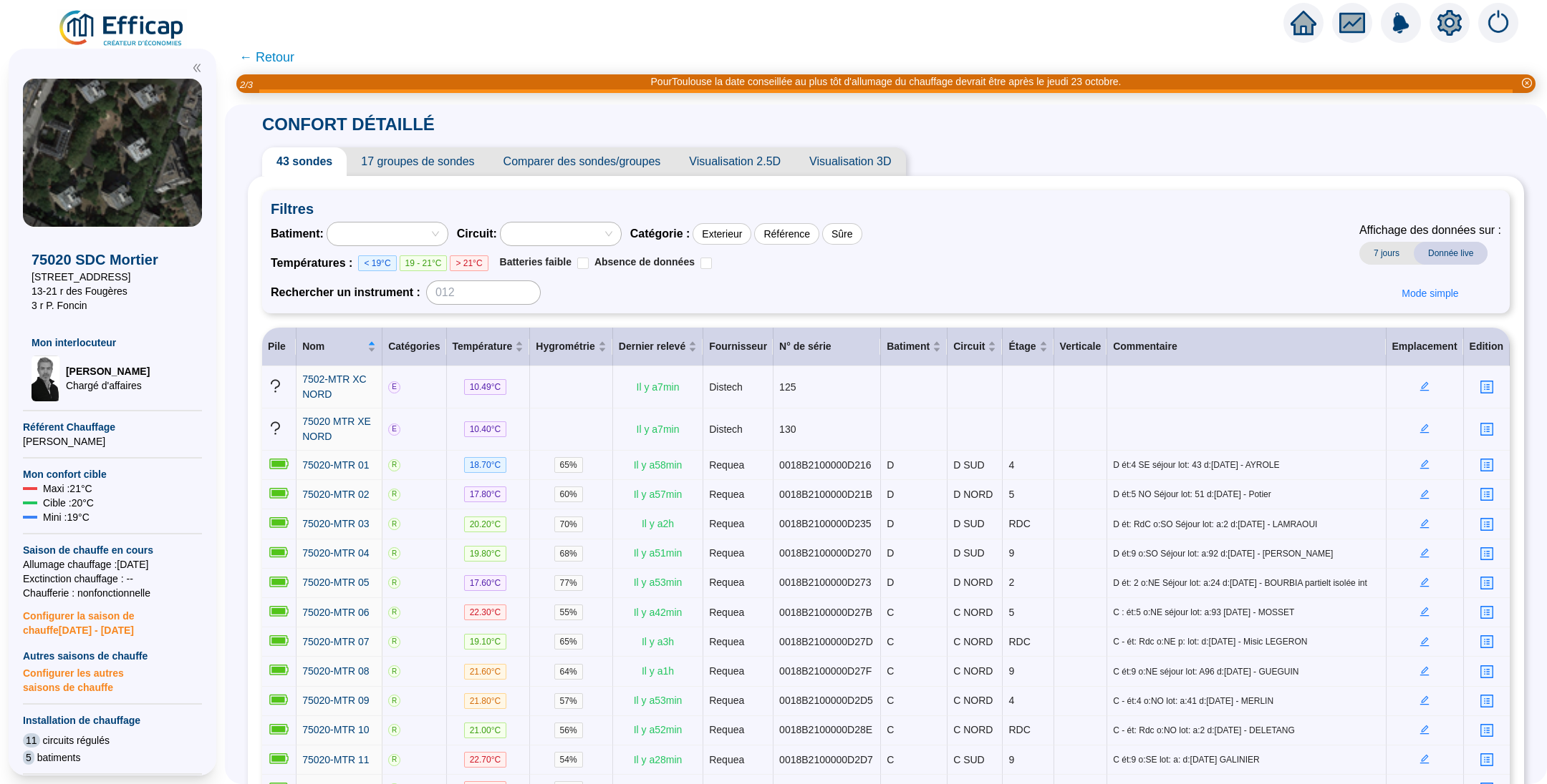
click at [609, 161] on span "Comparer des sondes/groupes" at bounding box center [582, 162] width 186 height 28
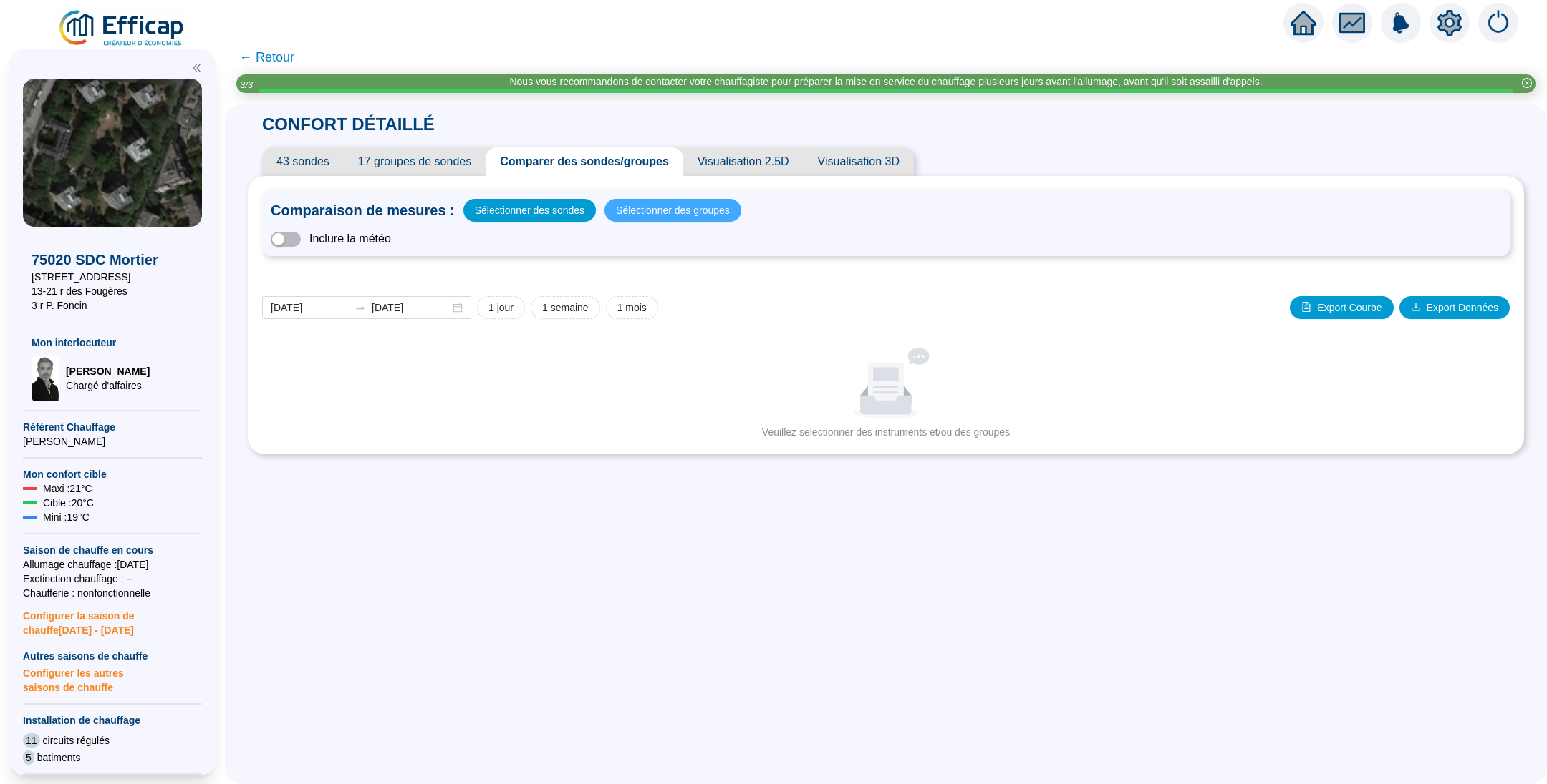
click at [664, 210] on span "Sélectionner des groupes" at bounding box center [673, 210] width 114 height 20
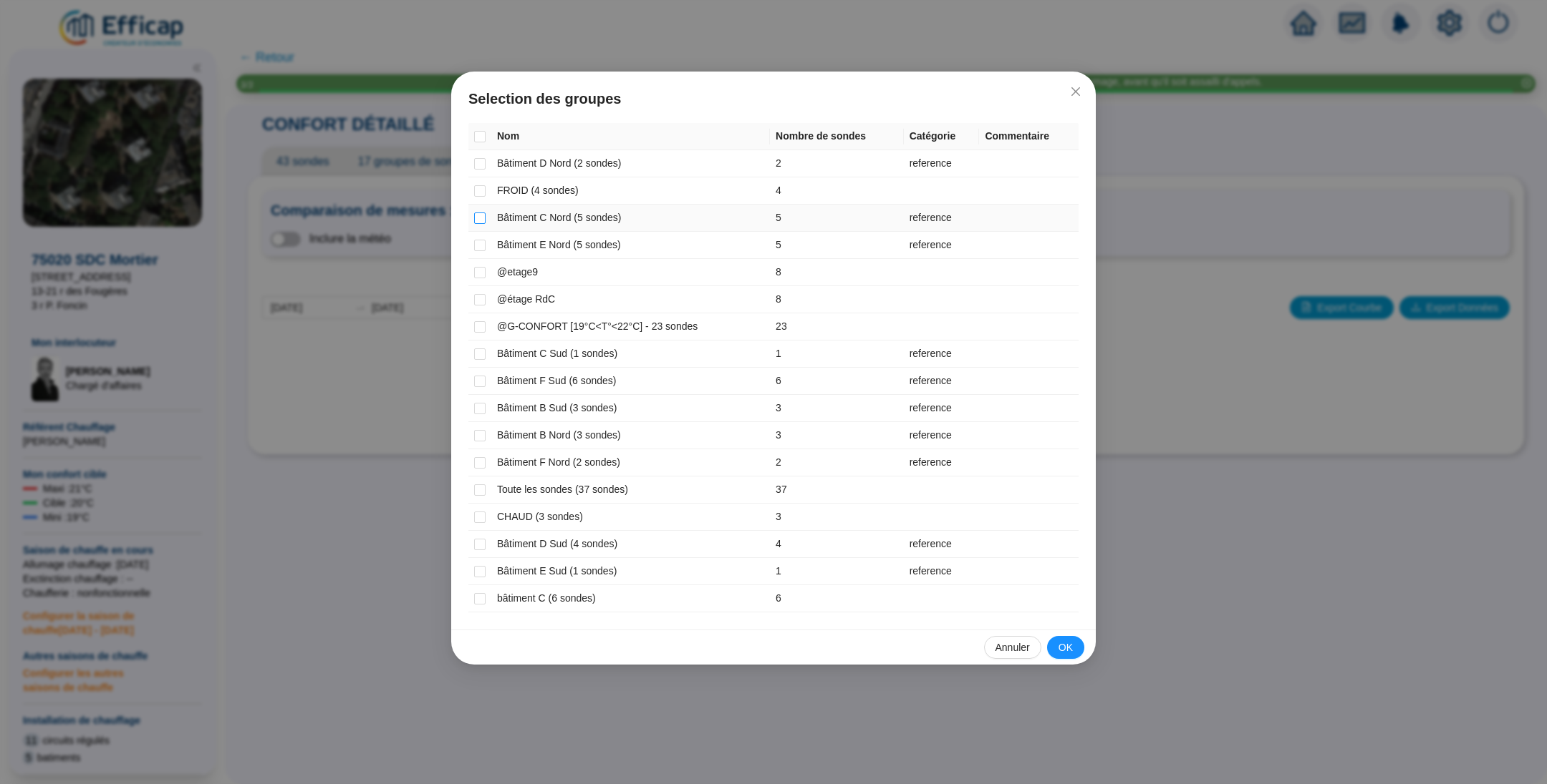
click at [475, 214] on input "checkbox" at bounding box center [480, 219] width 12 height 12
checkbox input "true"
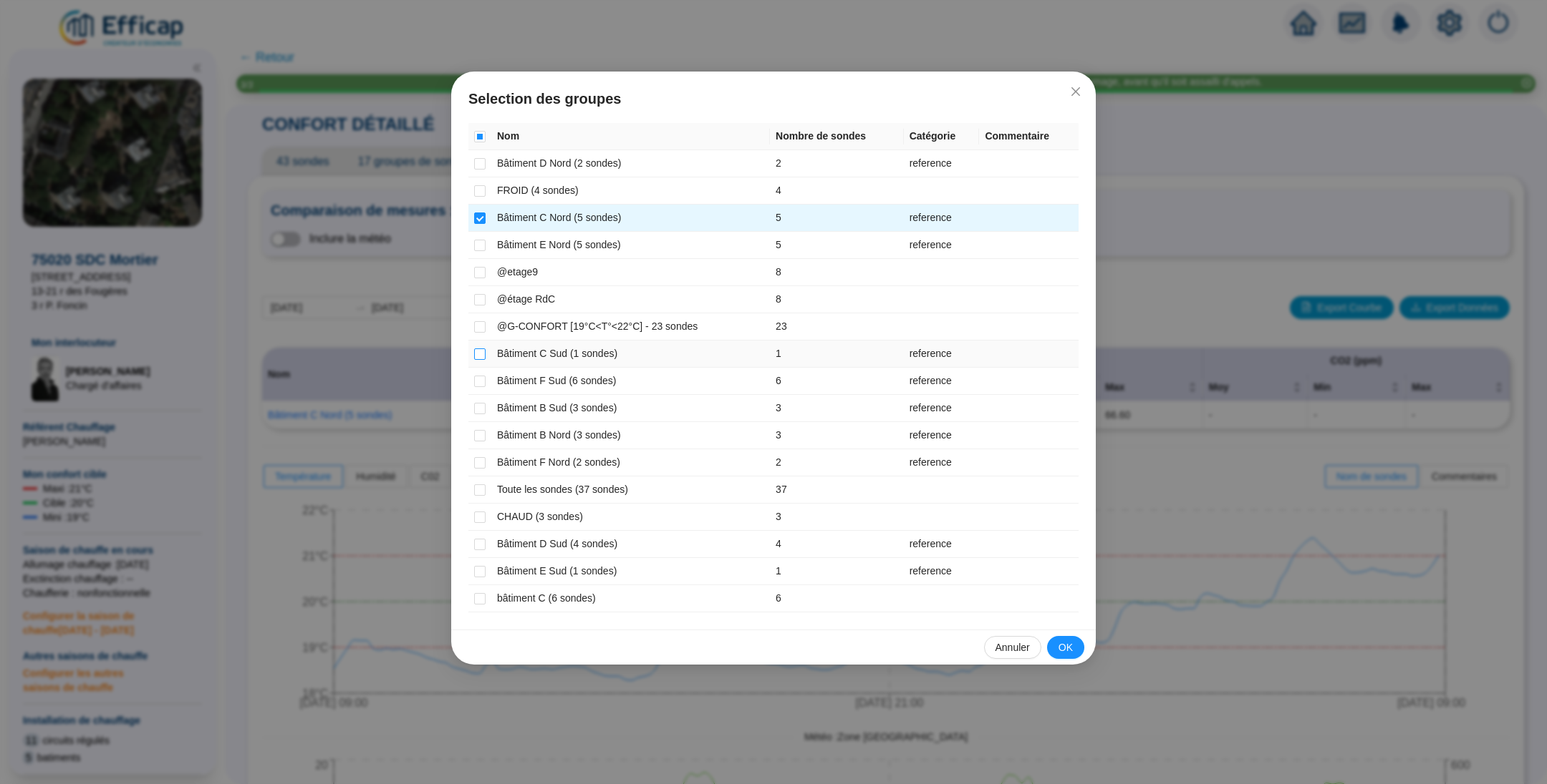
click at [478, 347] on label at bounding box center [480, 354] width 12 height 15
click at [478, 348] on input "checkbox" at bounding box center [480, 354] width 12 height 12
checkbox input "true"
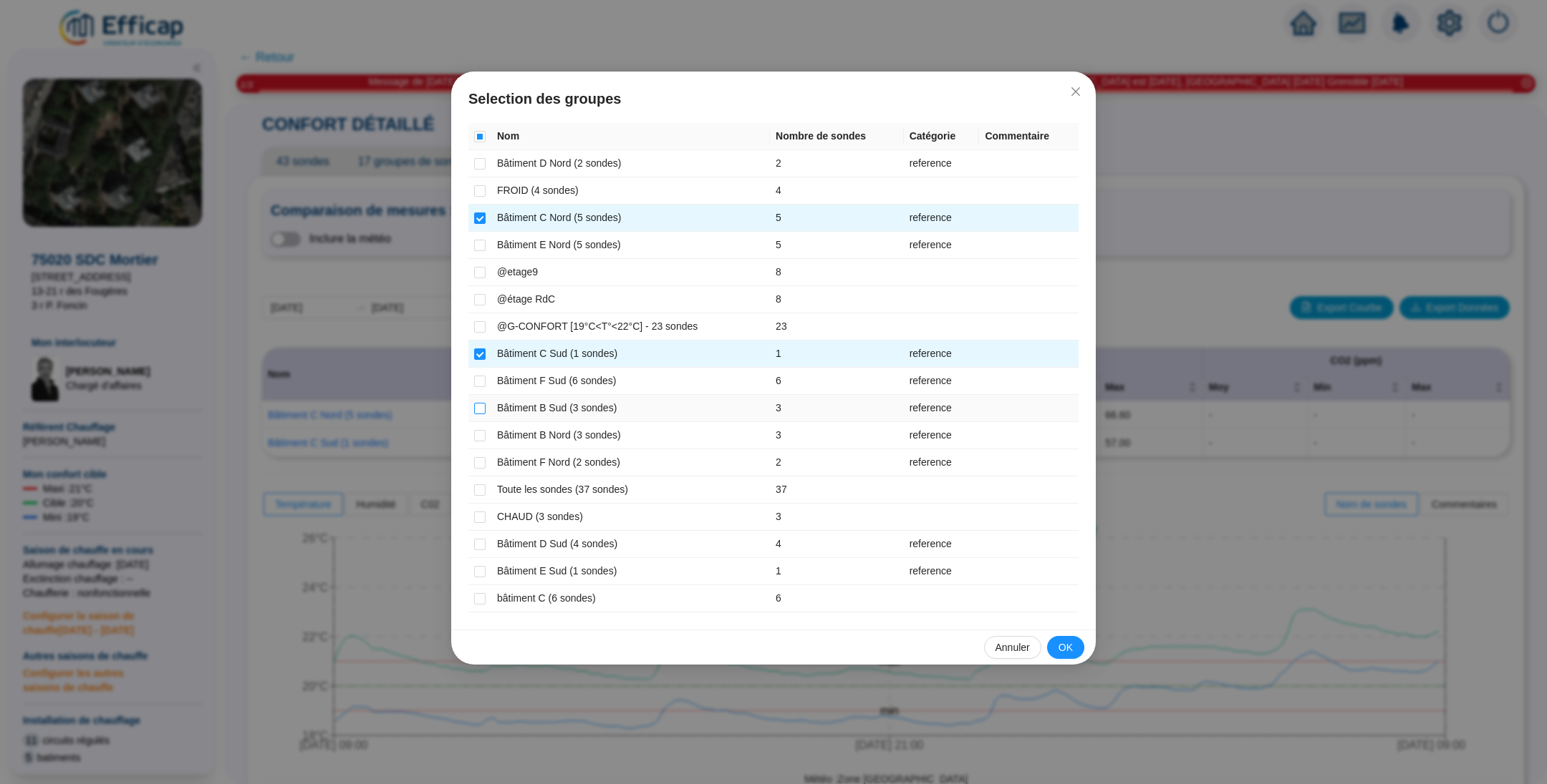
click at [474, 404] on input "checkbox" at bounding box center [480, 409] width 12 height 12
checkbox input "true"
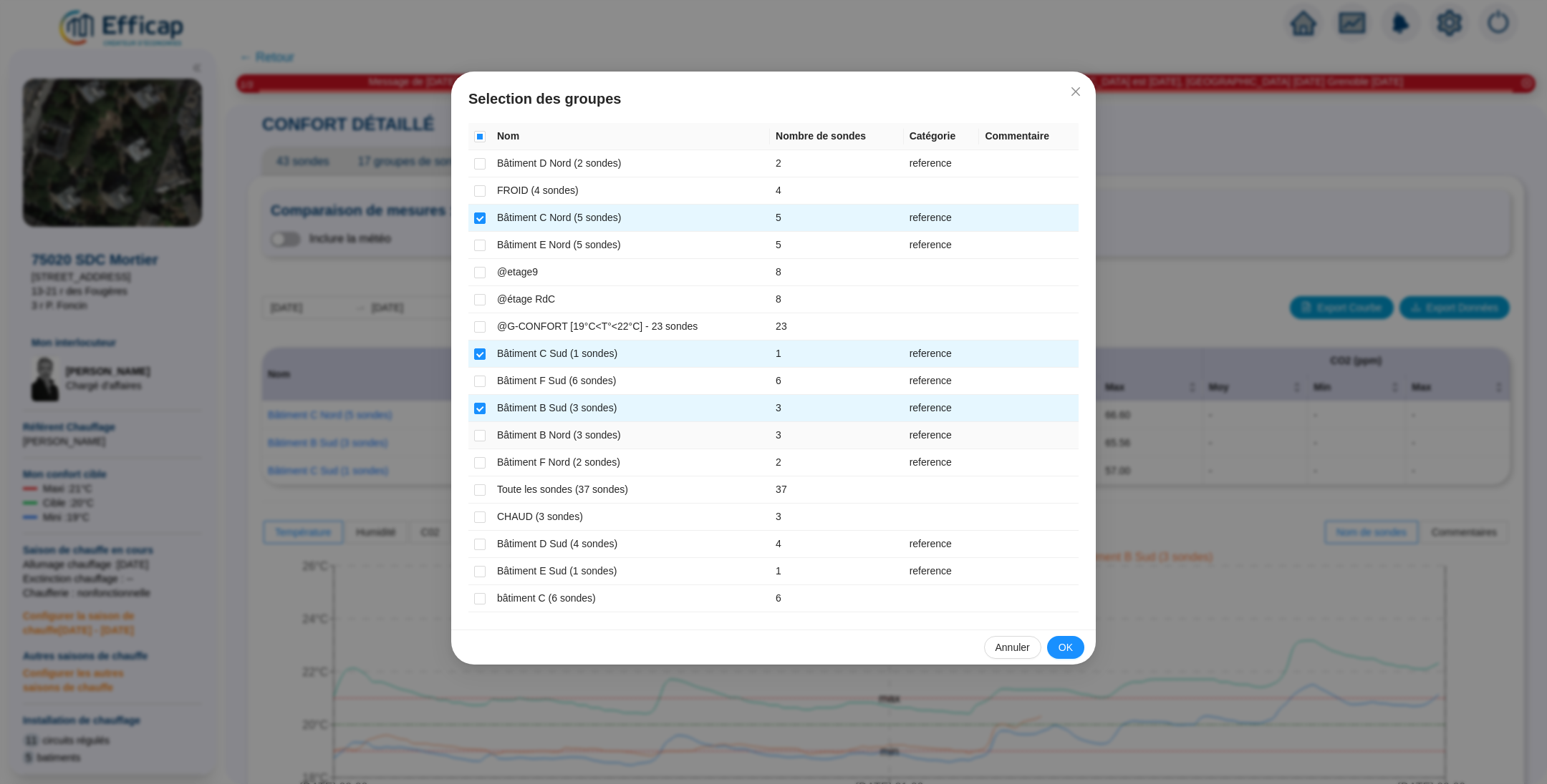
click at [488, 431] on td at bounding box center [479, 436] width 23 height 27
click at [479, 435] on input "checkbox" at bounding box center [480, 436] width 12 height 12
checkbox input "true"
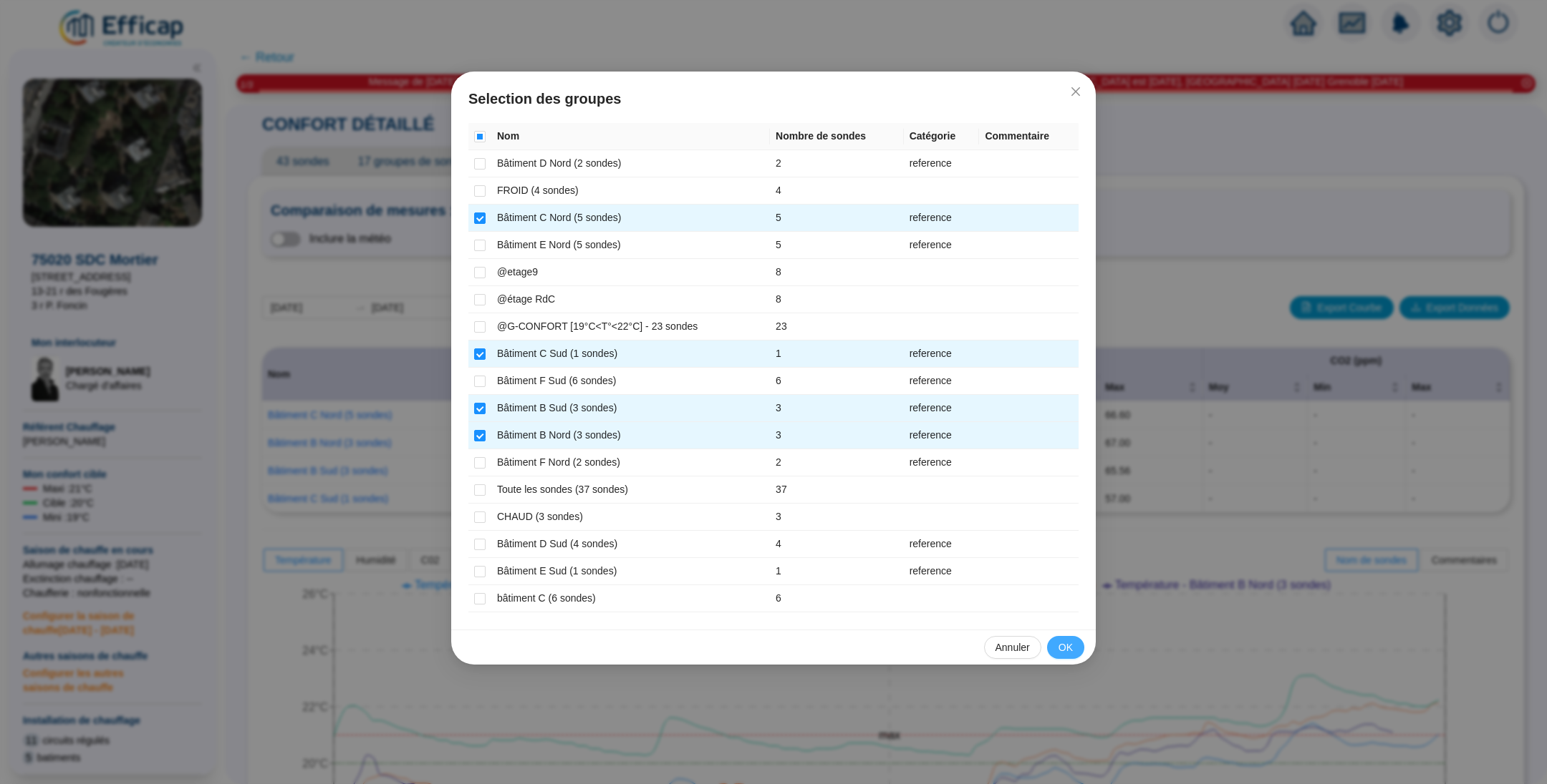
click at [1059, 647] on span "OK" at bounding box center [1065, 648] width 14 height 15
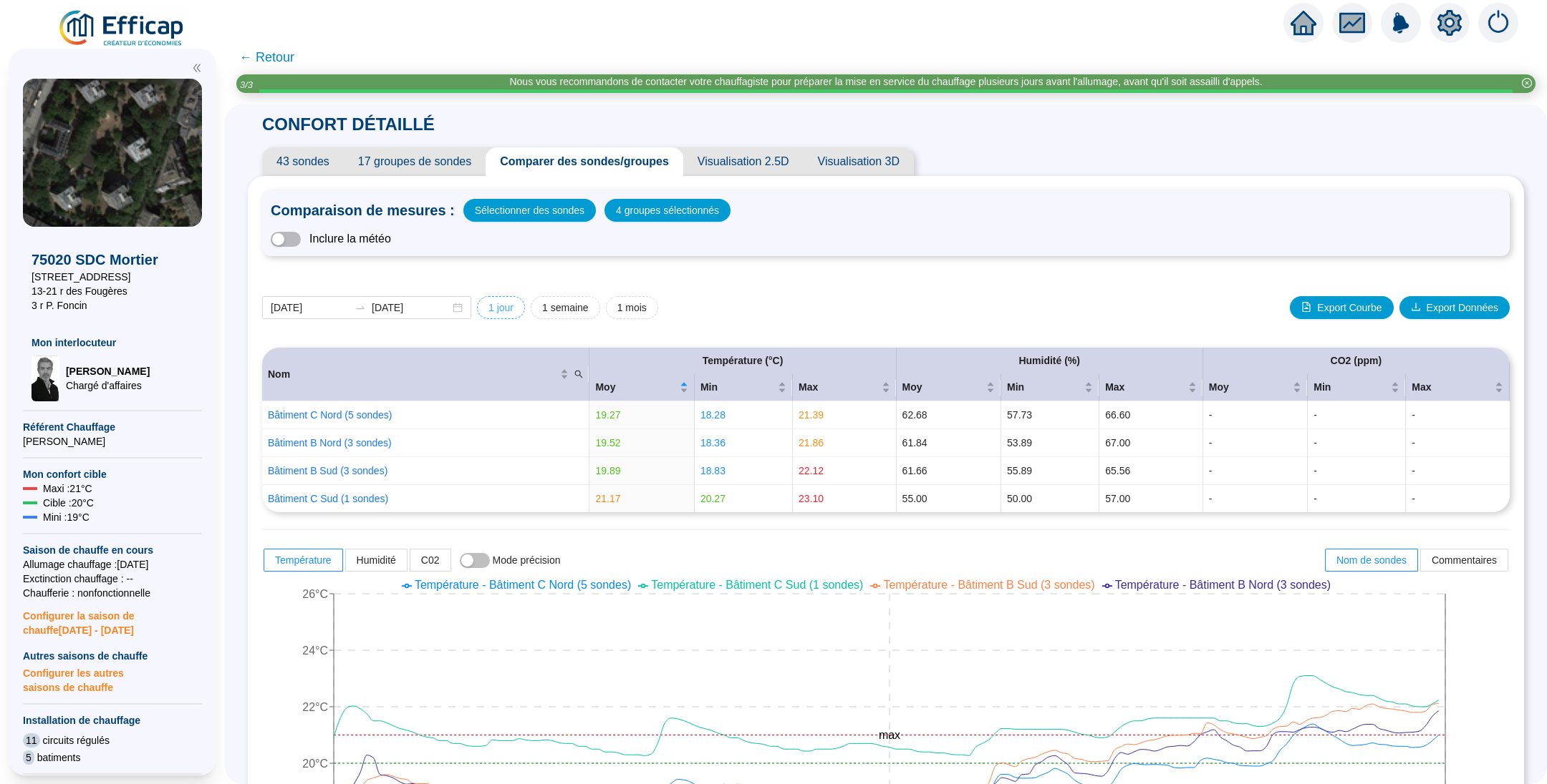
click at [503, 301] on button "1 jour" at bounding box center [500, 307] width 48 height 23
type input "[DATE]"
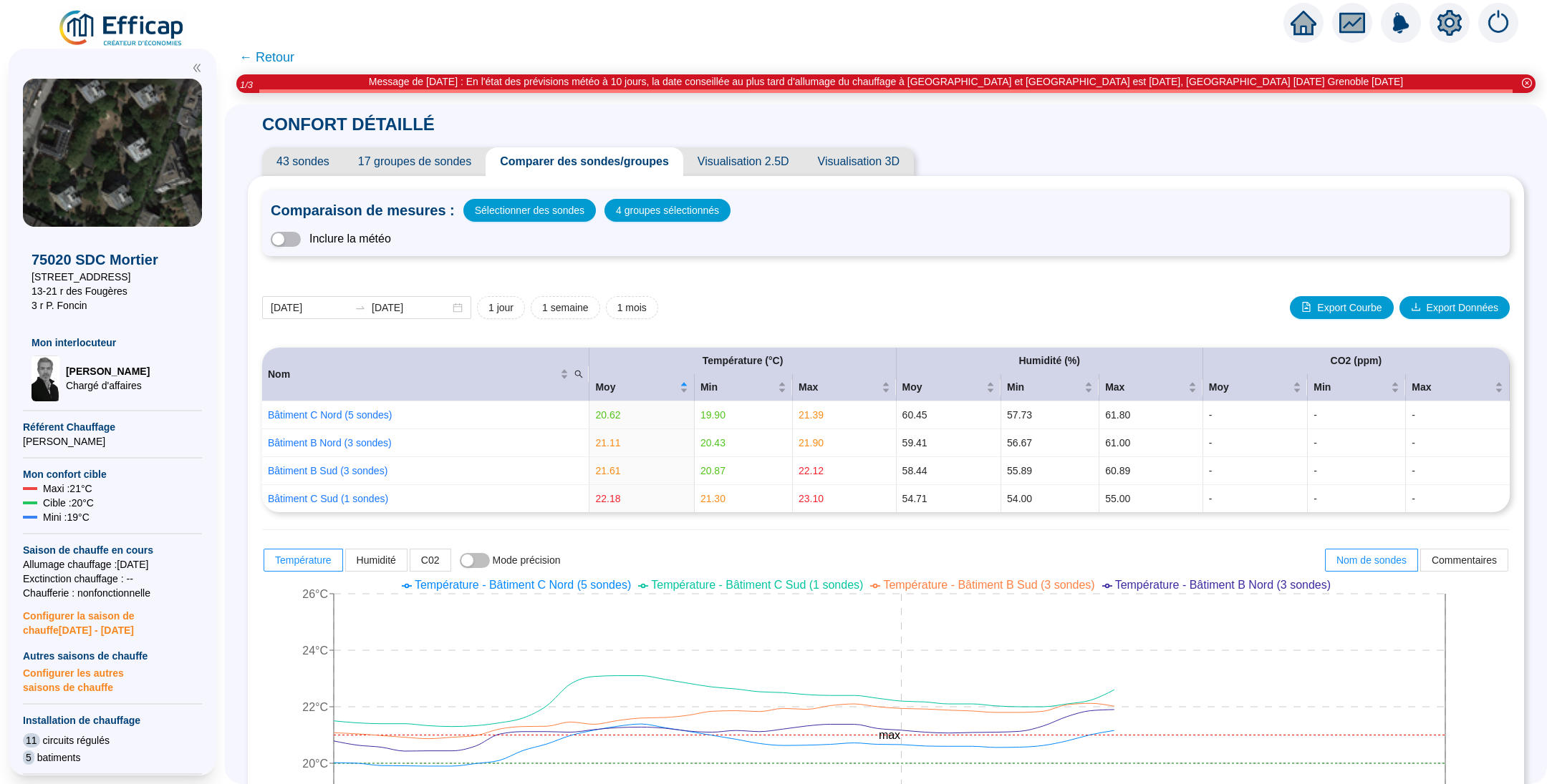
click at [286, 58] on span "← Retour" at bounding box center [266, 57] width 55 height 20
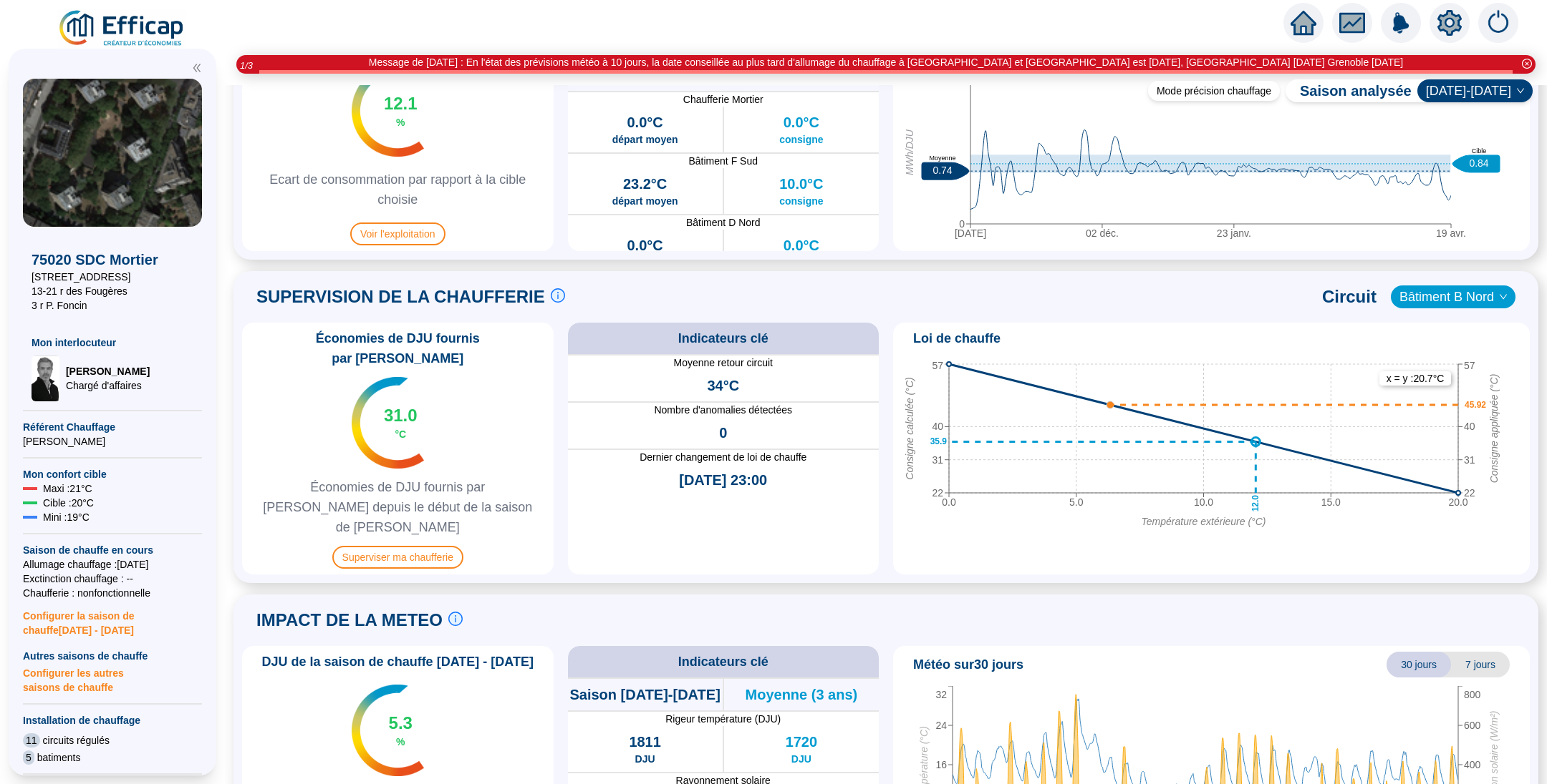
scroll to position [848, 0]
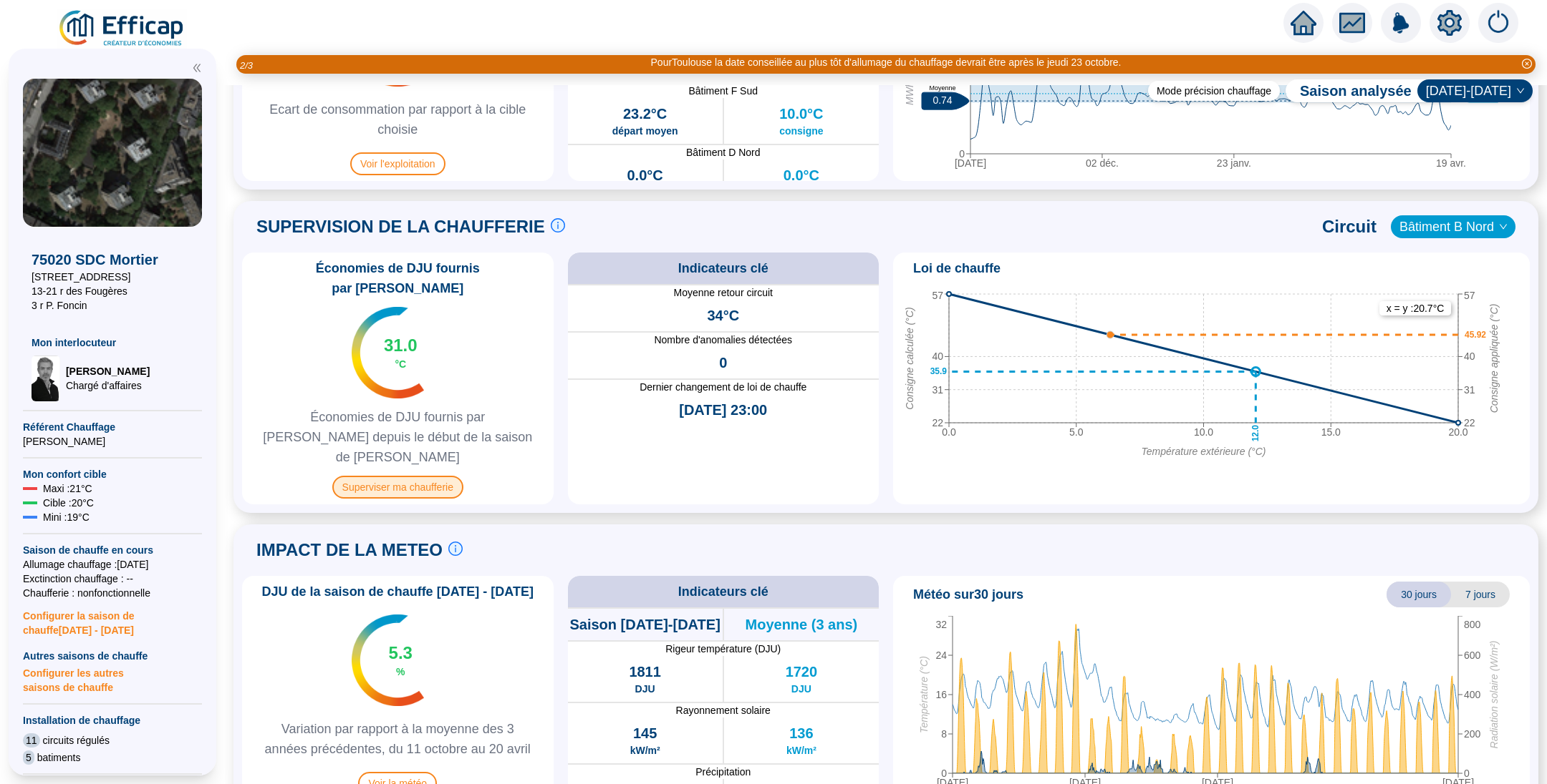
click at [435, 476] on span "Superviser ma chaufferie" at bounding box center [397, 487] width 131 height 23
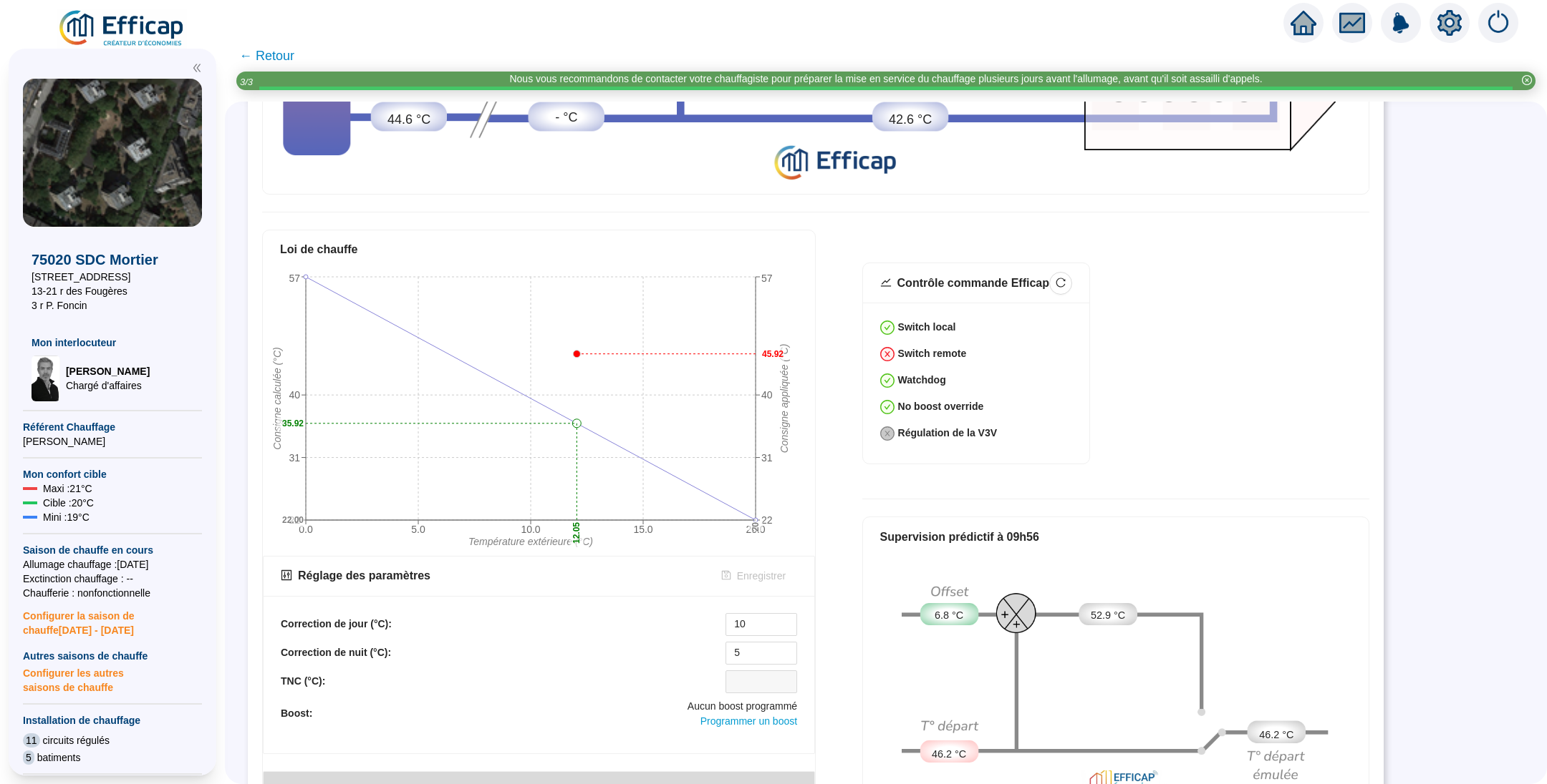
scroll to position [537, 0]
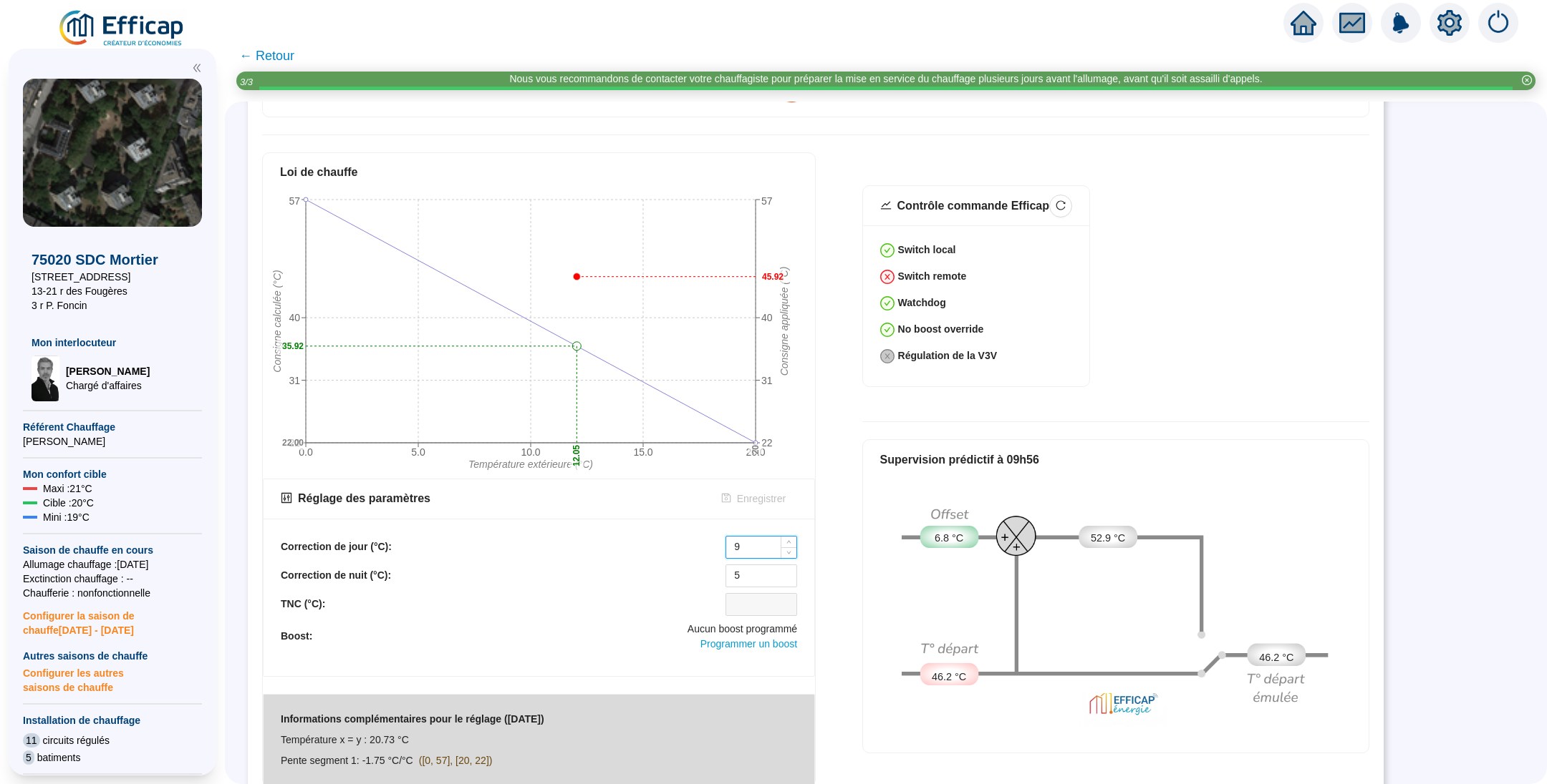
click at [784, 548] on span "Decrease Value" at bounding box center [788, 553] width 16 height 11
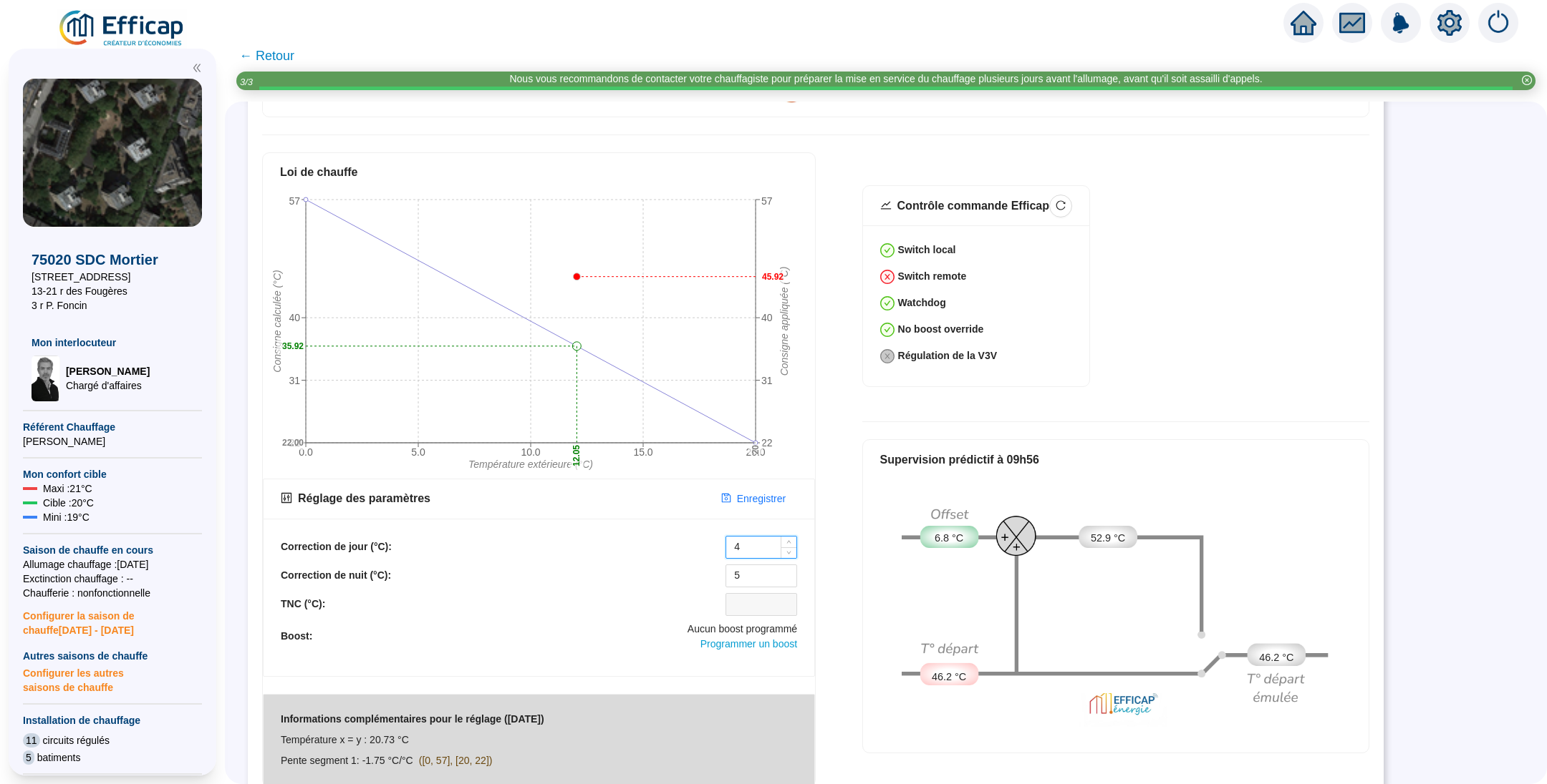
click at [784, 548] on span "Decrease Value" at bounding box center [788, 553] width 16 height 11
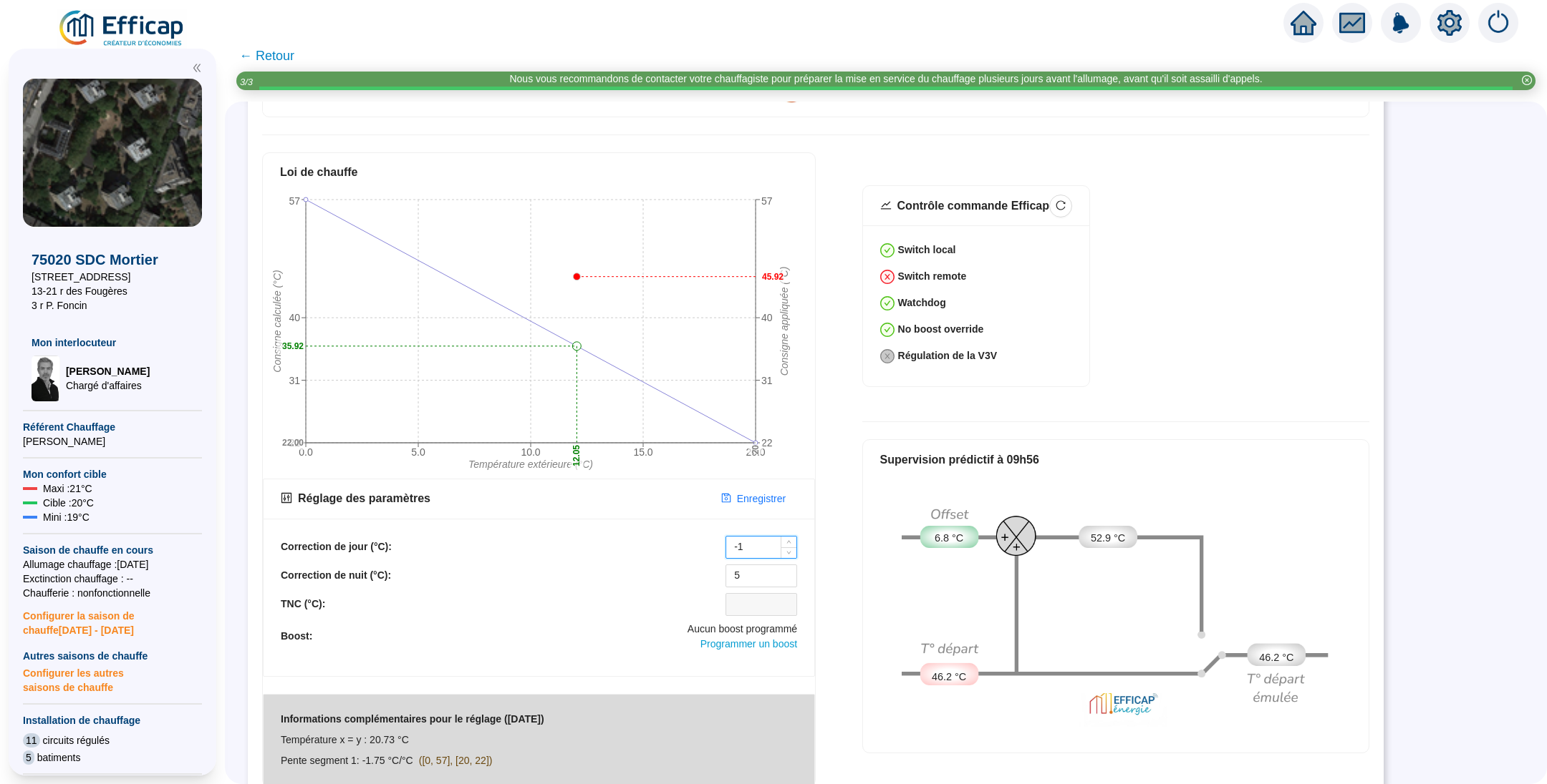
click at [784, 548] on span "Decrease Value" at bounding box center [788, 553] width 16 height 11
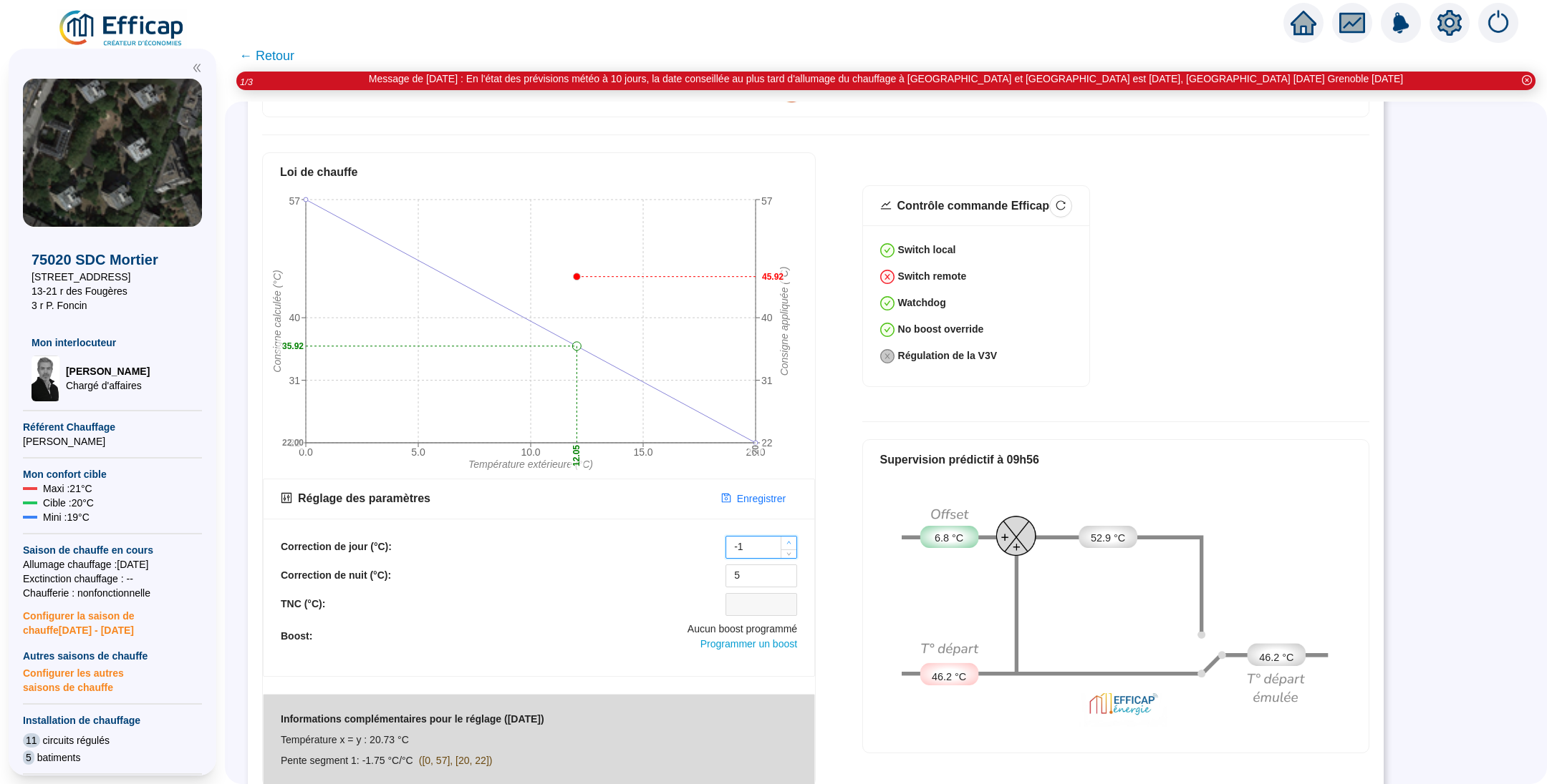
type input "0"
click at [789, 537] on span "Increase Value" at bounding box center [788, 543] width 16 height 13
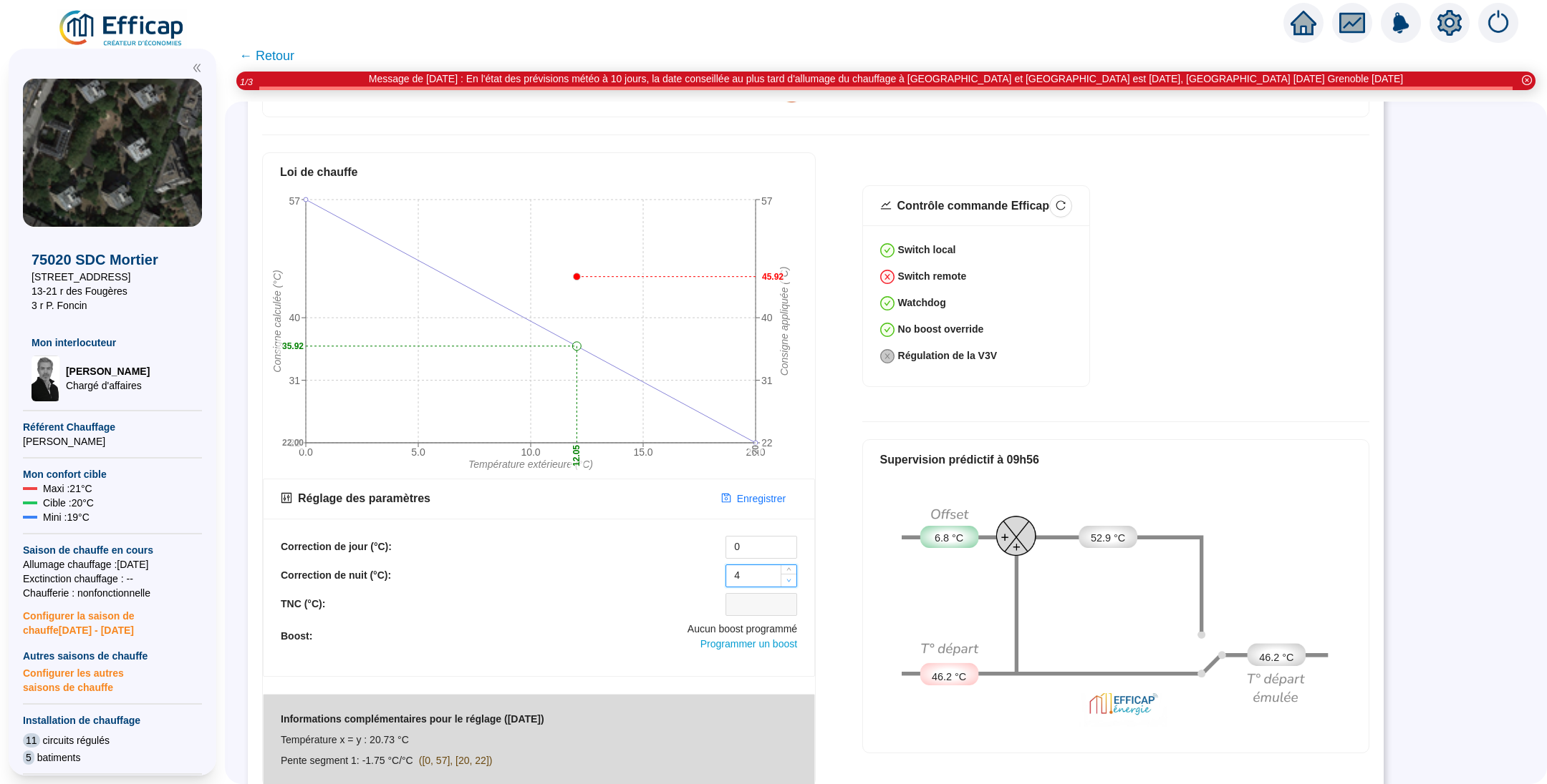
click at [789, 578] on icon "down" at bounding box center [789, 580] width 5 height 5
type input "0"
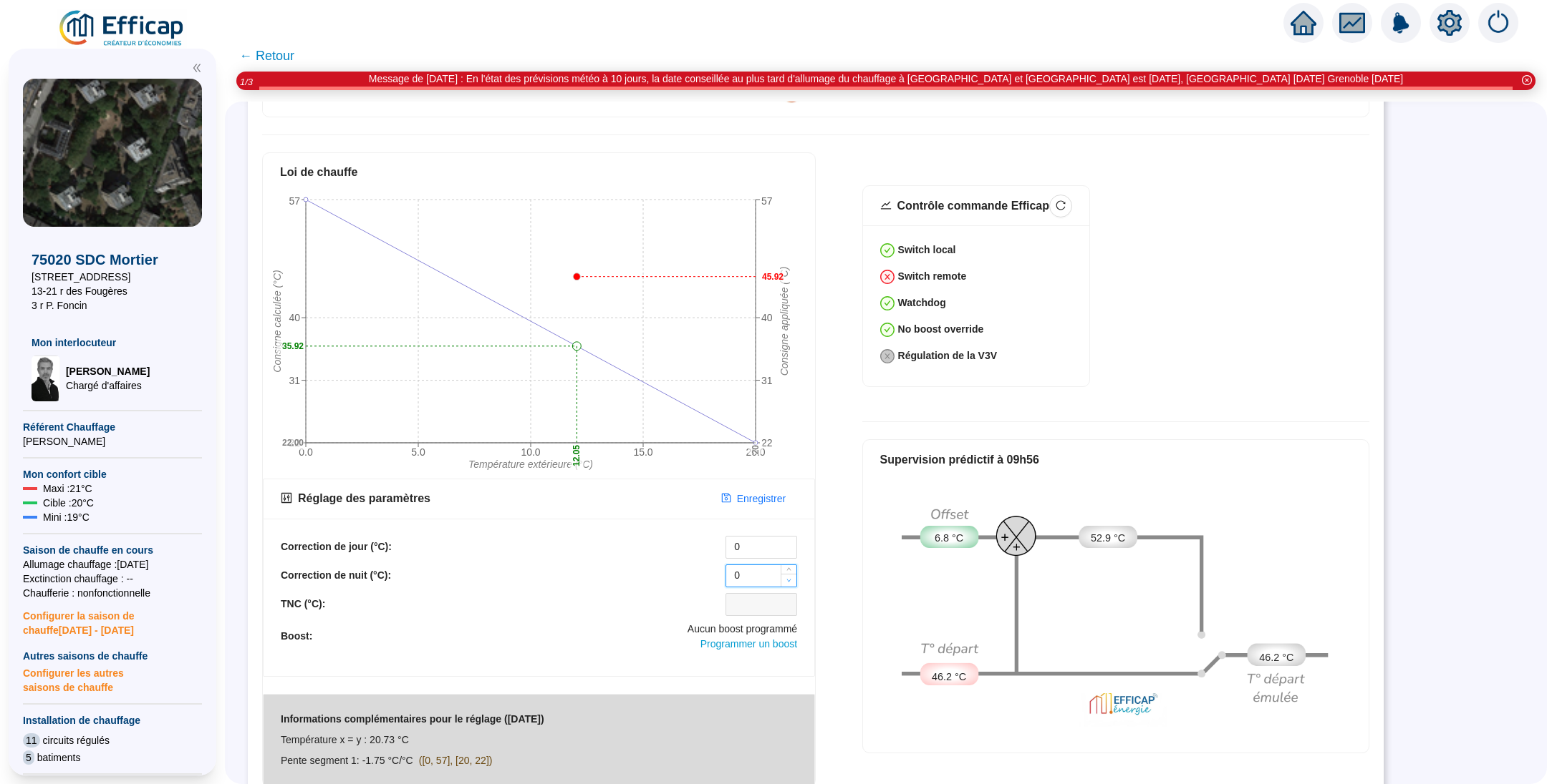
click at [789, 578] on icon "down" at bounding box center [789, 580] width 5 height 5
click at [750, 492] on span "Enregistrer" at bounding box center [761, 499] width 49 height 15
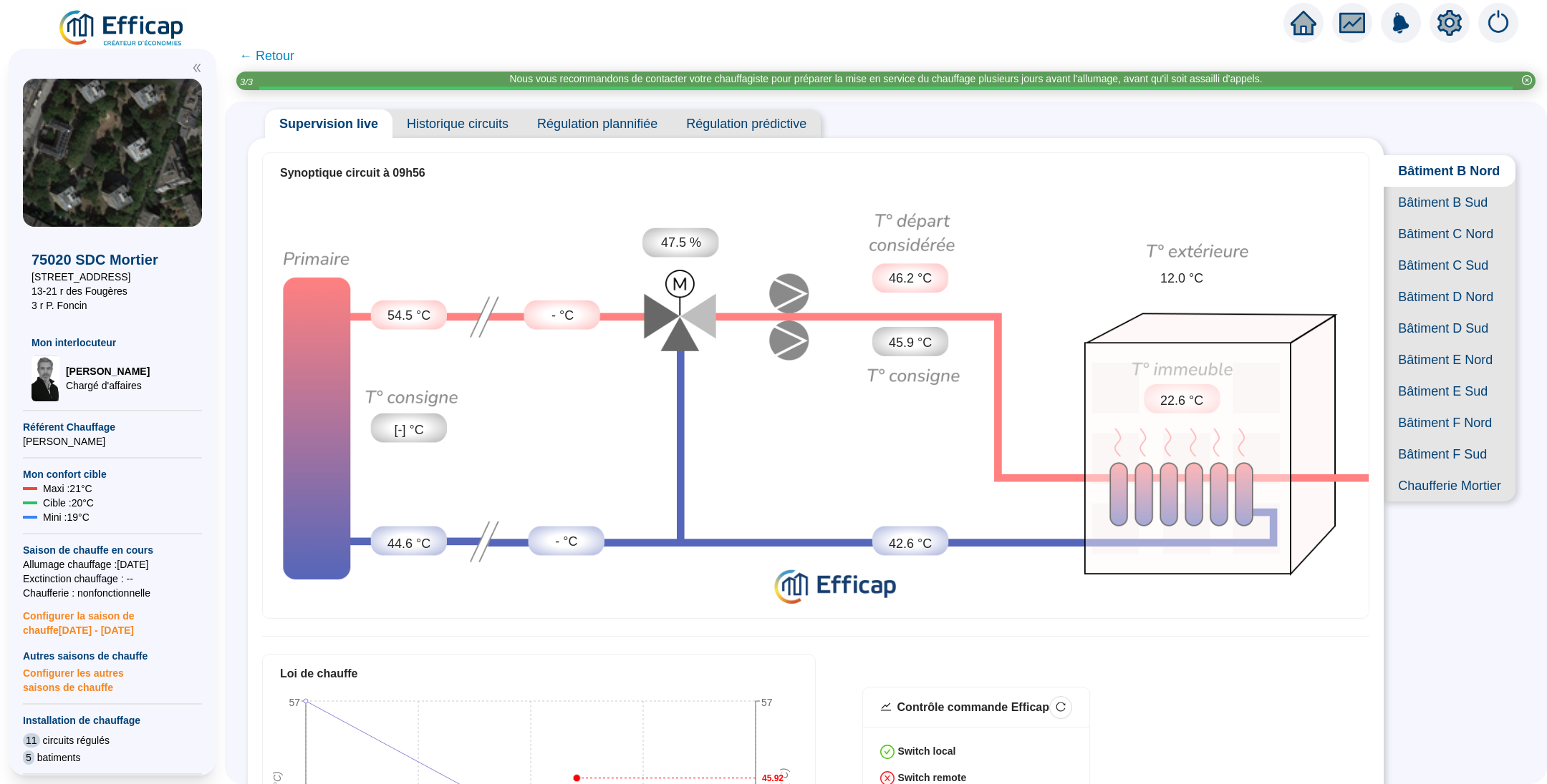
scroll to position [0, 0]
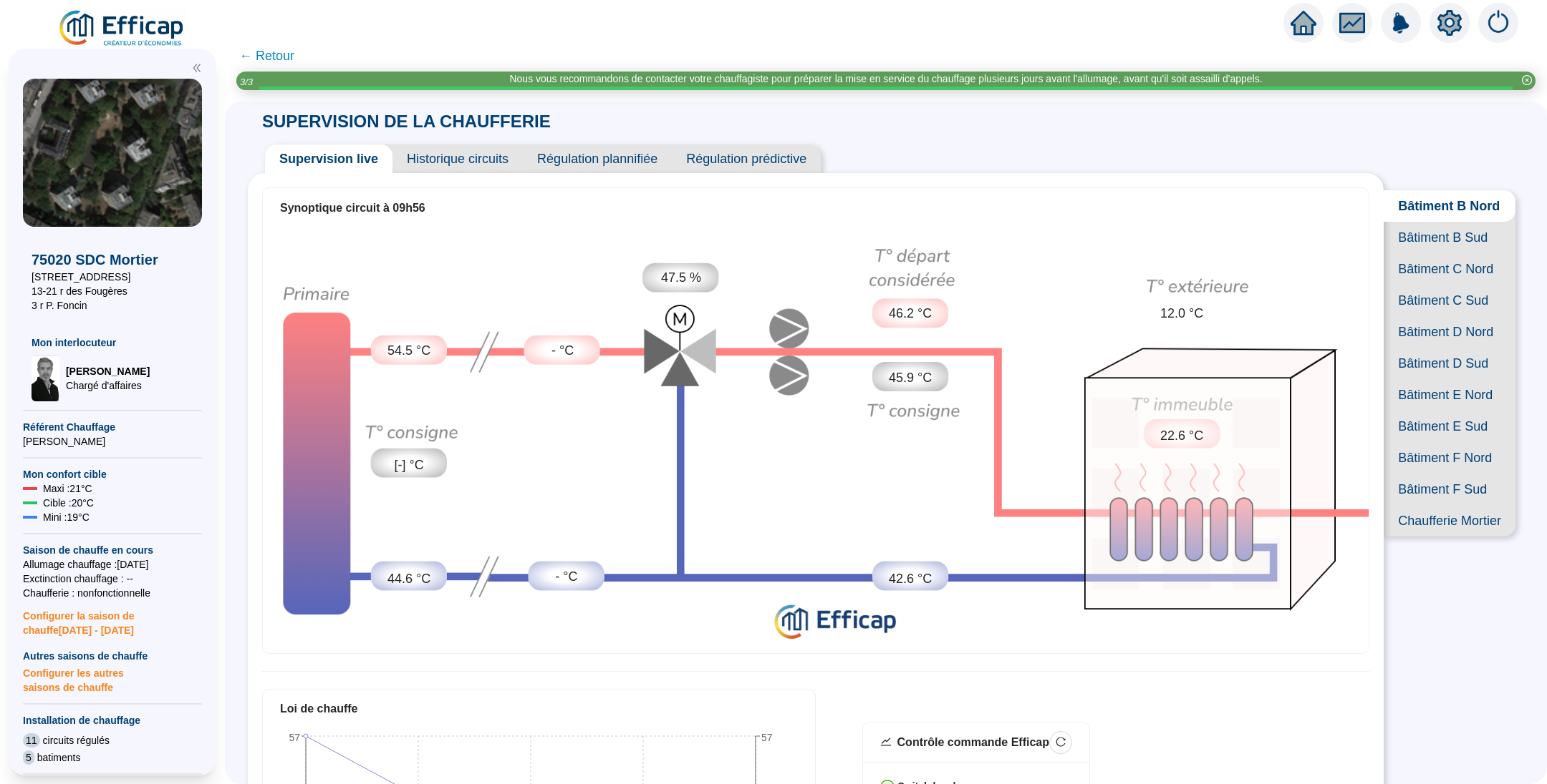
click at [1407, 253] on span "Bâtiment B Sud" at bounding box center [1449, 238] width 132 height 32
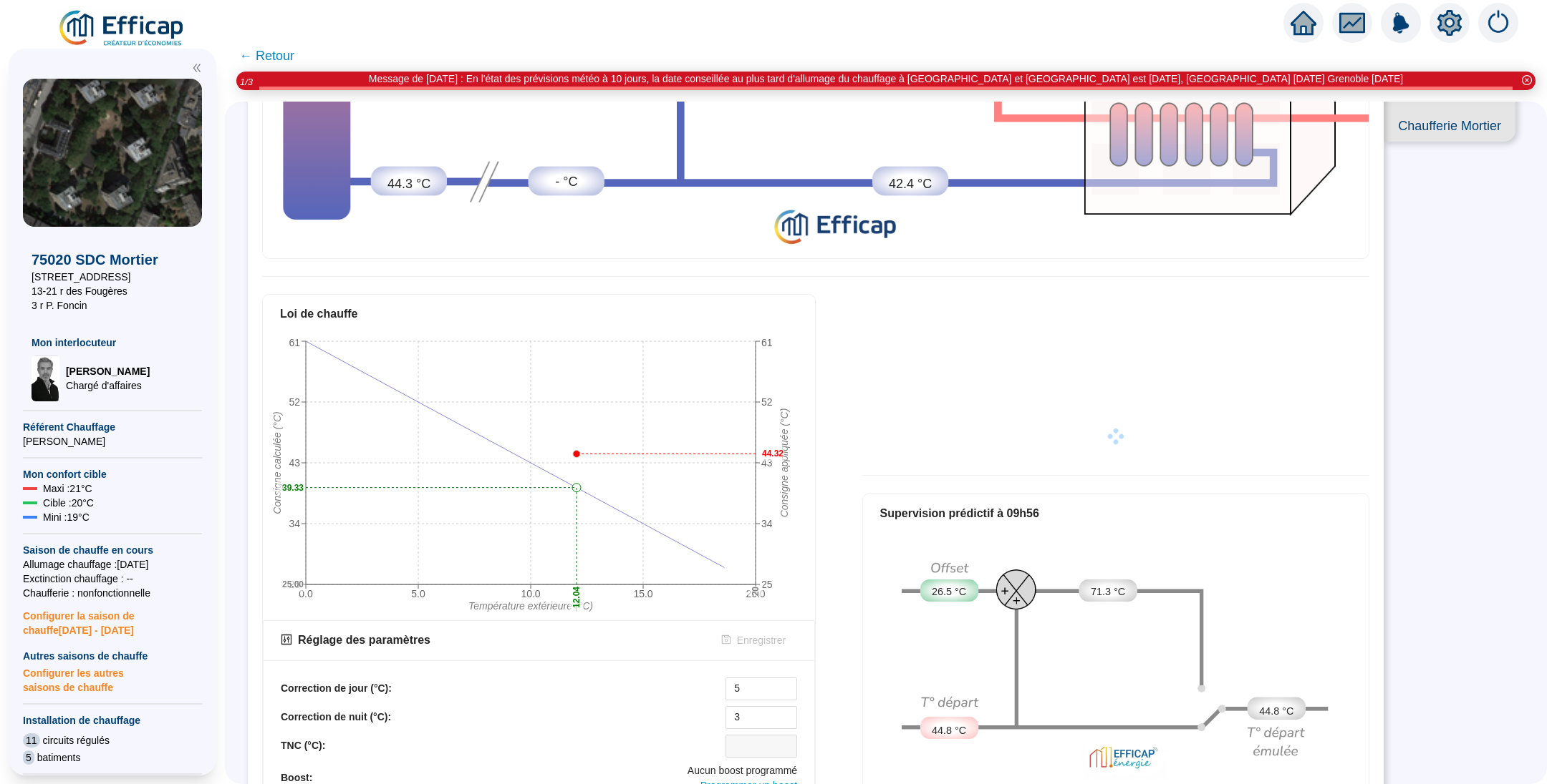
scroll to position [537, 0]
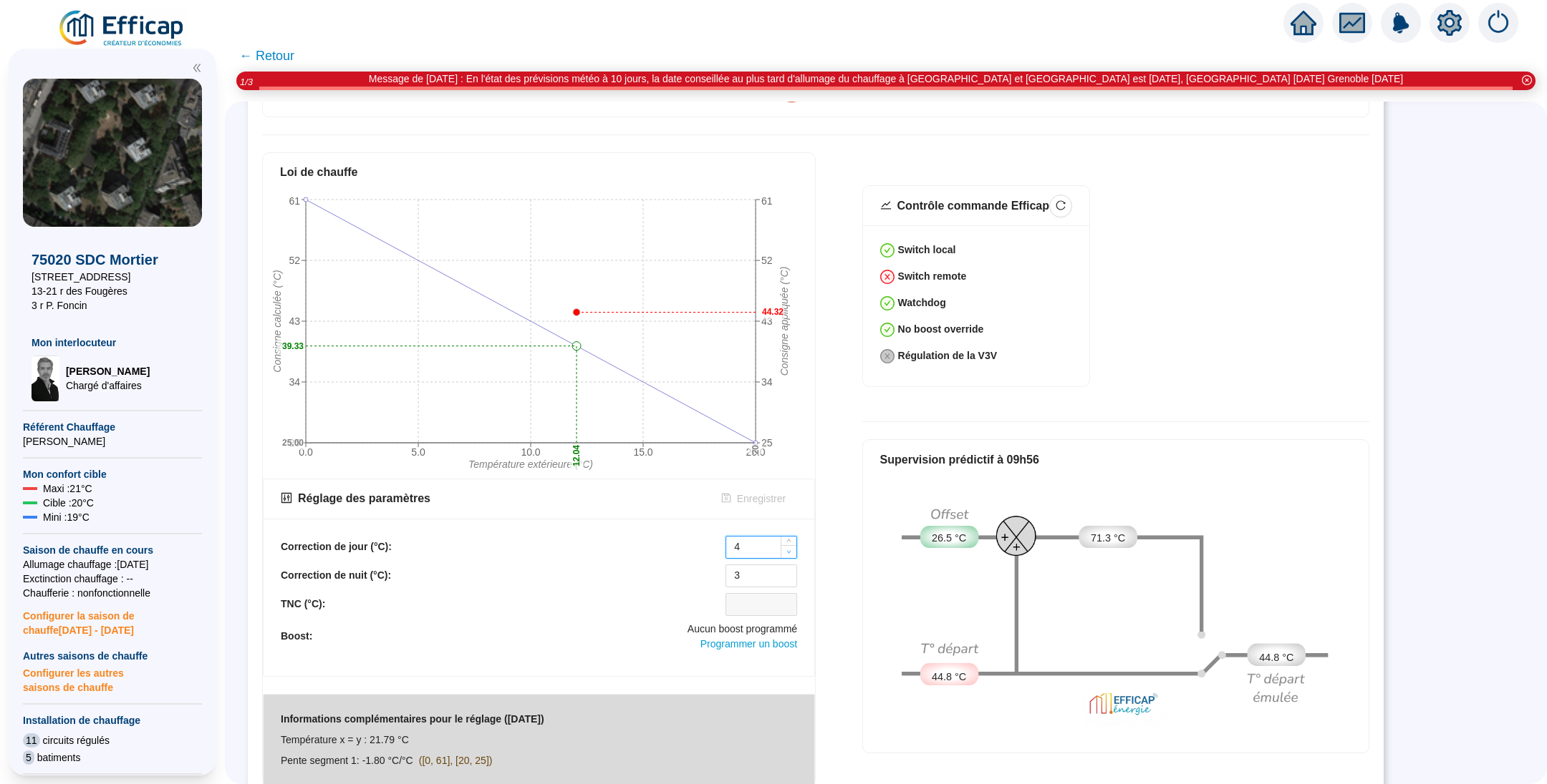
click at [789, 550] on icon "down" at bounding box center [789, 551] width 4 height 3
type input "0"
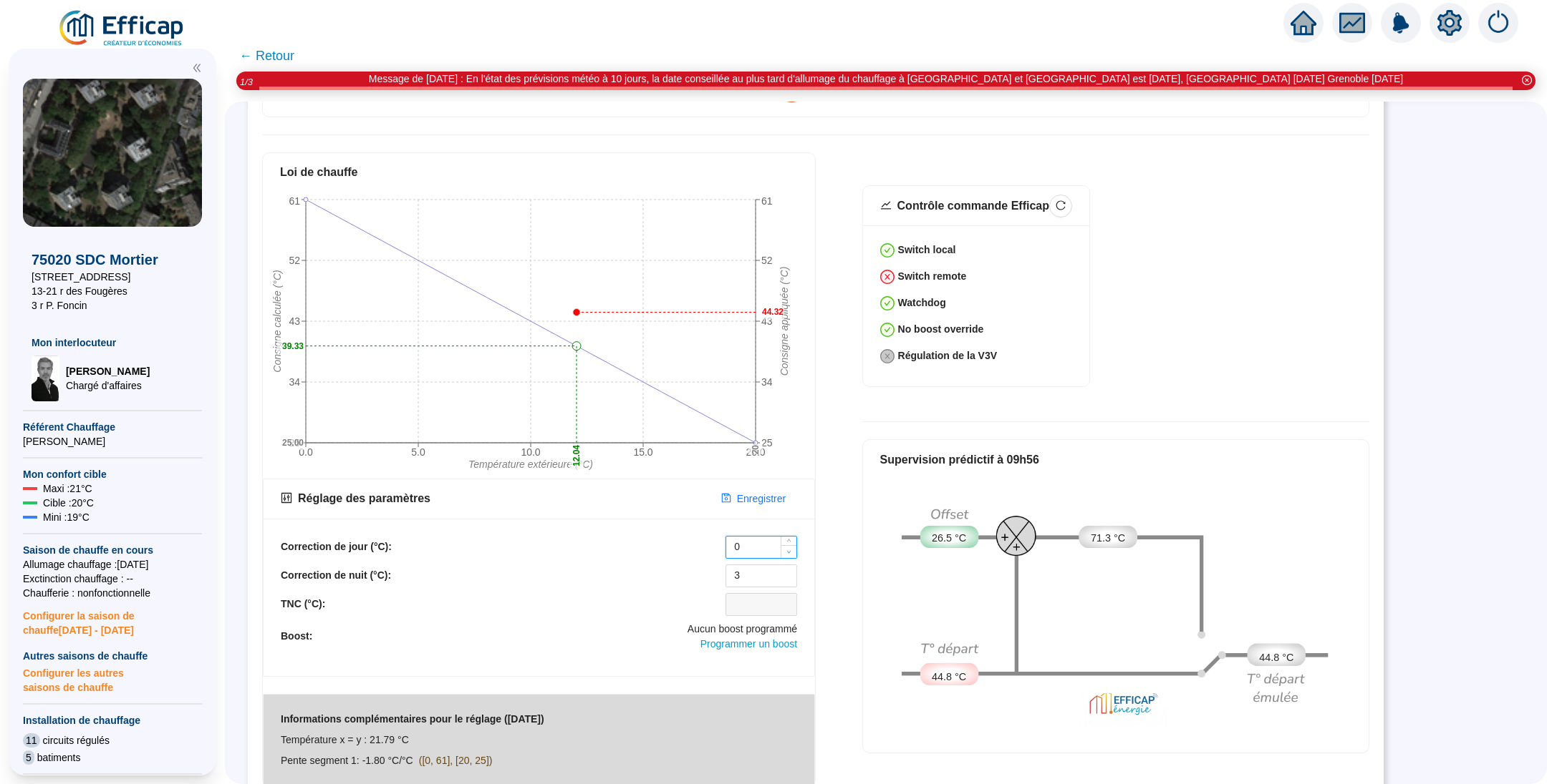
click at [789, 550] on icon "down" at bounding box center [789, 551] width 4 height 3
click at [788, 578] on icon "down" at bounding box center [789, 580] width 5 height 5
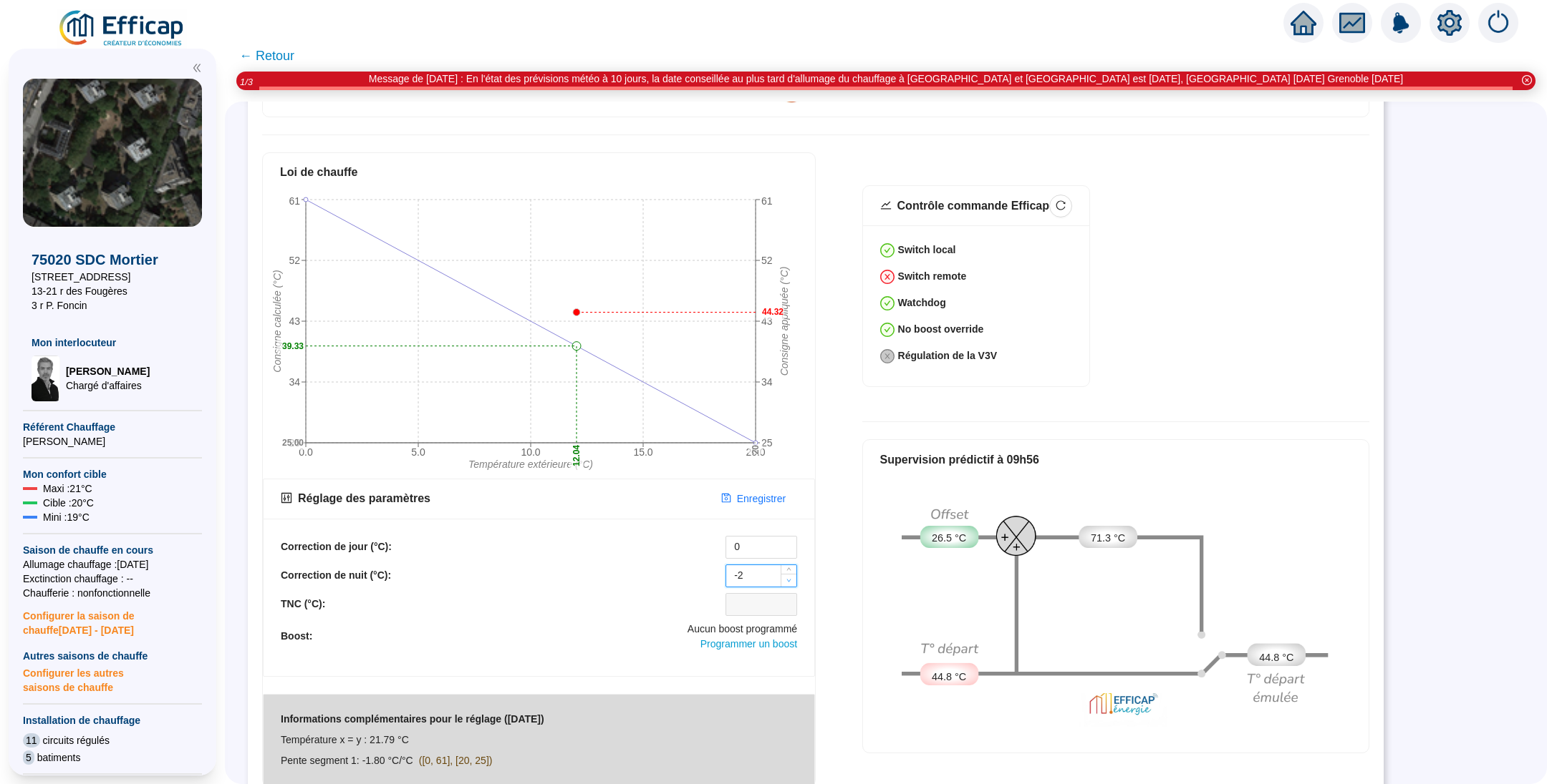
click at [788, 578] on icon "down" at bounding box center [789, 580] width 5 height 5
click at [789, 565] on span "Increase Value" at bounding box center [788, 571] width 16 height 13
type input "0"
click at [789, 565] on span "Increase Value" at bounding box center [788, 571] width 16 height 13
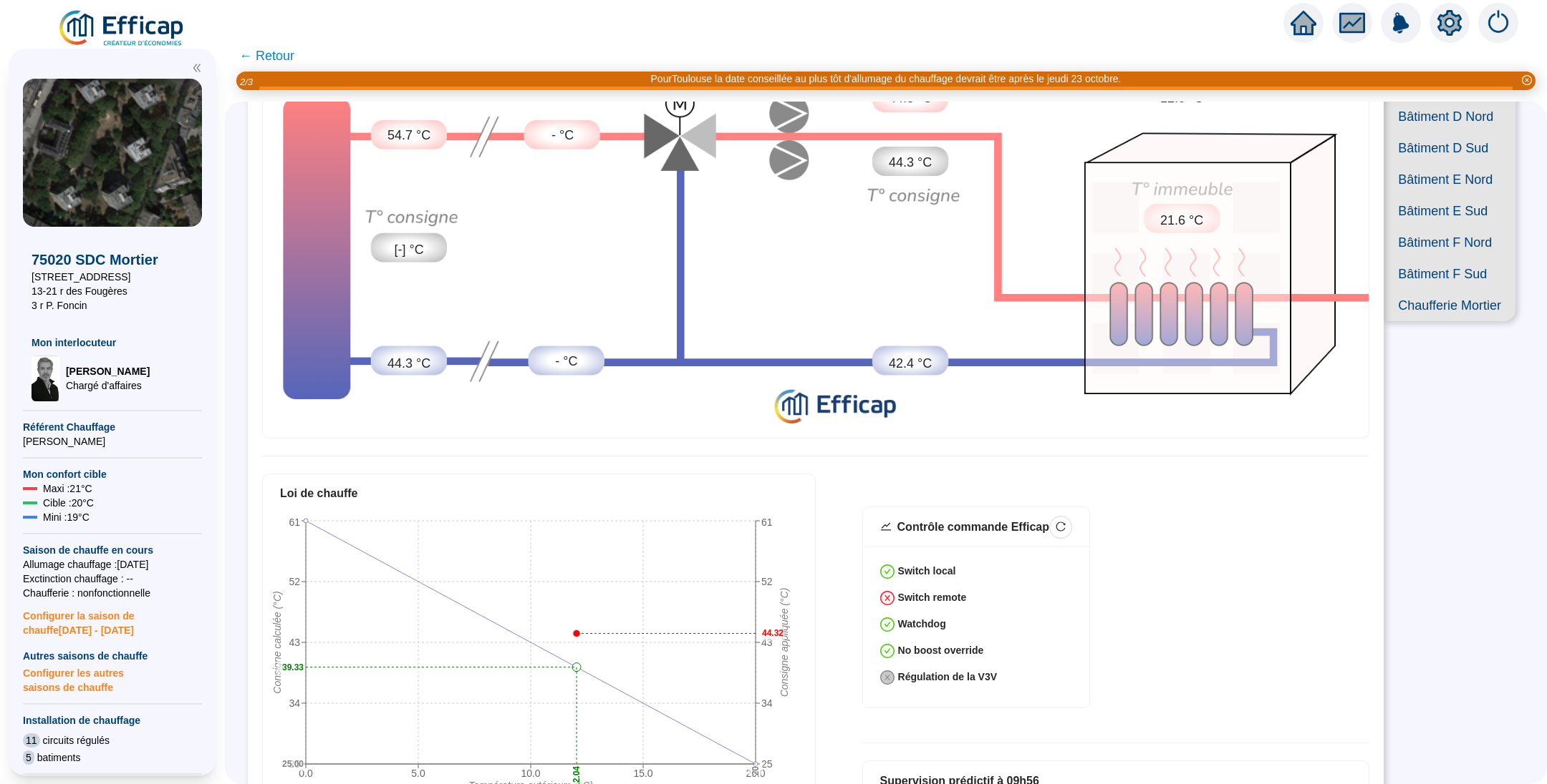
scroll to position [430, 0]
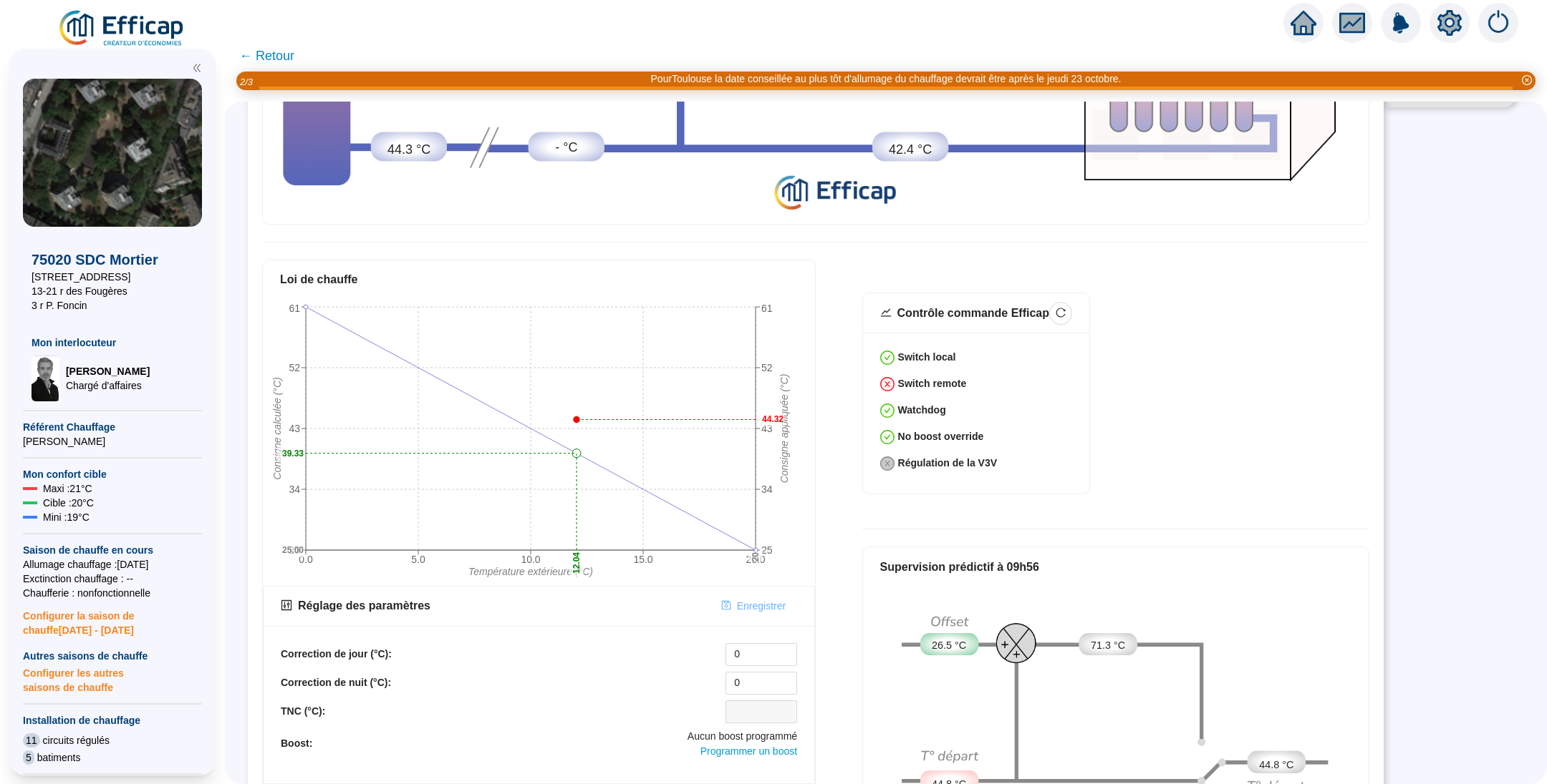
click at [753, 599] on span "Enregistrer" at bounding box center [761, 606] width 49 height 15
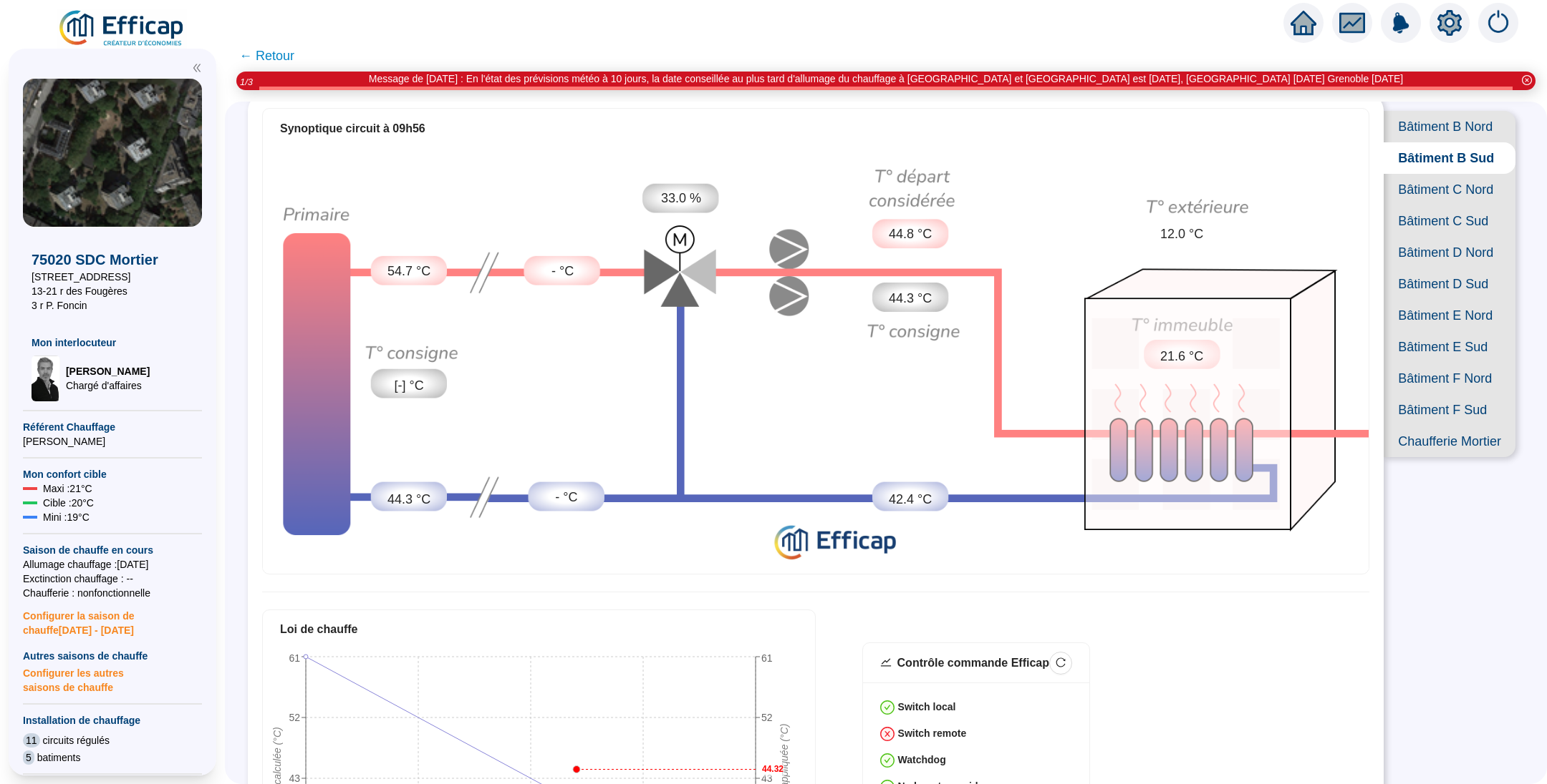
scroll to position [0, 0]
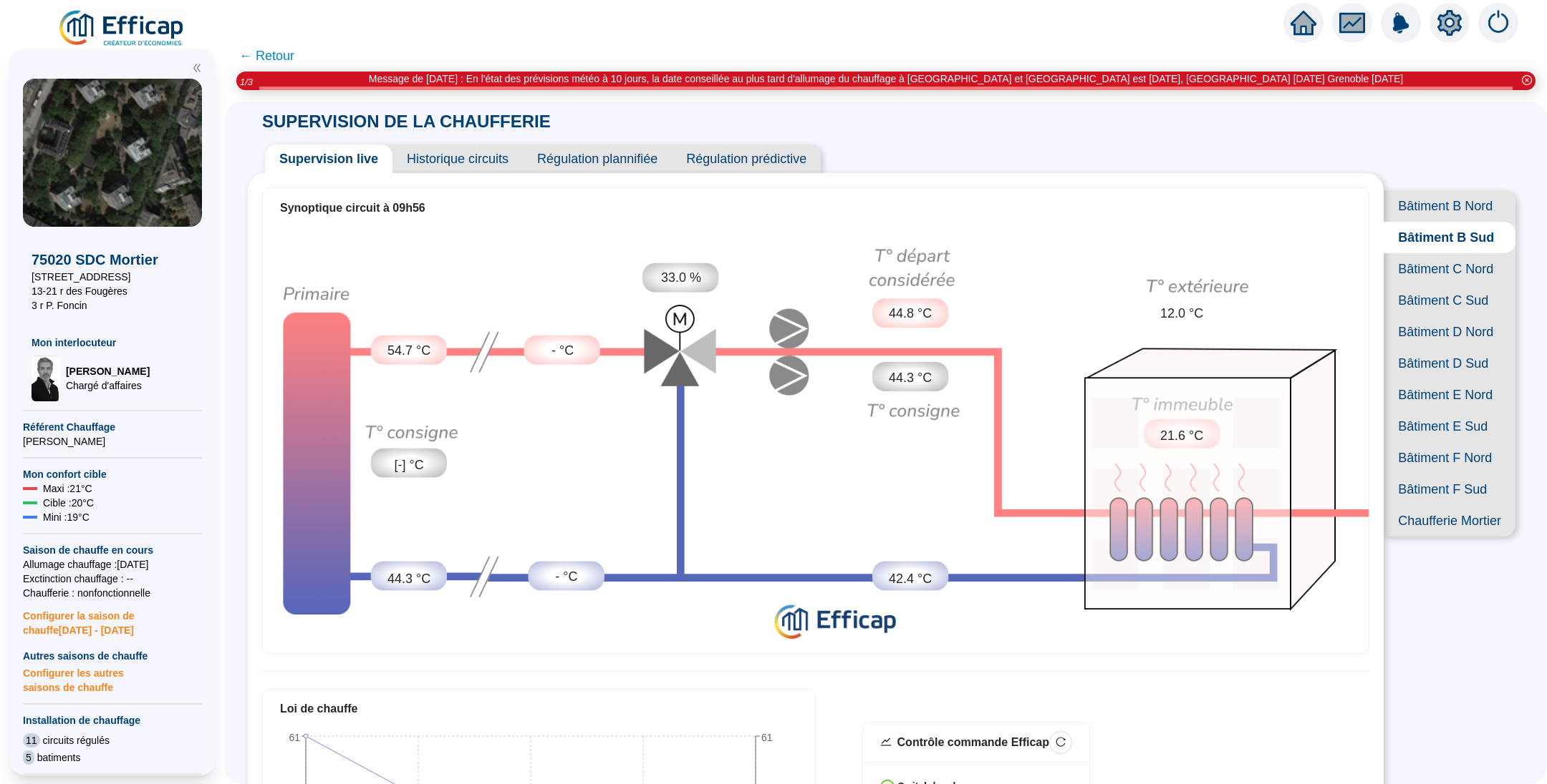
click at [1416, 195] on span "Bâtiment B Nord" at bounding box center [1449, 206] width 132 height 32
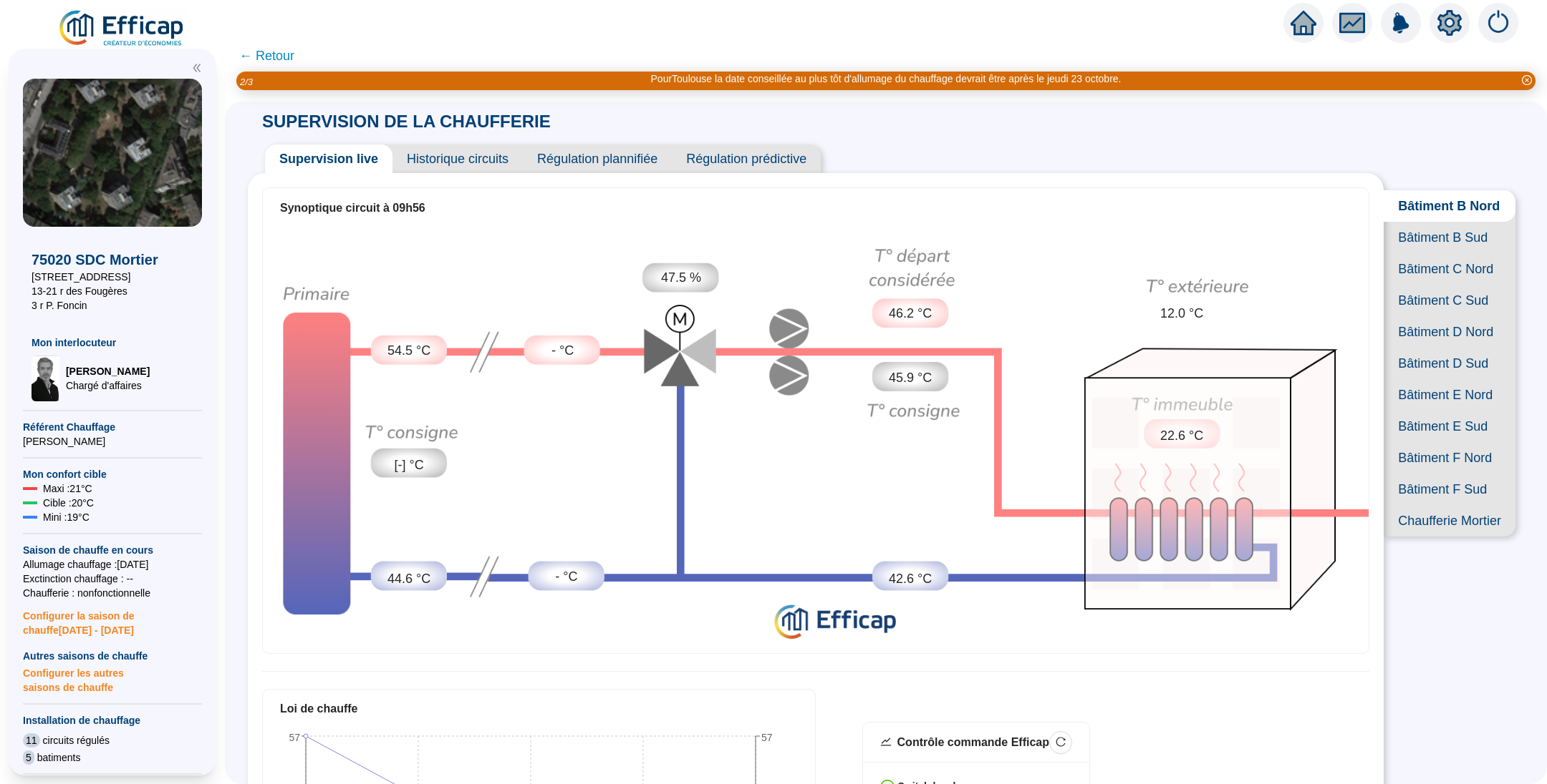
click at [1410, 285] on span "Bâtiment C Nord" at bounding box center [1449, 269] width 132 height 32
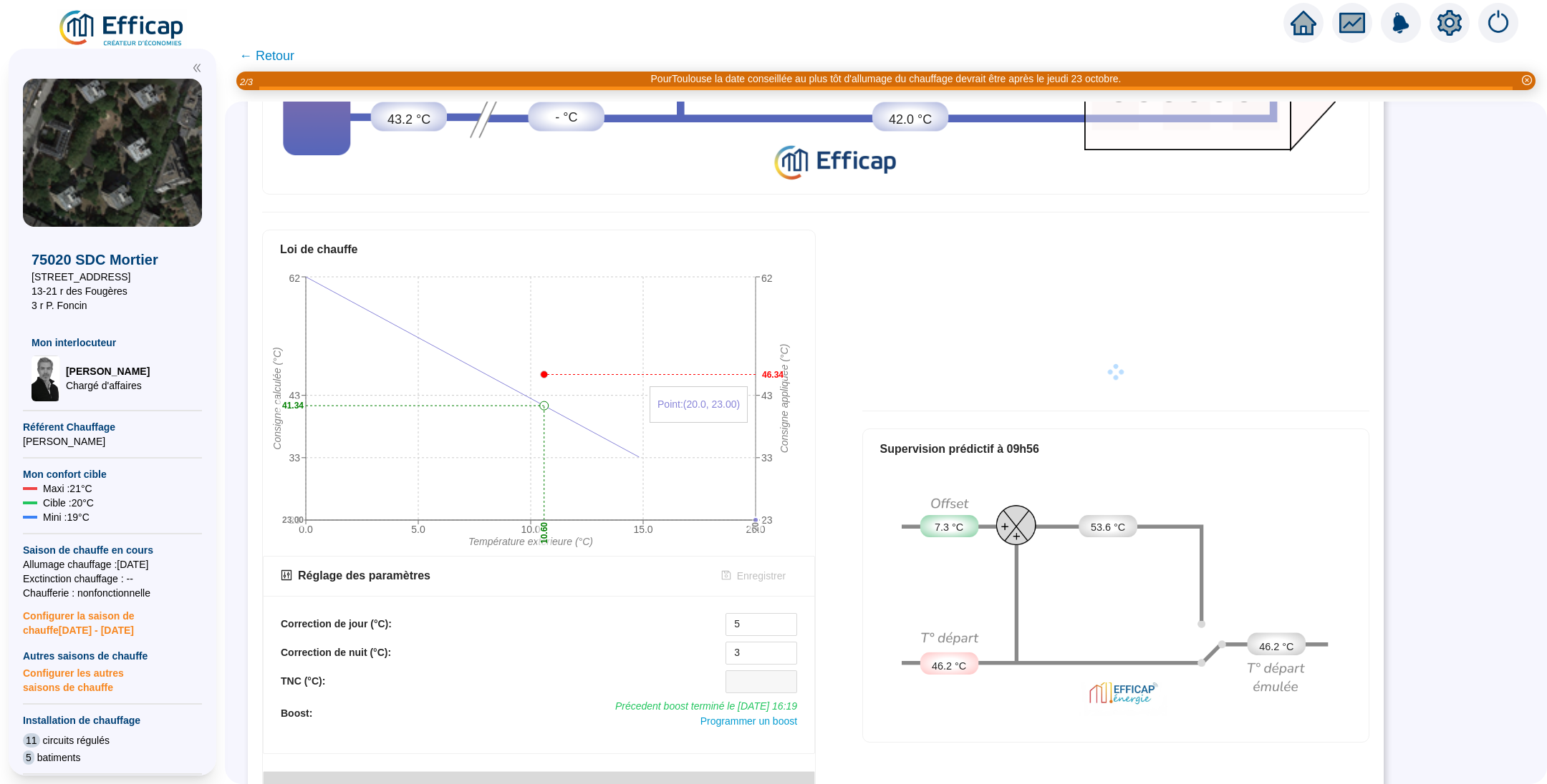
scroll to position [503, 0]
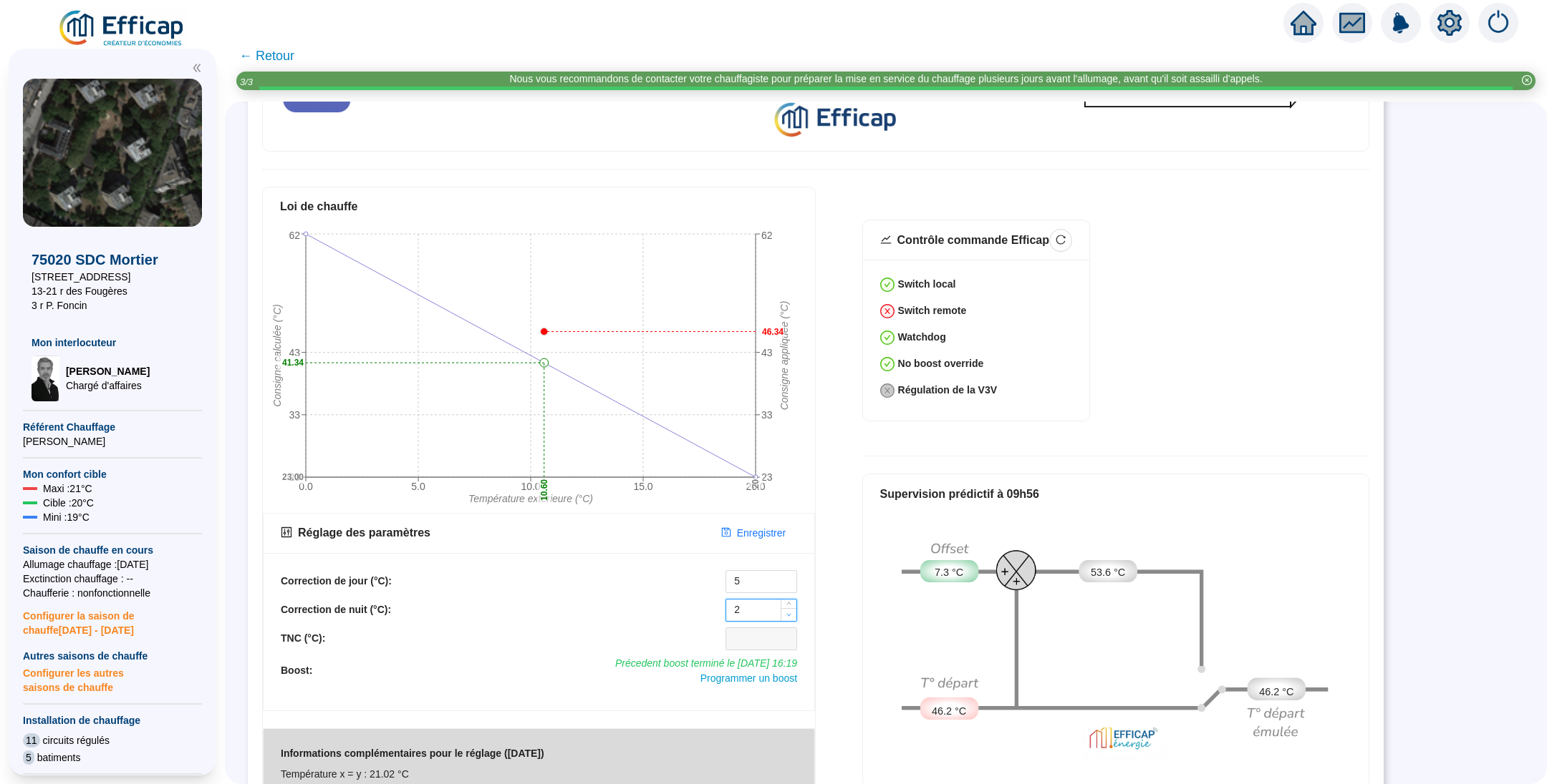
click at [793, 608] on span "Decrease Value" at bounding box center [788, 614] width 16 height 13
type input "0"
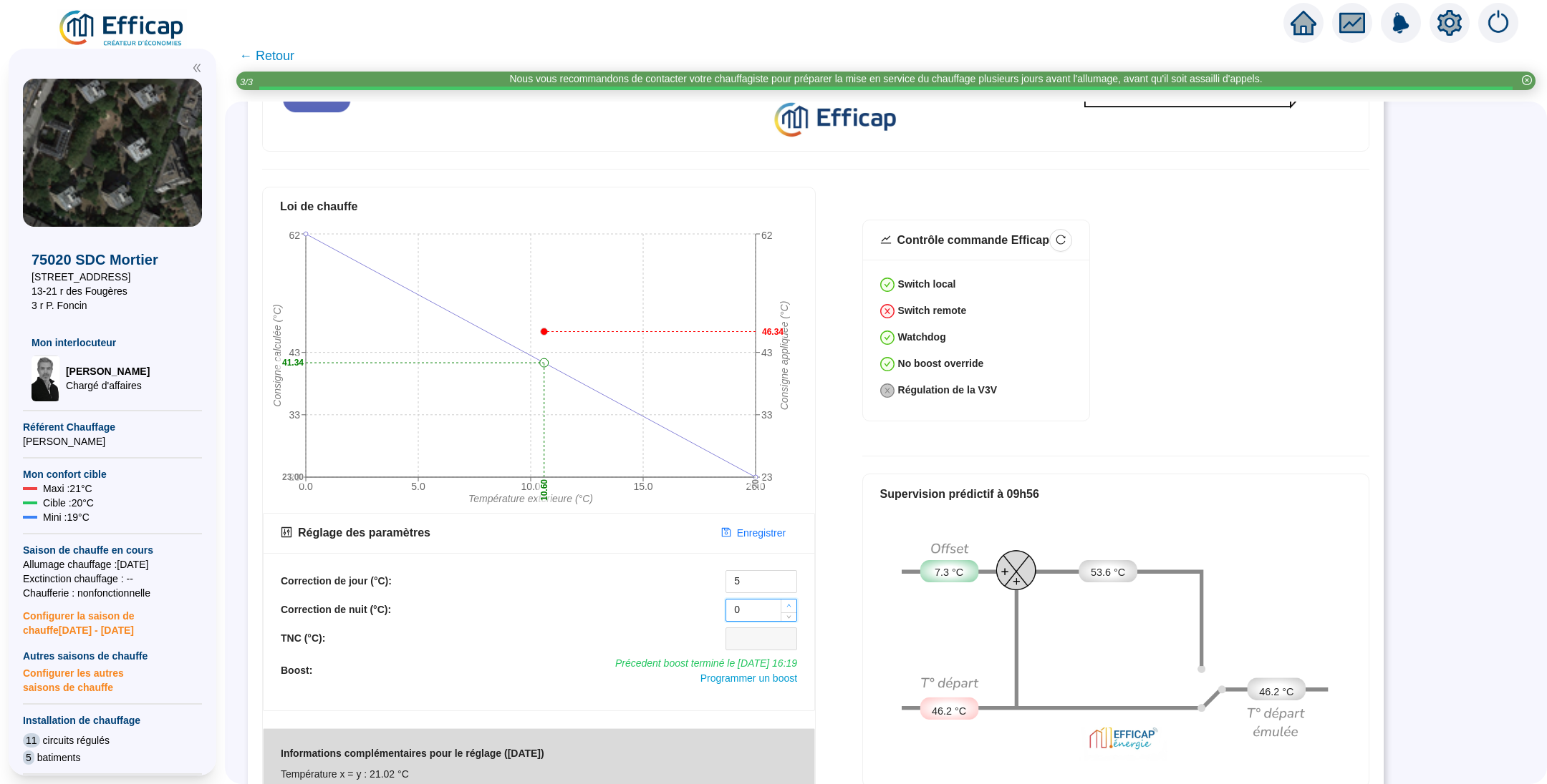
click at [788, 600] on span "Increase Value" at bounding box center [788, 606] width 16 height 13
click at [788, 584] on icon "down" at bounding box center [789, 586] width 5 height 5
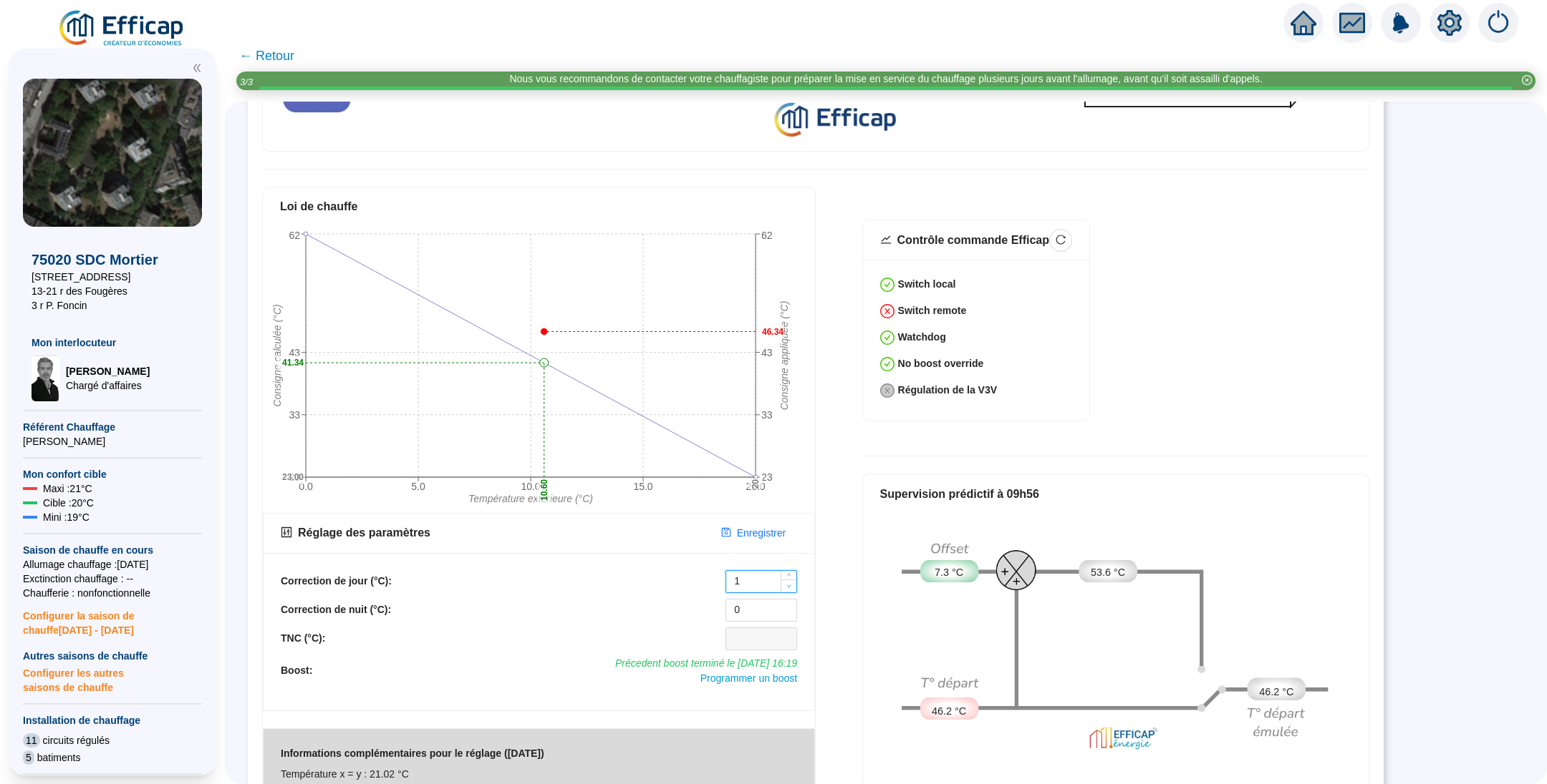
type input "0"
click at [788, 584] on icon "down" at bounding box center [789, 586] width 5 height 5
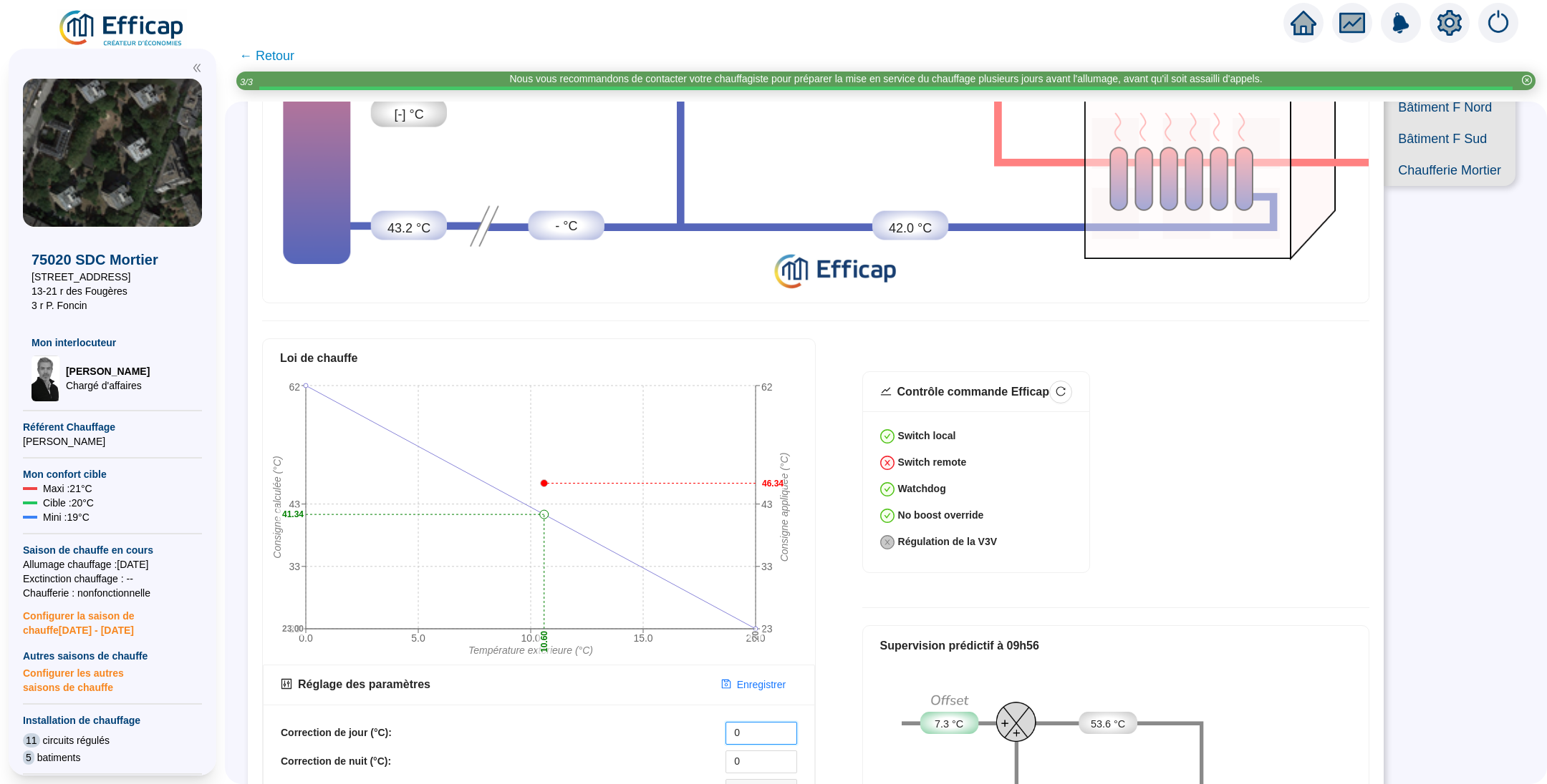
scroll to position [287, 0]
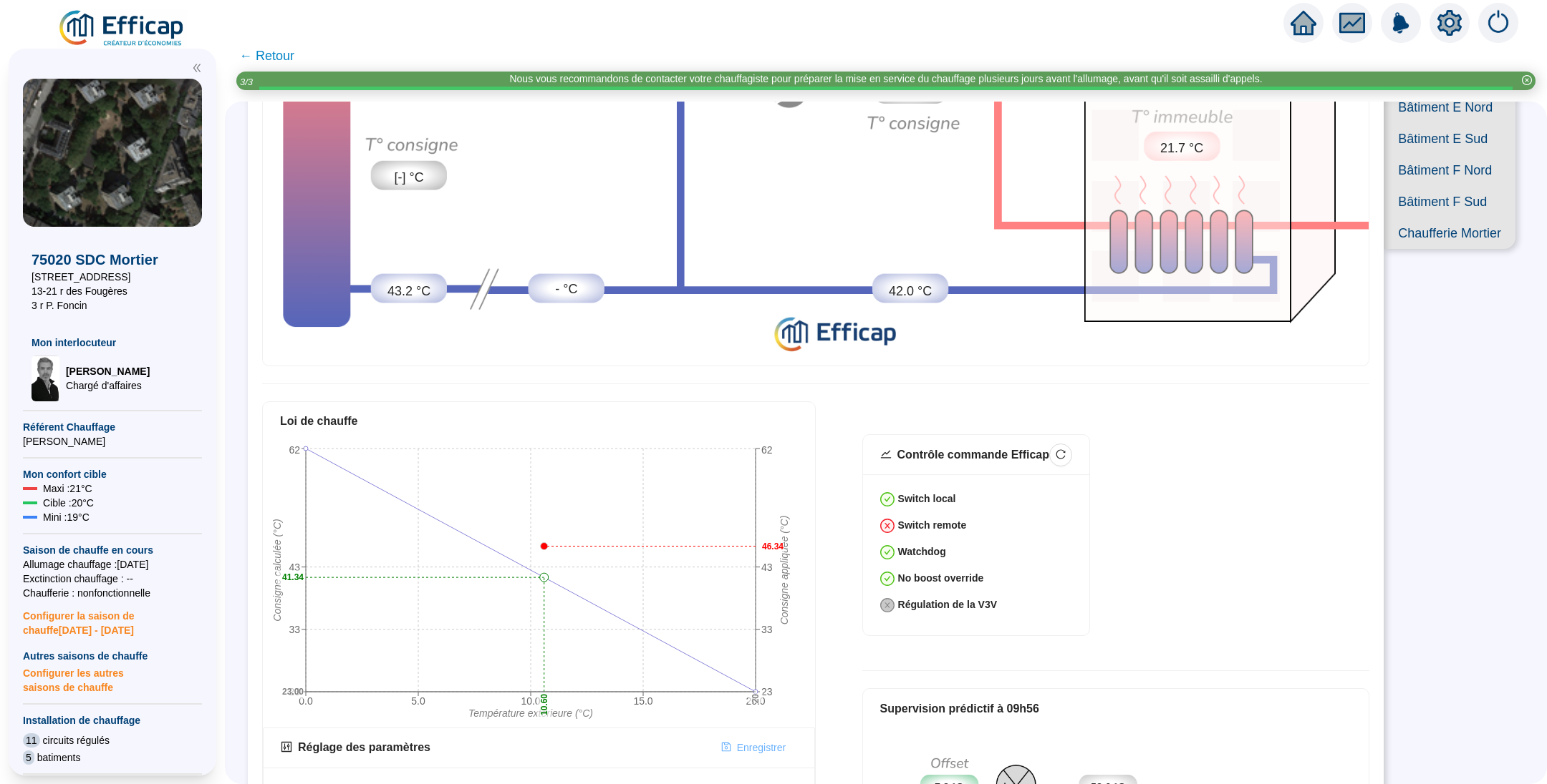
click at [771, 740] on span "Enregistrer" at bounding box center [761, 748] width 49 height 15
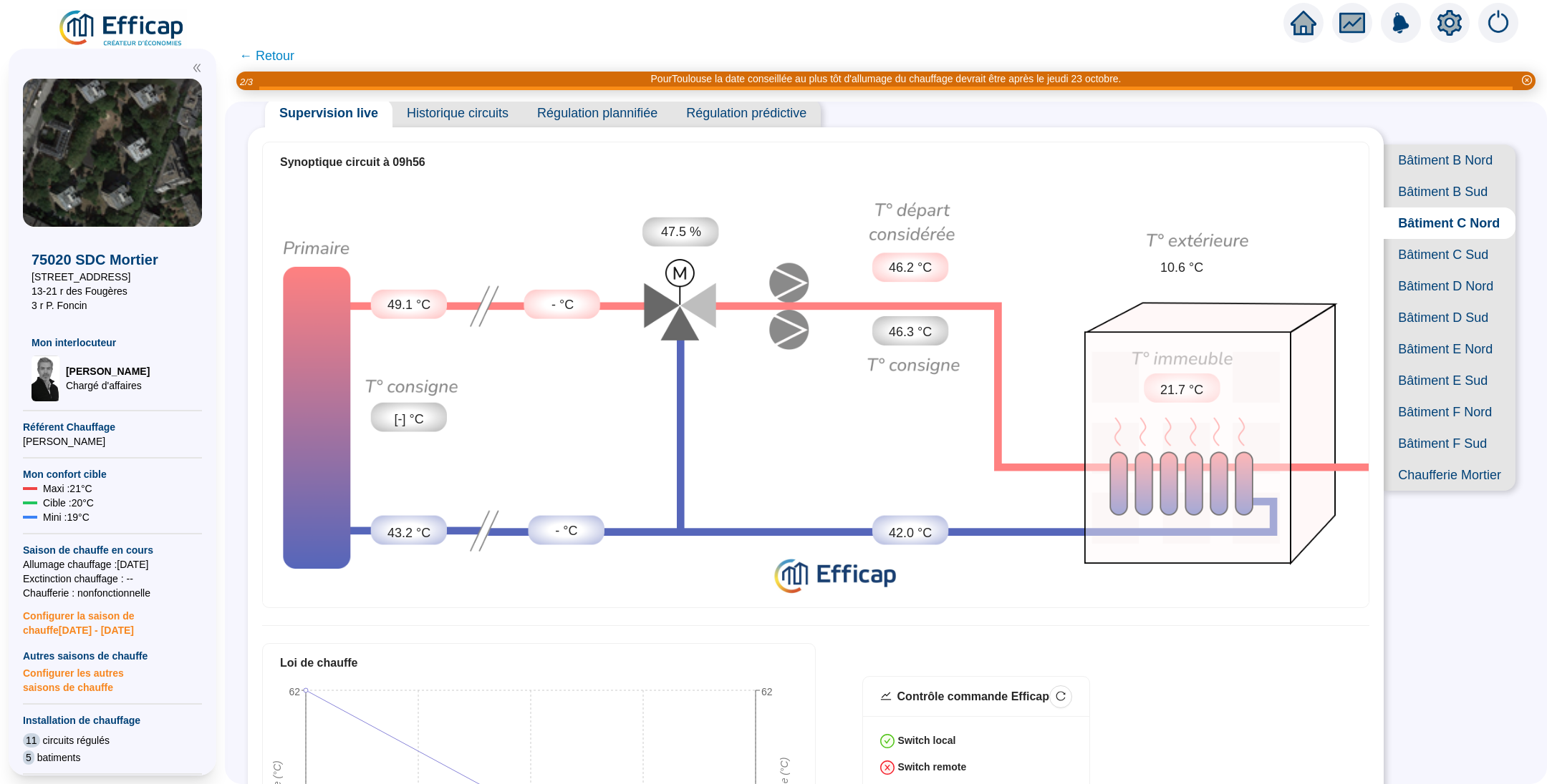
scroll to position [0, 0]
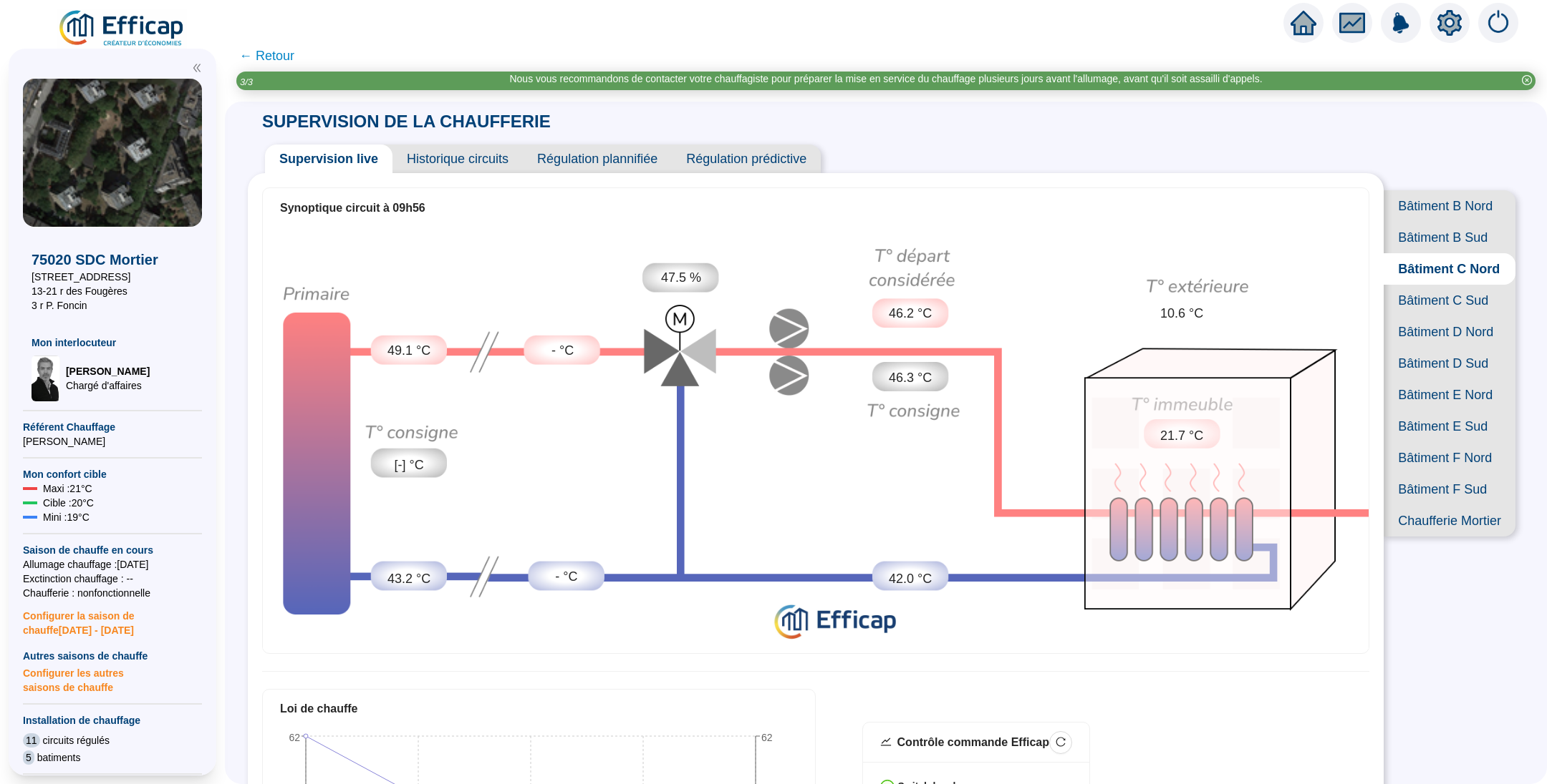
click at [1433, 317] on span "Bâtiment C Sud" at bounding box center [1449, 301] width 132 height 32
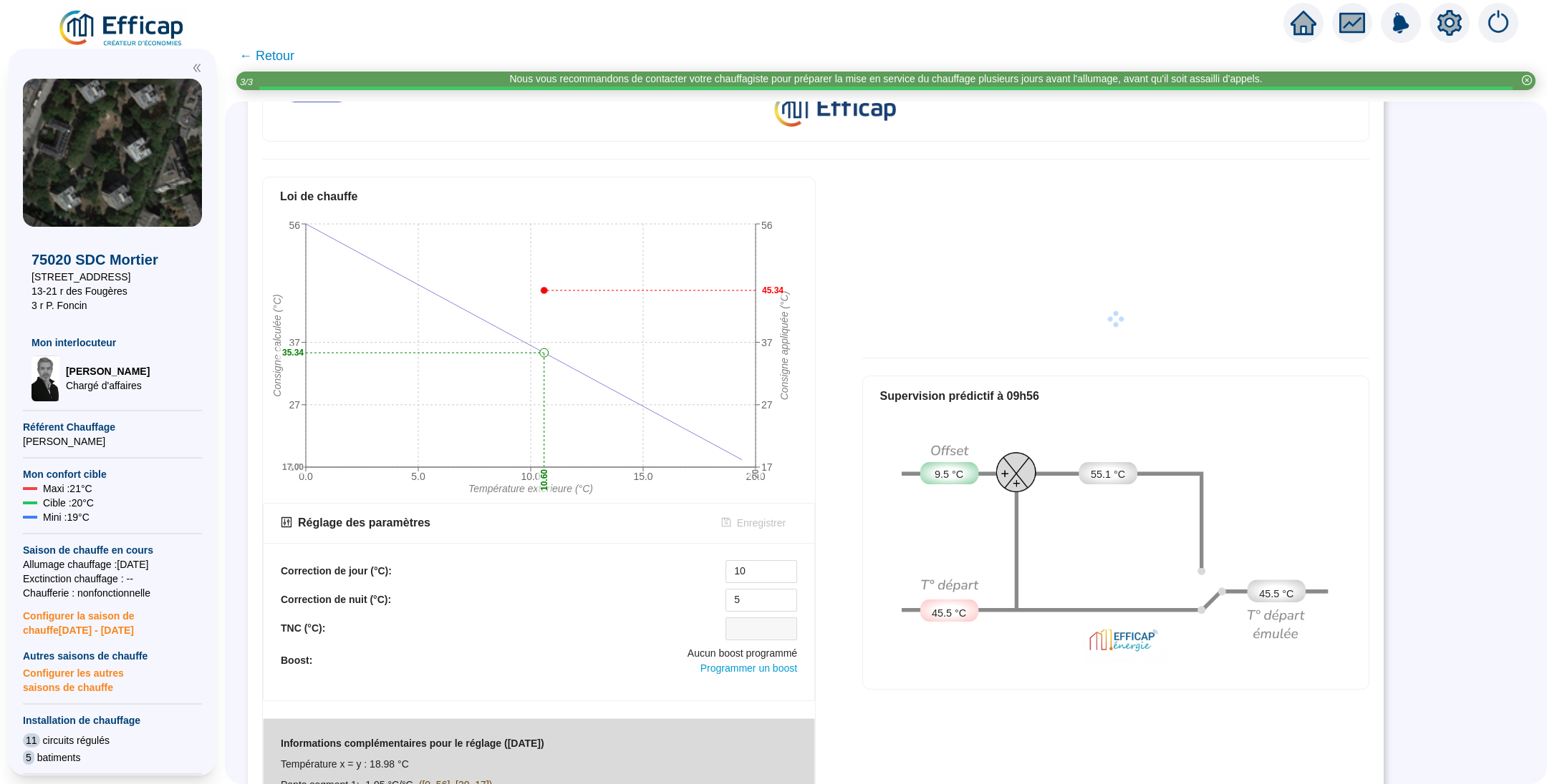
scroll to position [537, 0]
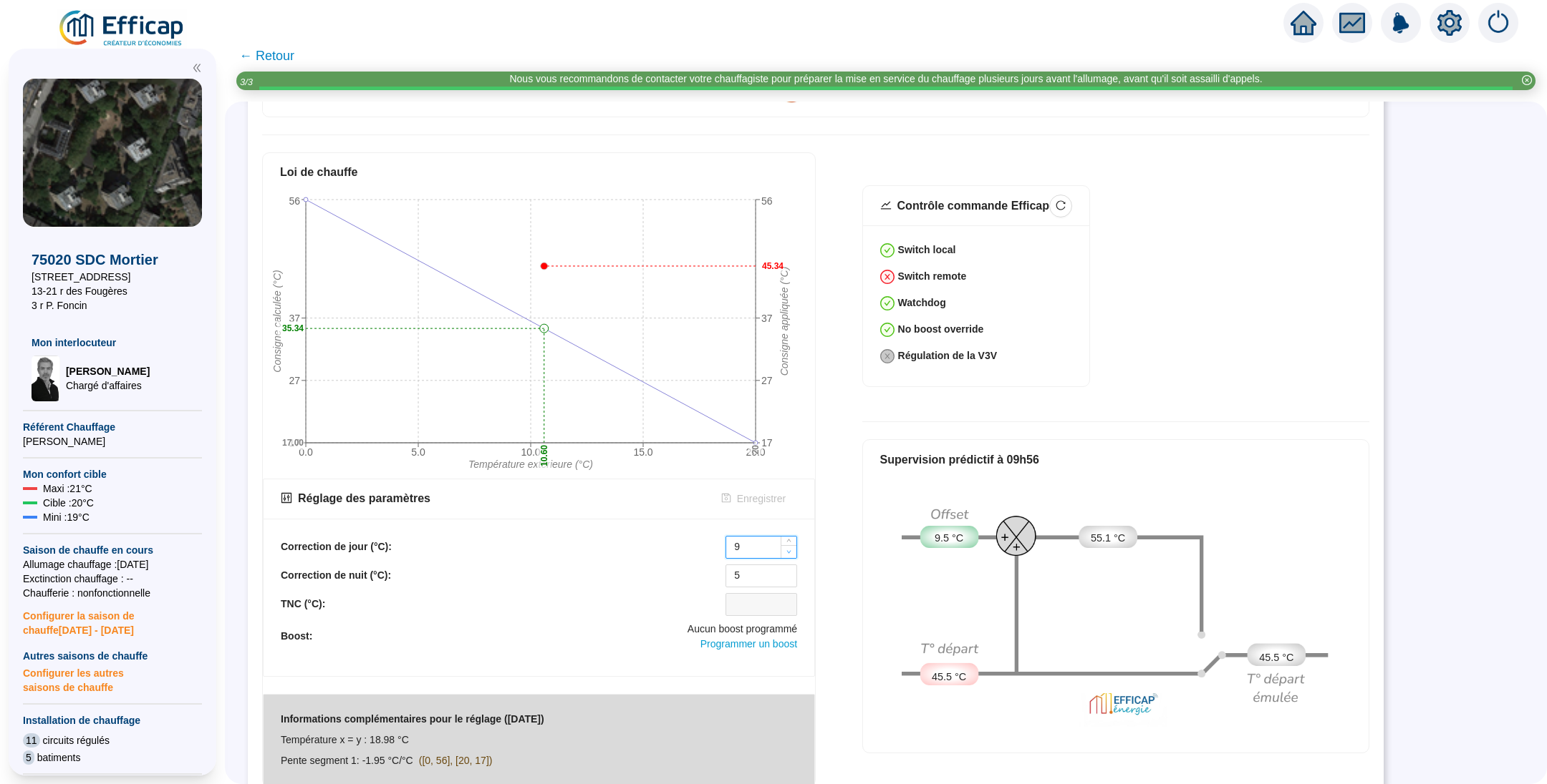
click at [789, 549] on icon "down" at bounding box center [789, 552] width 5 height 5
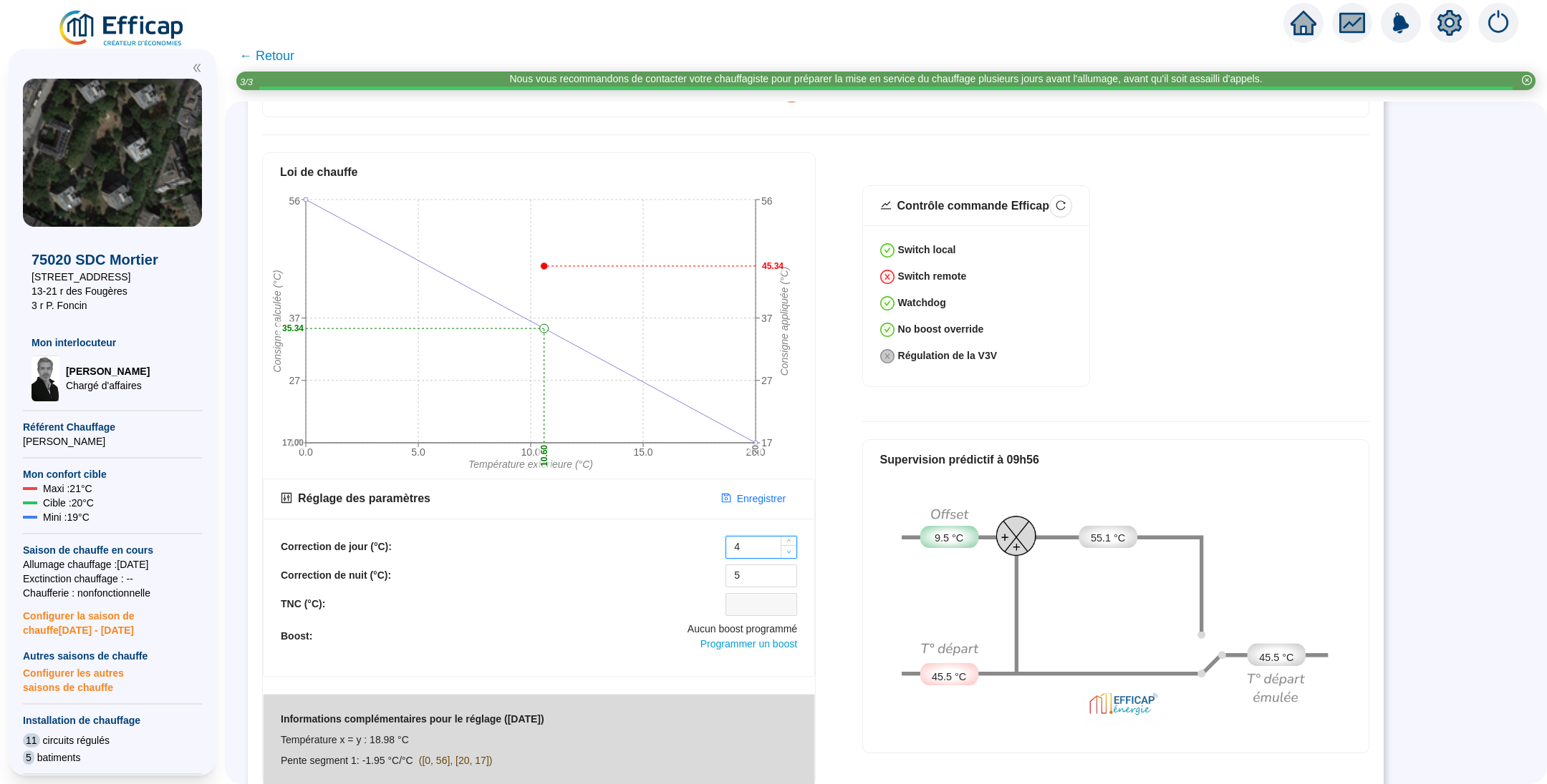
click at [789, 549] on icon "down" at bounding box center [789, 552] width 5 height 5
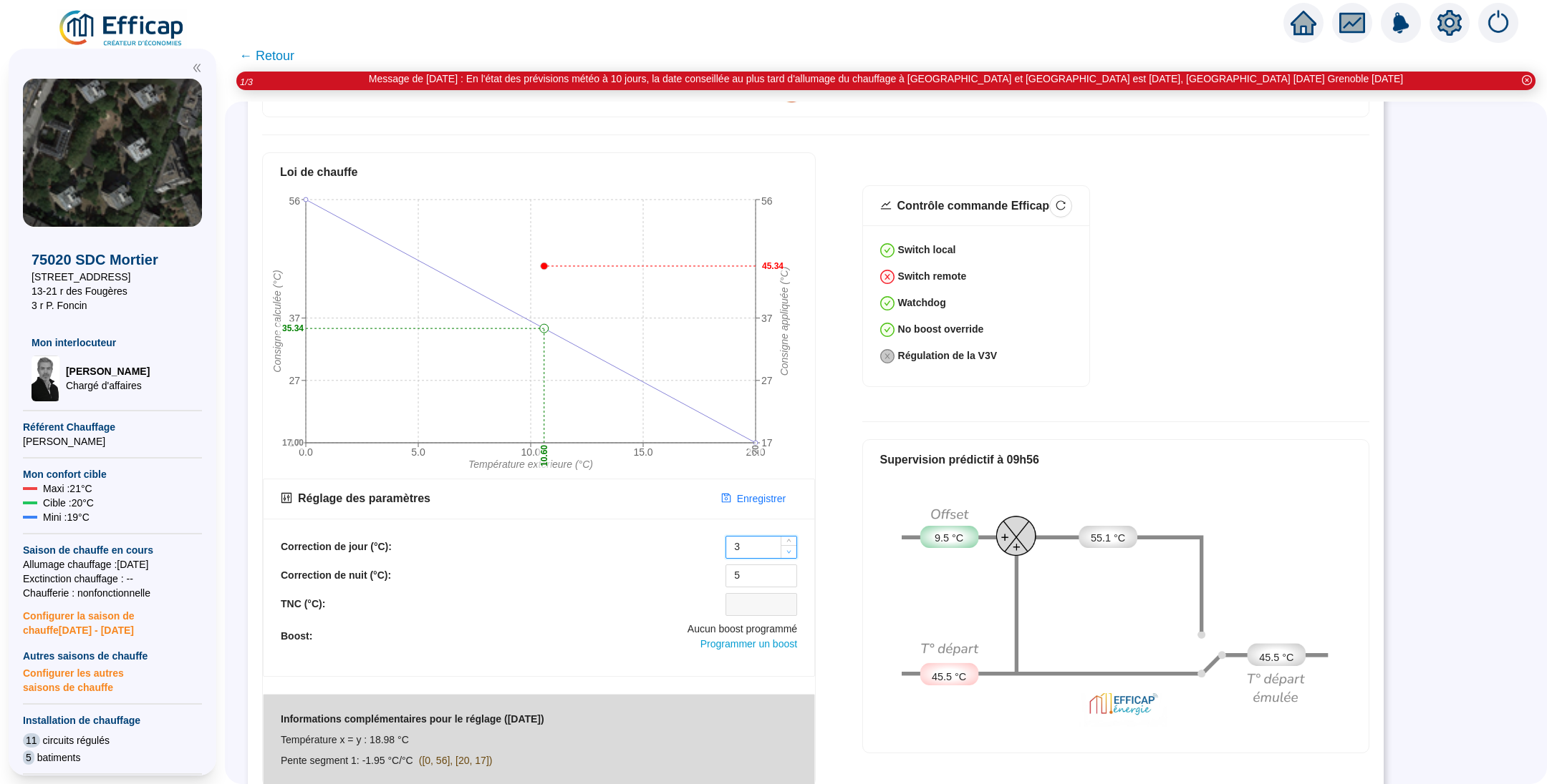
click at [789, 549] on icon "down" at bounding box center [789, 552] width 5 height 5
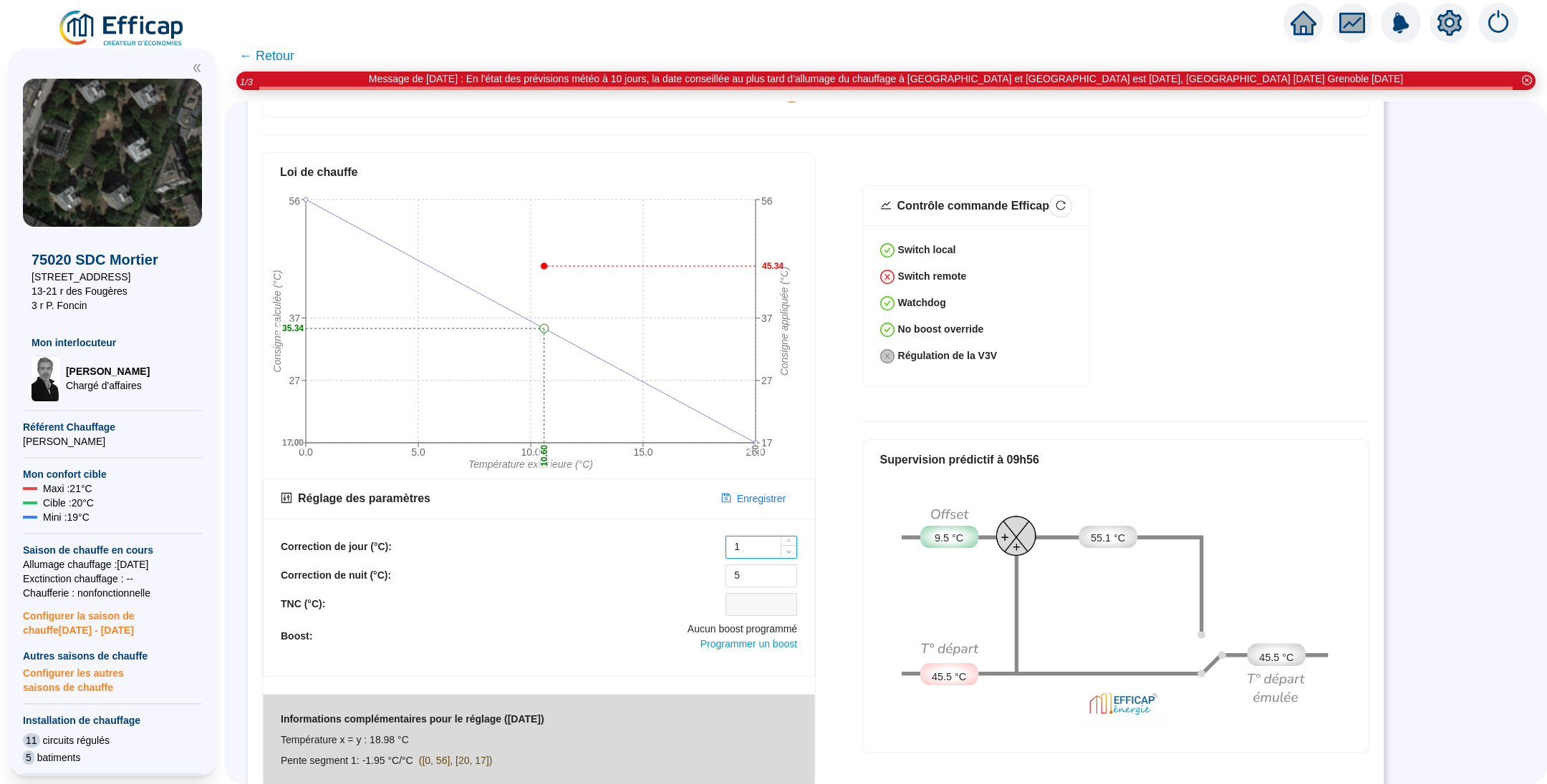
type input "0"
click at [789, 549] on icon "down" at bounding box center [789, 552] width 5 height 5
click at [794, 571] on div "4" at bounding box center [761, 575] width 71 height 23
click at [794, 571] on div "4" at bounding box center [761, 575] width 71 height 23
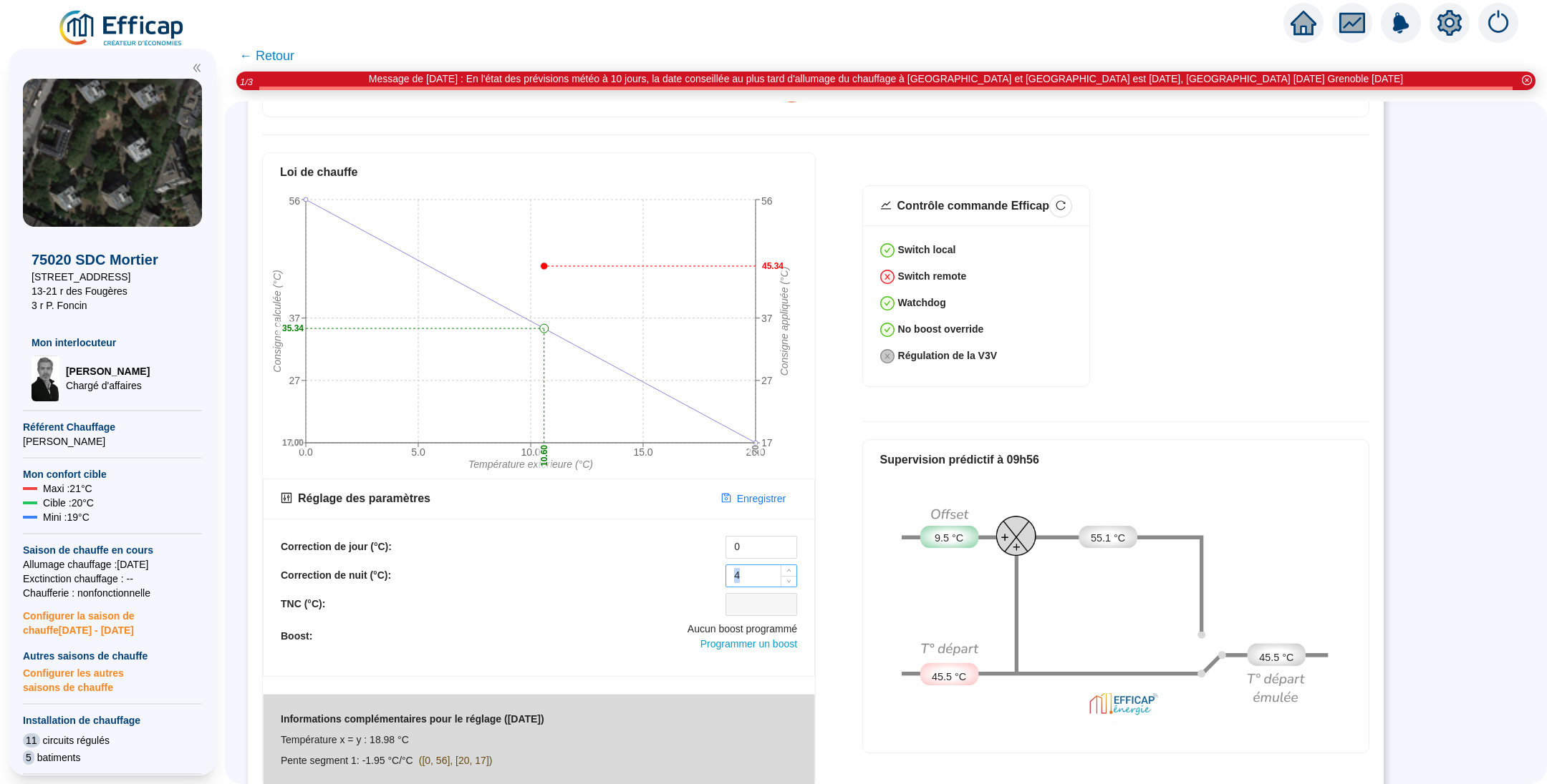
click at [794, 571] on div "4" at bounding box center [761, 575] width 71 height 23
click at [787, 578] on icon "down" at bounding box center [789, 580] width 5 height 5
type input "0"
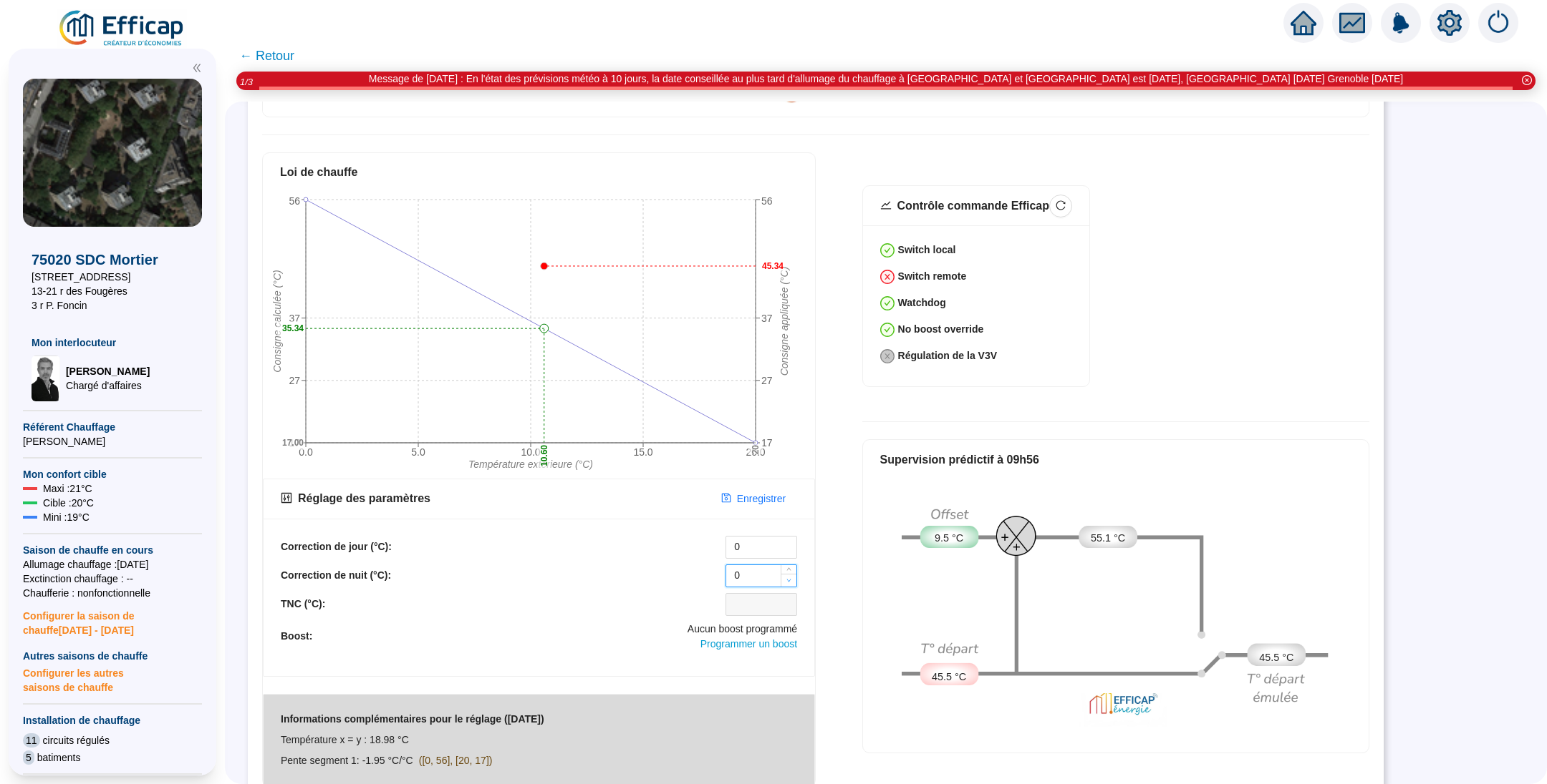
click at [787, 578] on icon "down" at bounding box center [789, 580] width 5 height 5
click at [763, 492] on span "Enregistrer" at bounding box center [761, 499] width 49 height 15
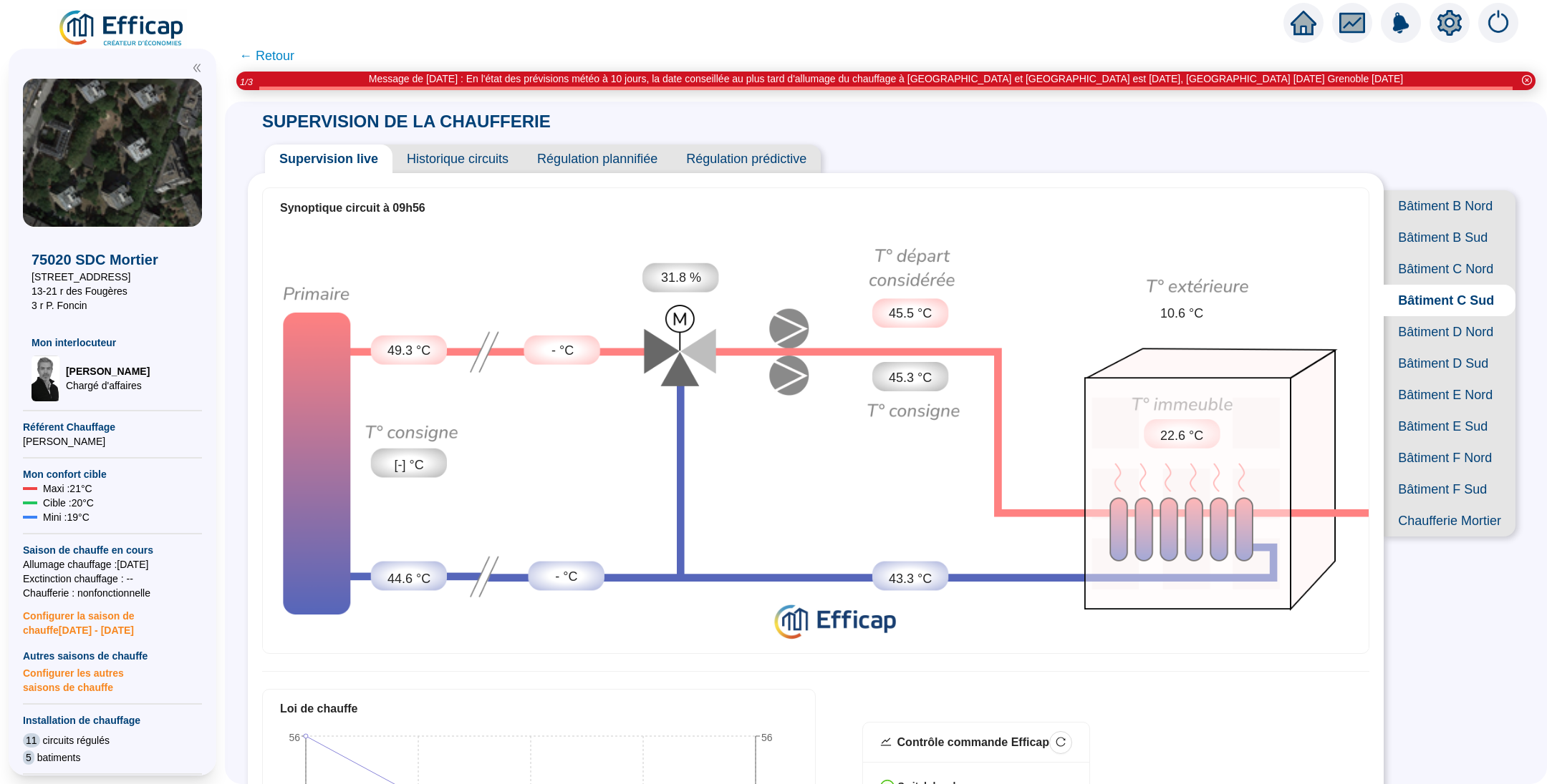
click at [476, 150] on span "Historique circuits" at bounding box center [458, 159] width 131 height 28
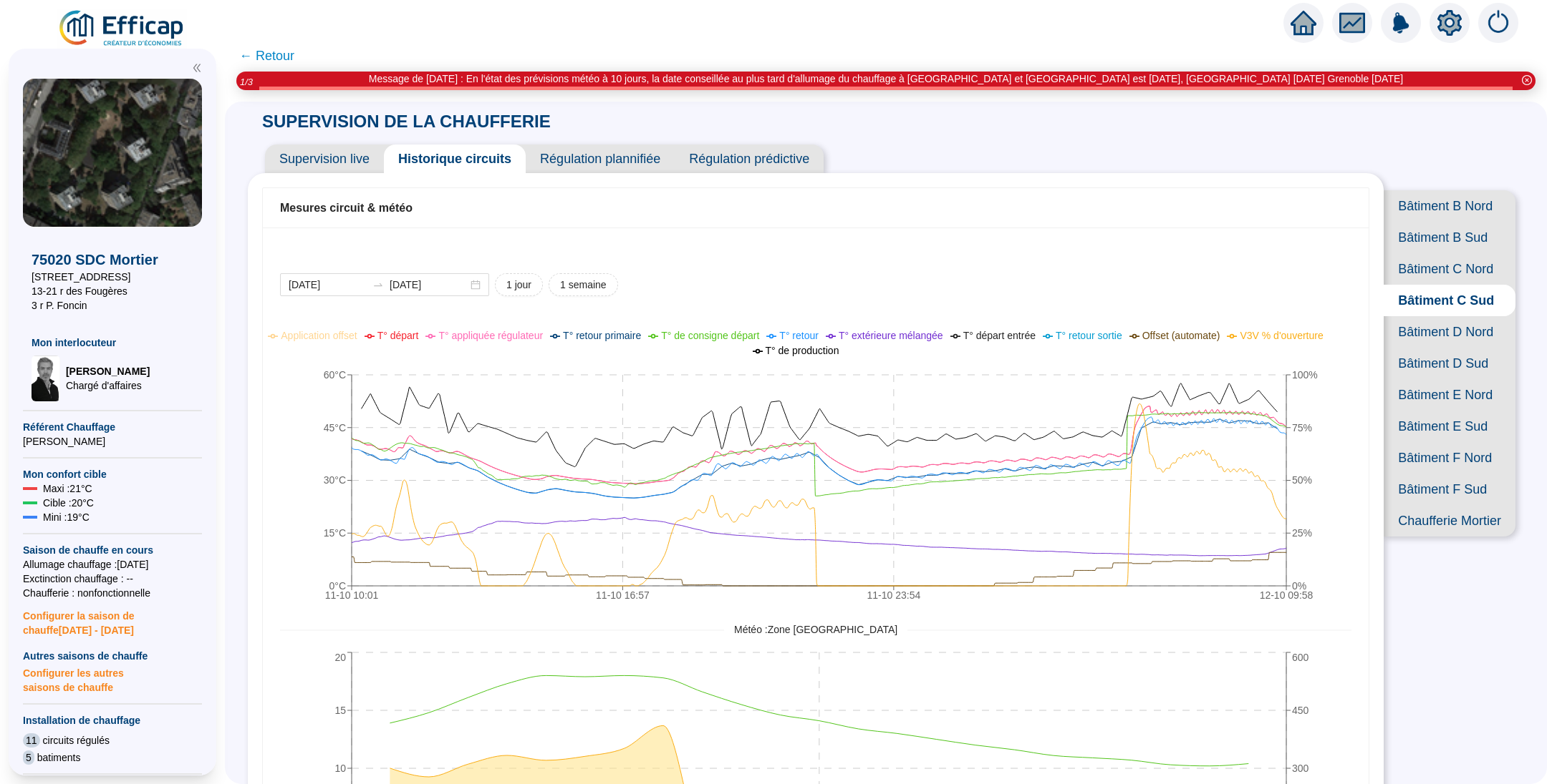
click at [1407, 200] on span "Bâtiment B Nord" at bounding box center [1449, 206] width 132 height 32
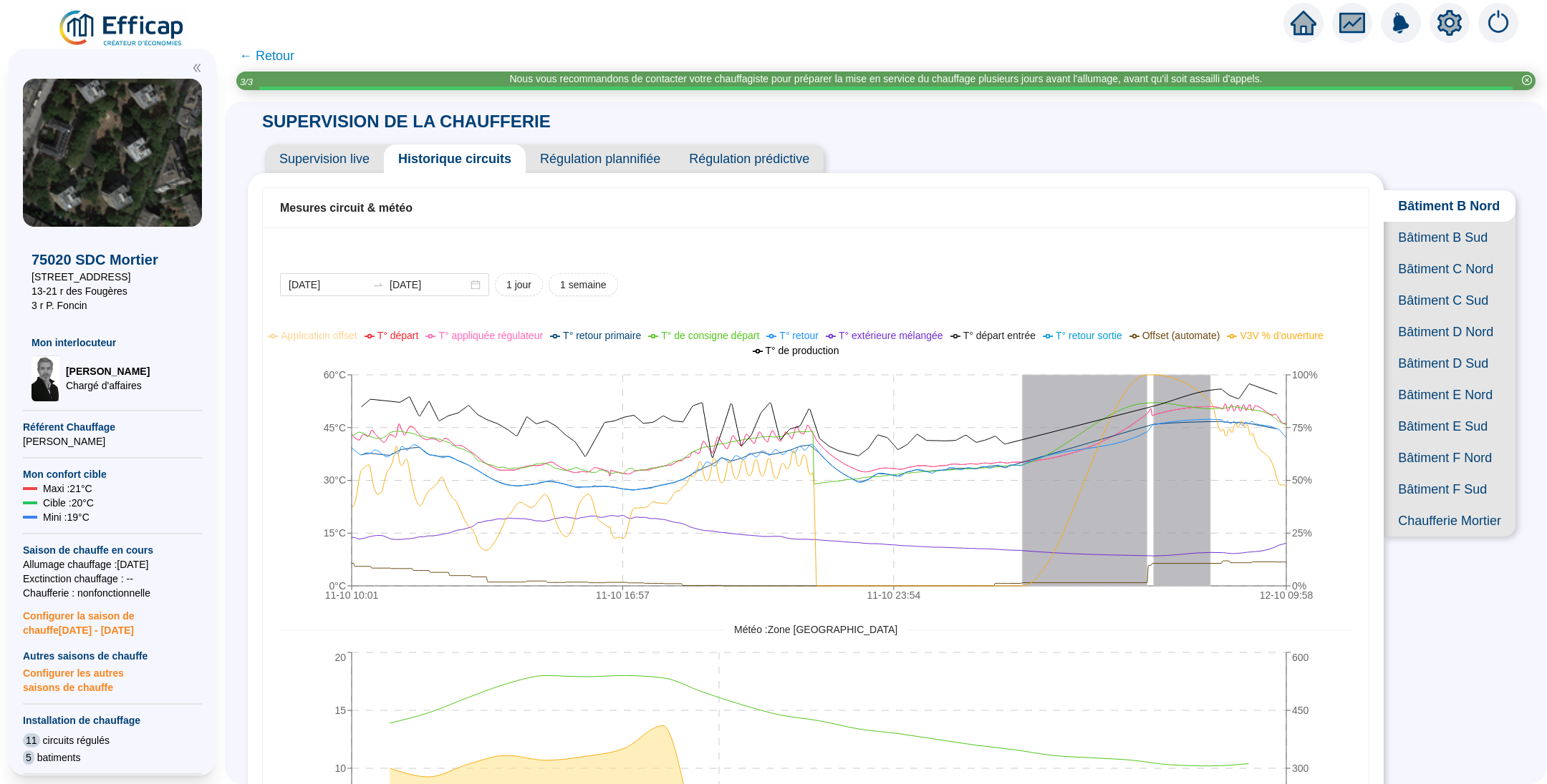
click at [1453, 252] on span "Bâtiment B Sud" at bounding box center [1449, 238] width 132 height 32
